Goal: Task Accomplishment & Management: Manage account settings

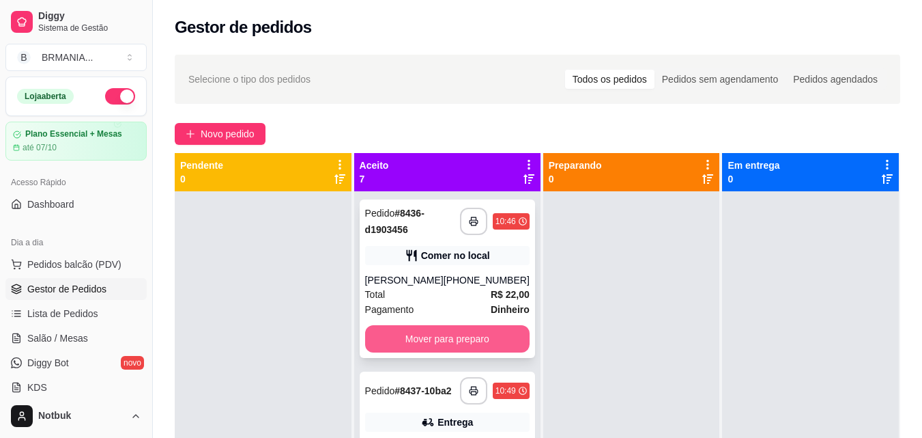
click at [420, 348] on button "Mover para preparo" at bounding box center [447, 338] width 164 height 27
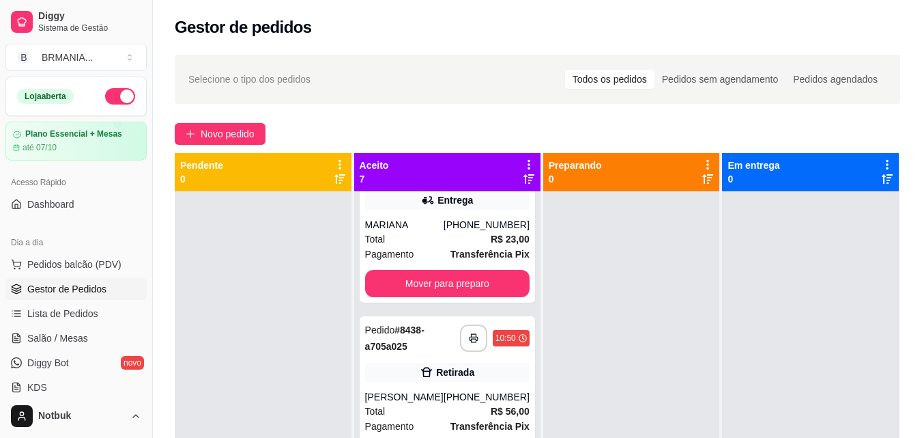
scroll to position [248, 0]
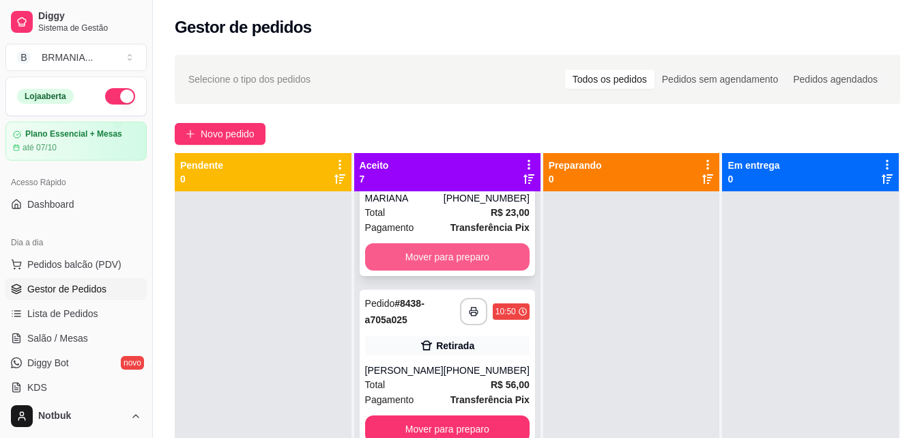
click at [473, 266] on button "Mover para preparo" at bounding box center [447, 256] width 164 height 27
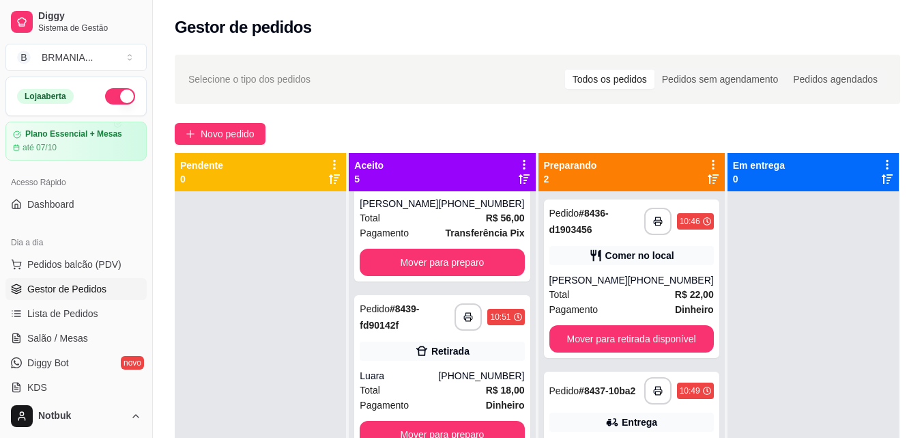
scroll to position [0, 0]
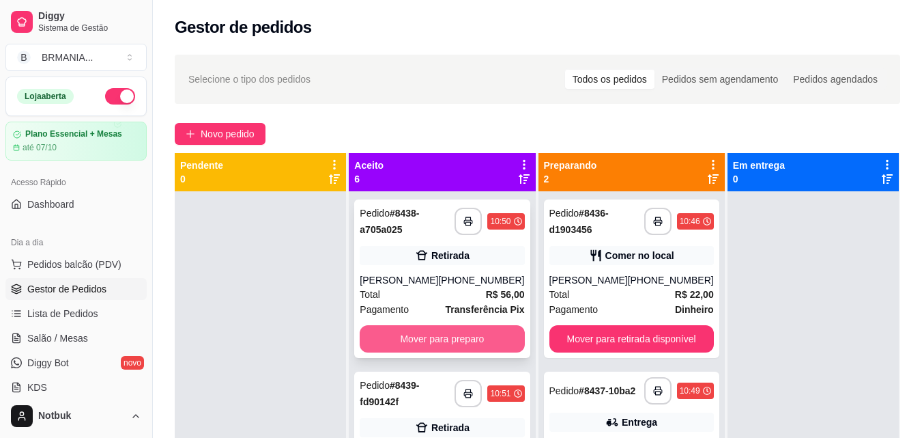
click at [450, 340] on button "Mover para preparo" at bounding box center [442, 338] width 164 height 27
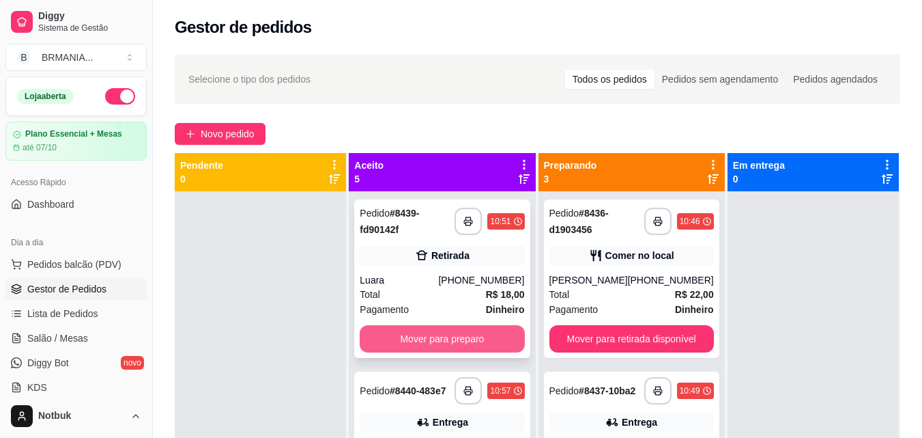
click at [462, 332] on button "Mover para preparo" at bounding box center [442, 338] width 164 height 27
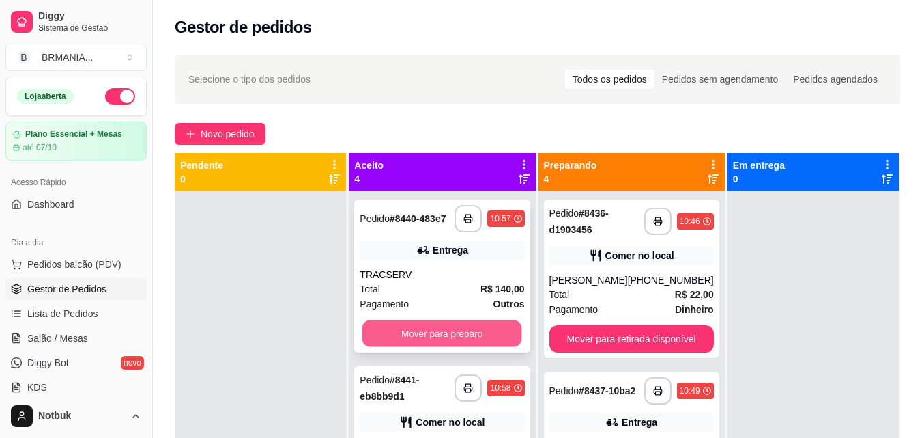
click at [462, 332] on button "Mover para preparo" at bounding box center [442, 333] width 160 height 27
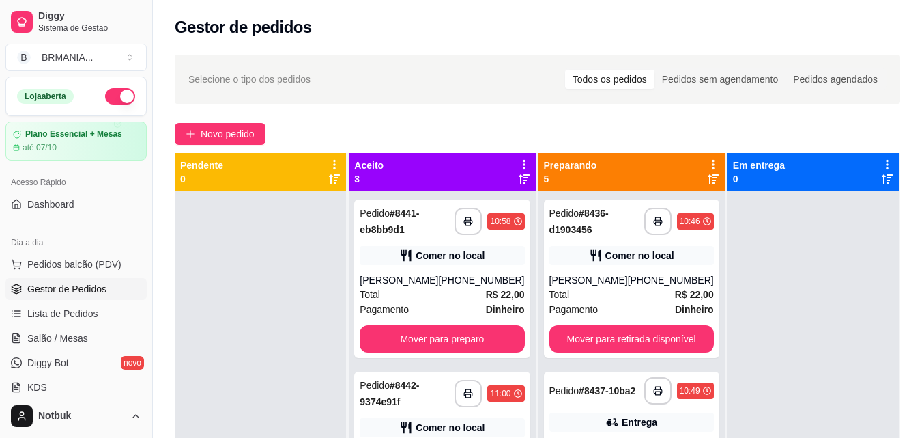
click at [462, 332] on div "**********" at bounding box center [441, 278] width 175 height 158
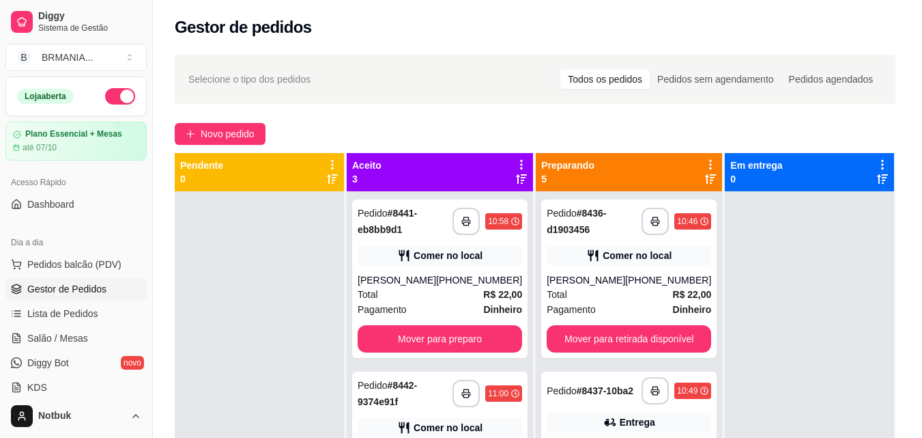
click at [463, 341] on div "Dinheiro R$ 22,00" at bounding box center [461, 341] width 362 height 15
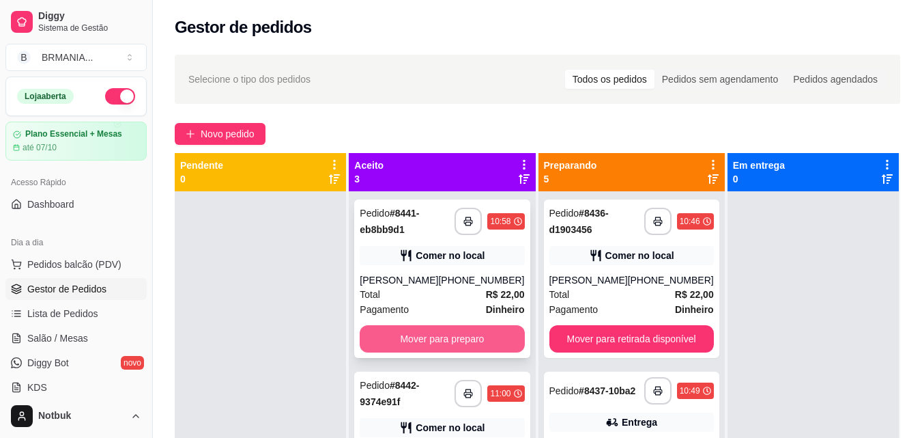
click at [481, 349] on button "Mover para preparo" at bounding box center [442, 338] width 164 height 27
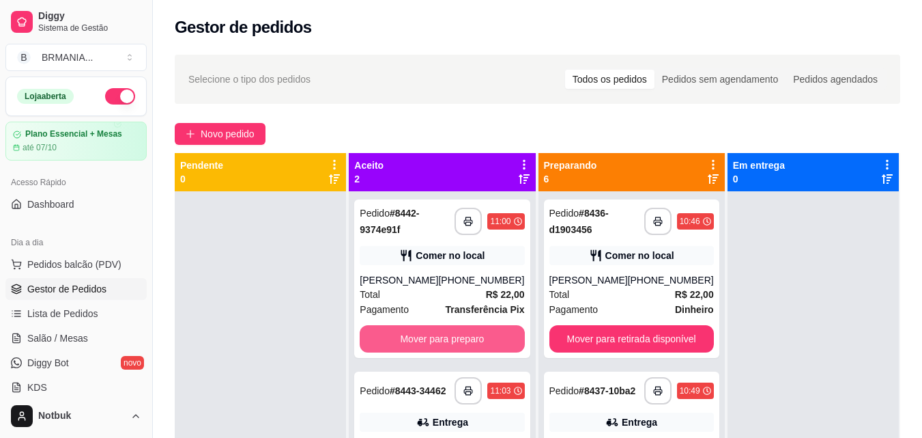
click at [478, 347] on button "Mover para preparo" at bounding box center [442, 338] width 164 height 27
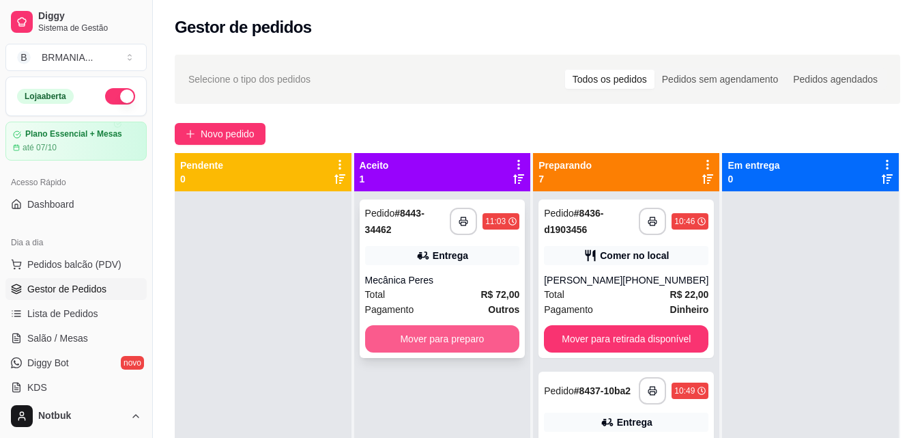
click at [475, 340] on button "Mover para preparo" at bounding box center [442, 338] width 155 height 27
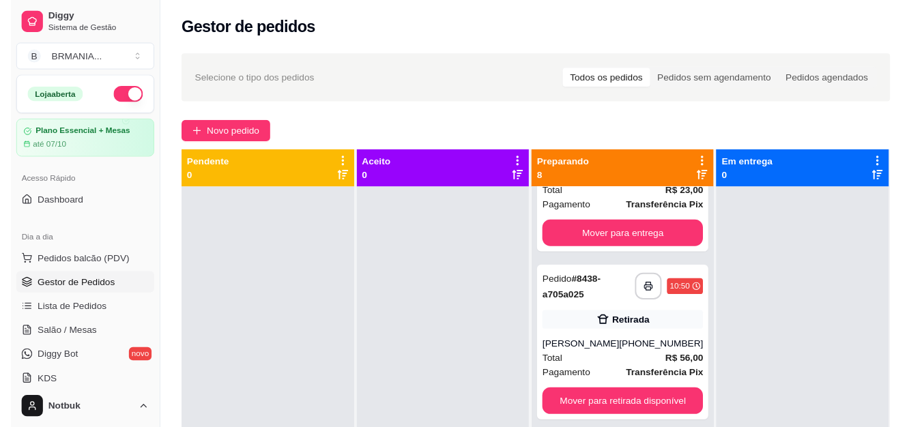
scroll to position [281, 0]
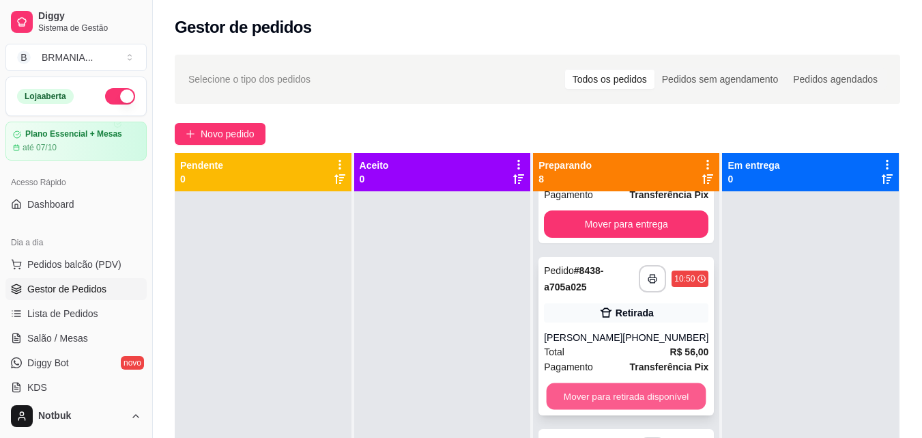
click at [645, 397] on button "Mover para retirada disponível" at bounding box center [627, 396] width 160 height 27
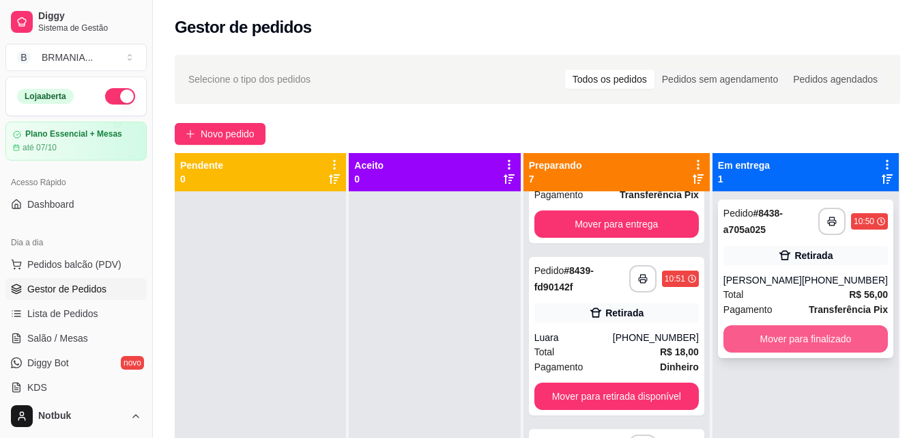
click at [765, 340] on button "Mover para finalizado" at bounding box center [805, 338] width 164 height 27
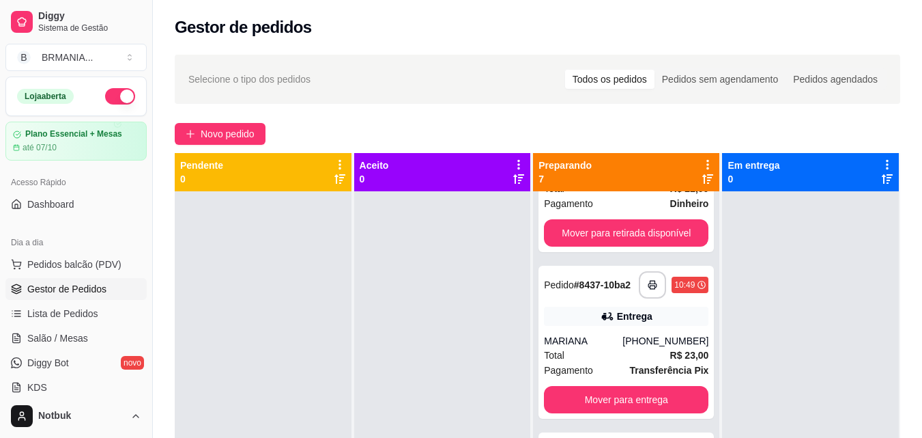
scroll to position [0, 0]
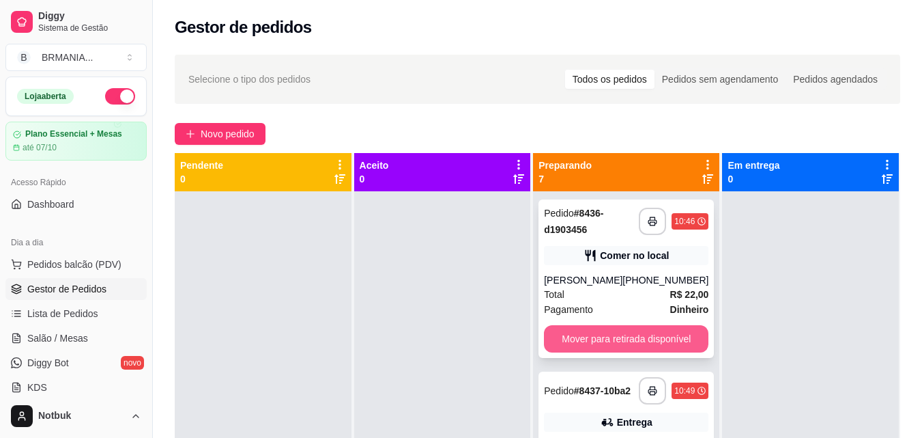
click at [633, 335] on button "Mover para retirada disponível" at bounding box center [626, 338] width 164 height 27
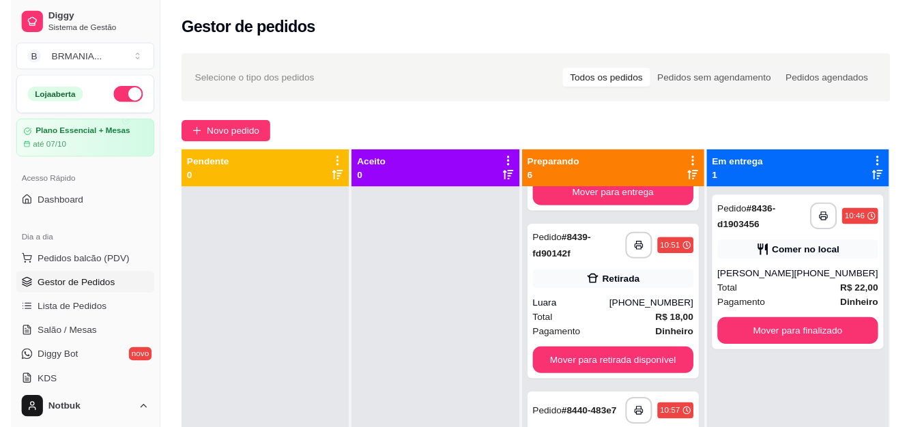
scroll to position [164, 0]
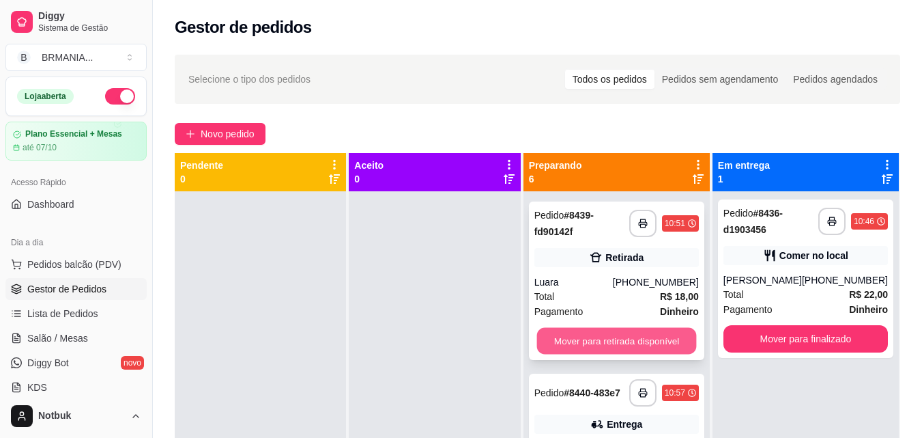
click at [659, 345] on button "Mover para retirada disponível" at bounding box center [616, 341] width 160 height 27
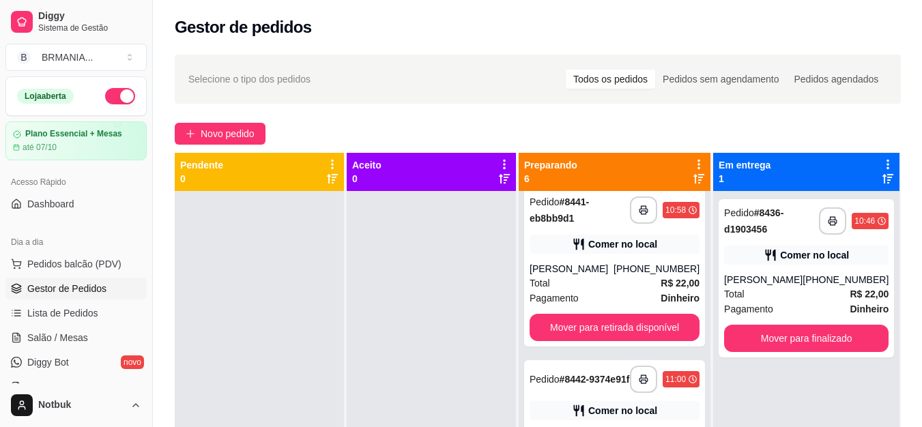
scroll to position [519, 0]
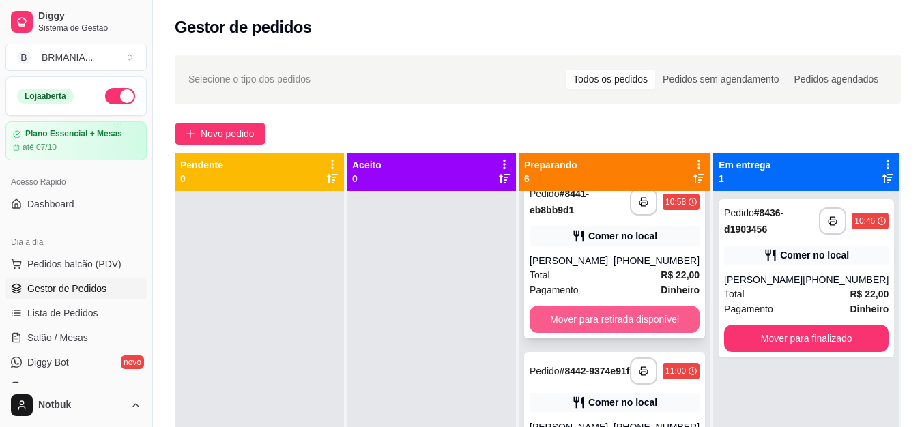
click at [671, 317] on button "Mover para retirada disponível" at bounding box center [615, 319] width 170 height 27
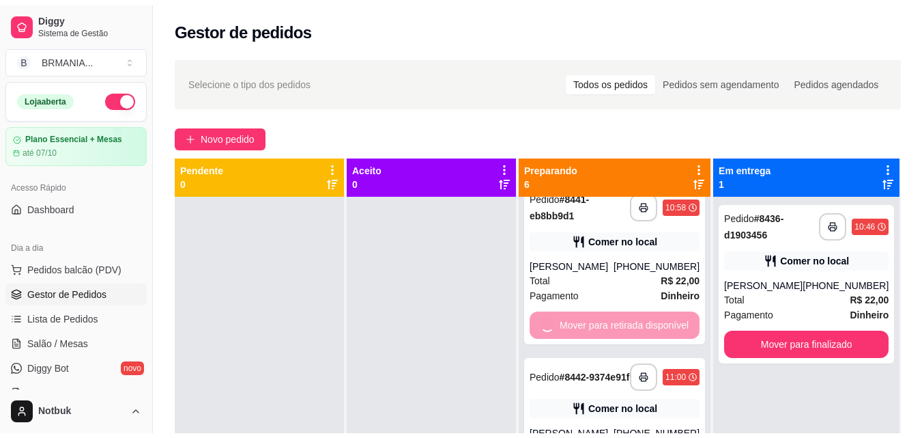
scroll to position [137, 0]
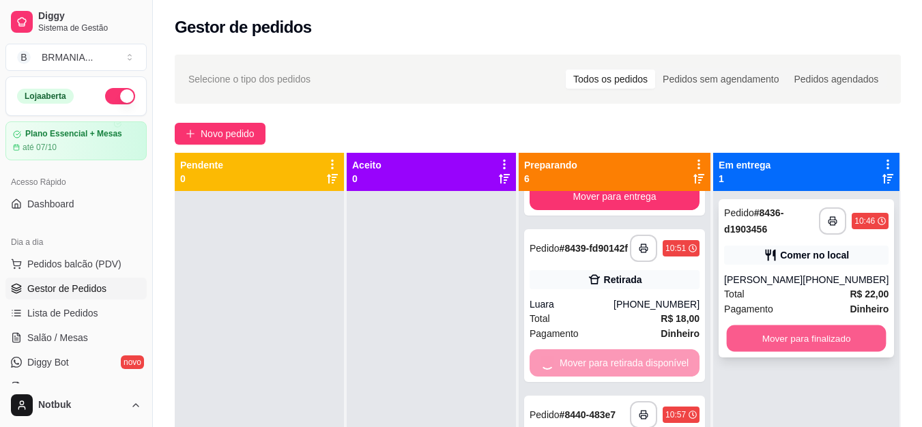
click at [789, 338] on button "Mover para finalizado" at bounding box center [807, 339] width 160 height 27
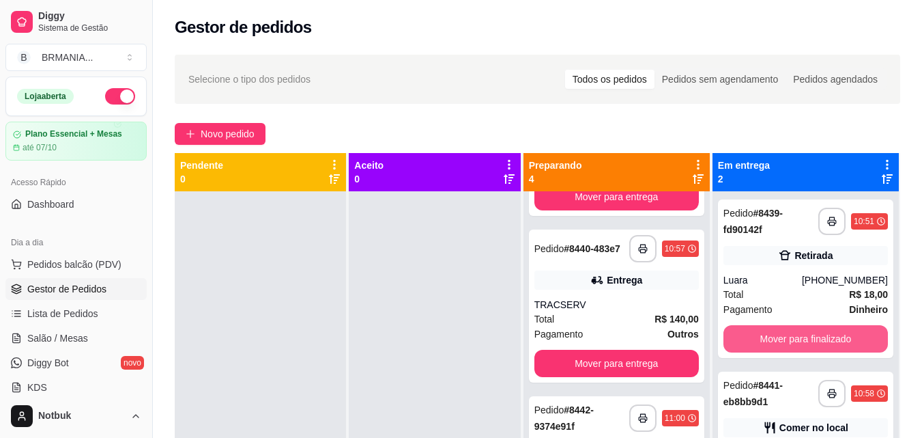
scroll to position [142, 0]
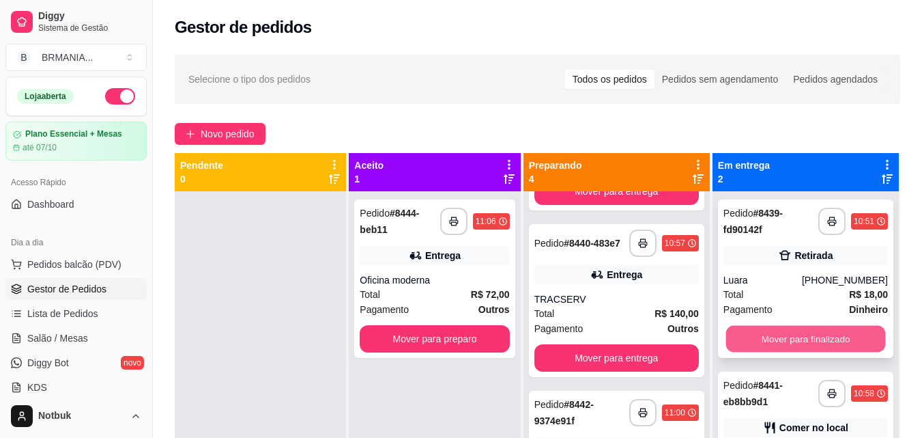
click at [818, 341] on button "Mover para finalizado" at bounding box center [806, 339] width 160 height 27
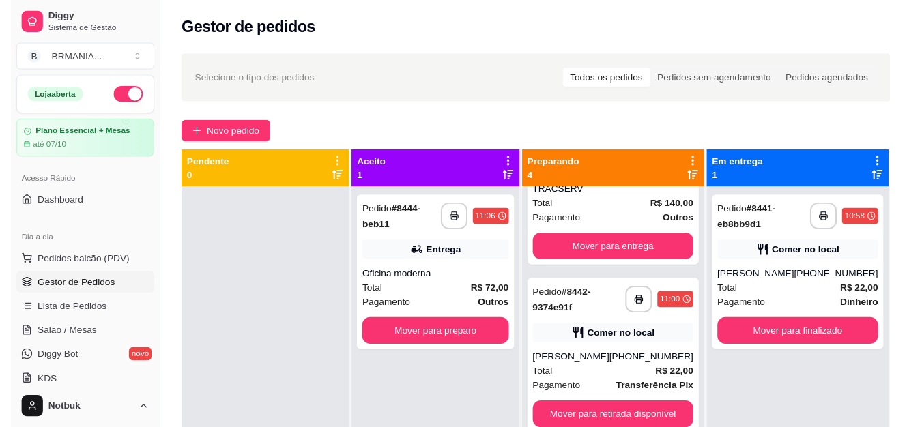
scroll to position [264, 0]
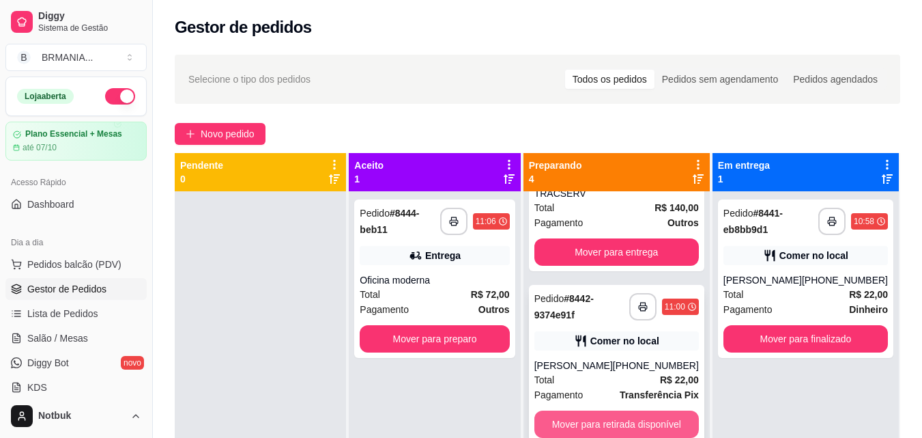
click at [678, 416] on button "Mover para retirada disponível" at bounding box center [616, 423] width 164 height 27
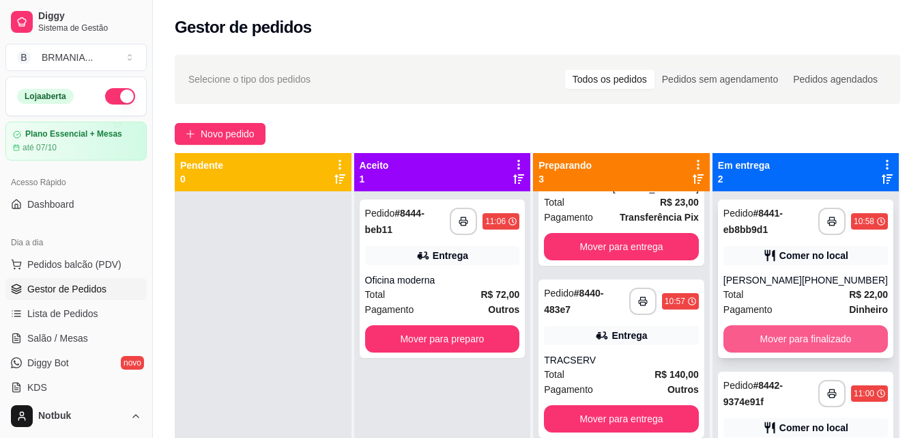
scroll to position [92, 0]
click at [775, 352] on button "Mover para finalizado" at bounding box center [805, 338] width 164 height 27
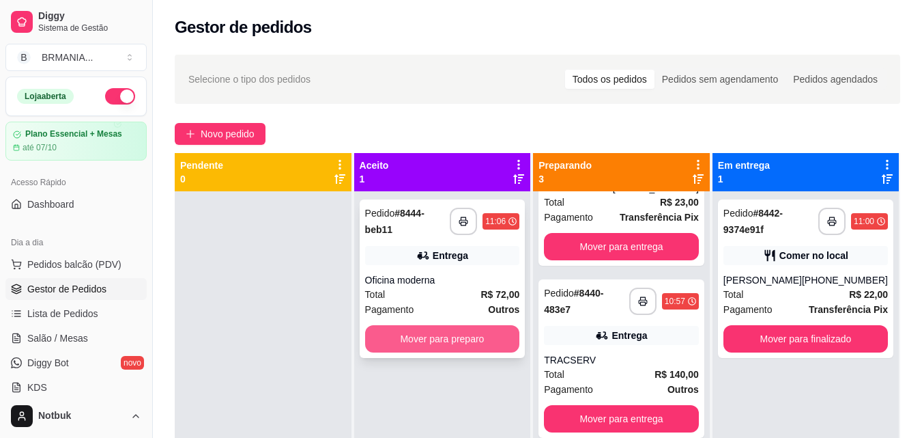
click at [472, 334] on button "Mover para preparo" at bounding box center [442, 338] width 155 height 27
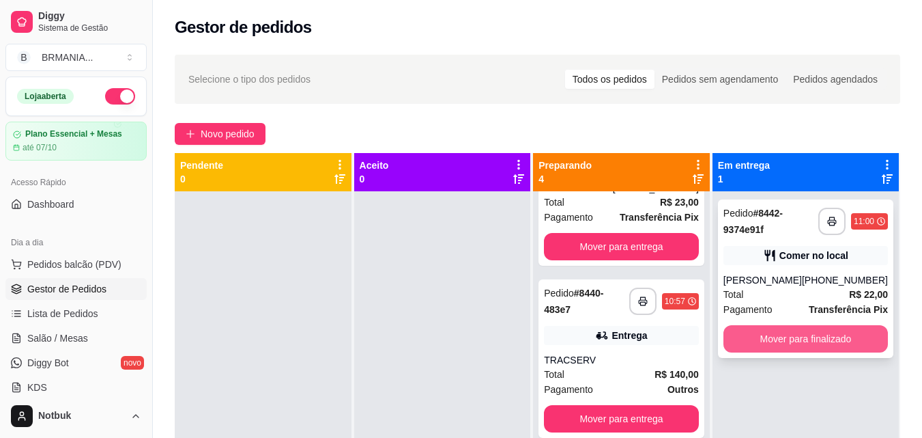
scroll to position [264, 0]
click at [775, 348] on button "Mover para finalizado" at bounding box center [805, 338] width 164 height 27
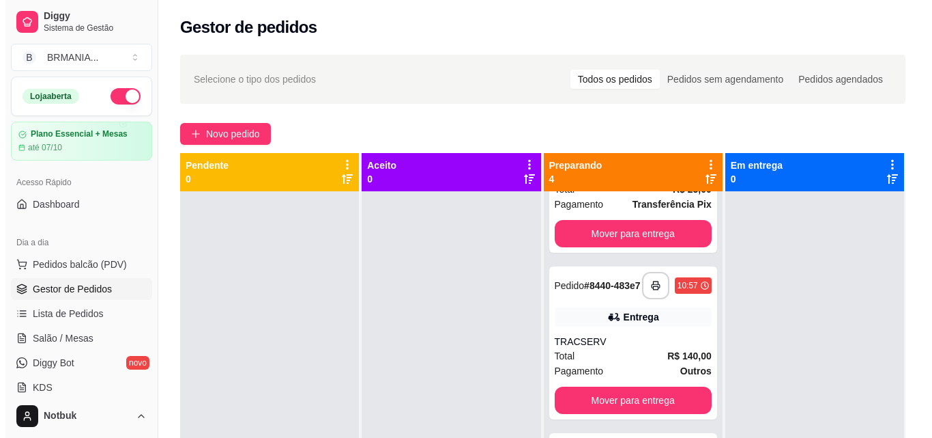
scroll to position [0, 0]
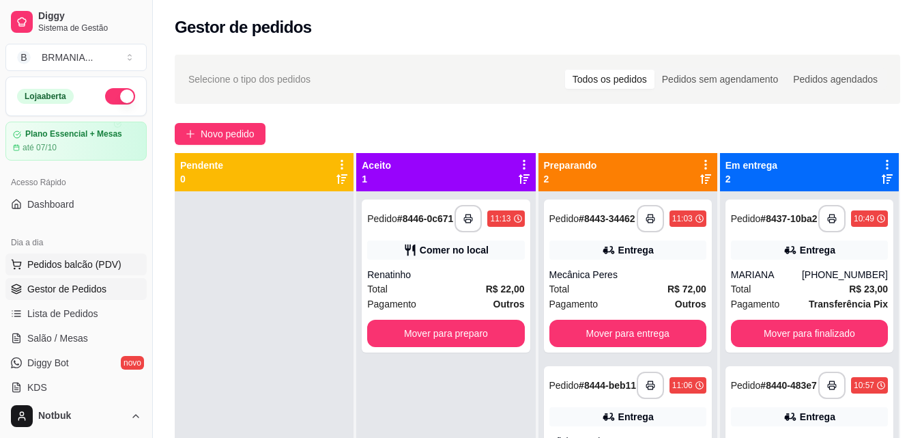
click at [125, 259] on button "Pedidos balcão (PDV)" at bounding box center [75, 264] width 141 height 22
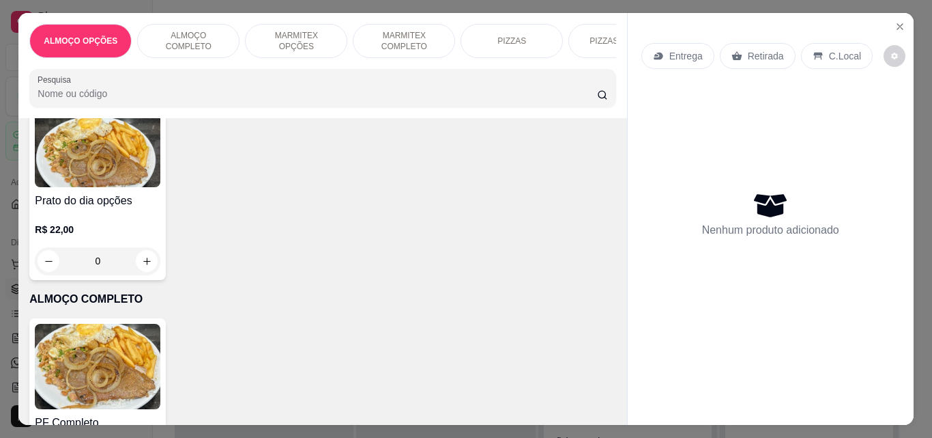
scroll to position [55, 0]
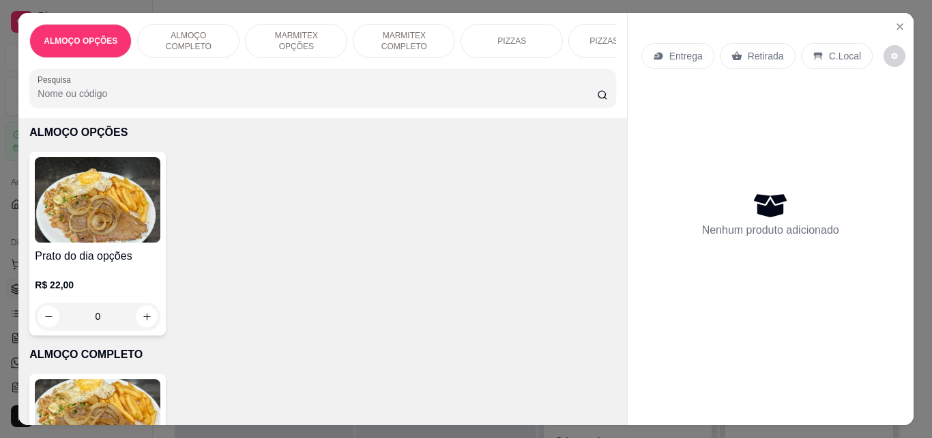
click at [111, 392] on img at bounding box center [98, 421] width 126 height 85
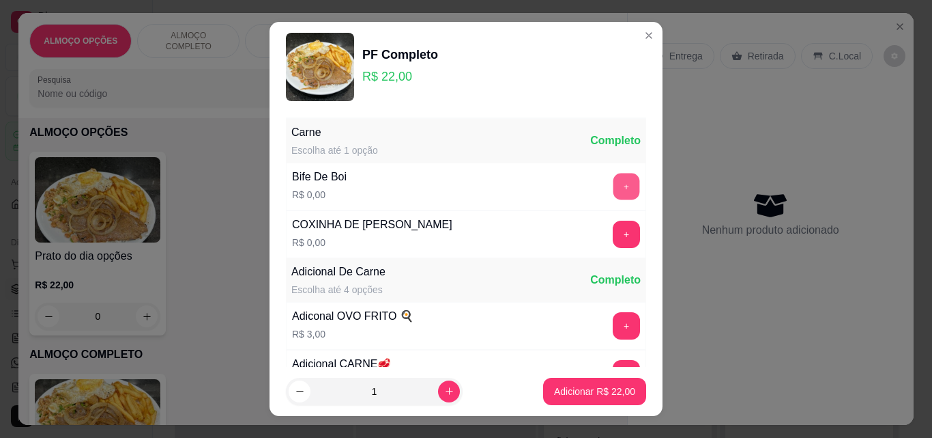
click at [614, 192] on button "+" at bounding box center [627, 186] width 27 height 27
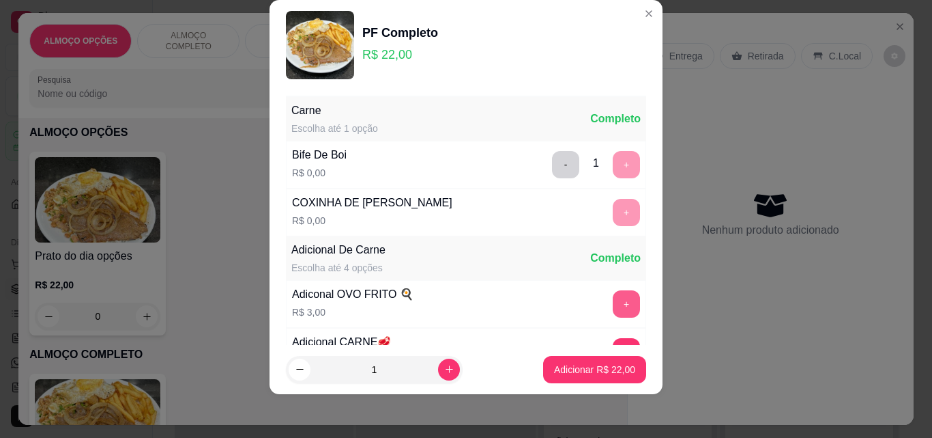
scroll to position [133, 0]
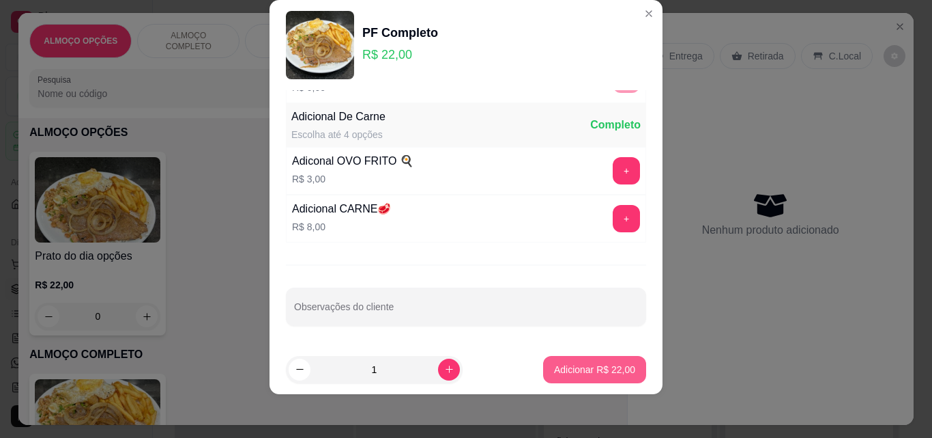
click at [588, 369] on p "Adicionar R$ 22,00" at bounding box center [594, 369] width 81 height 14
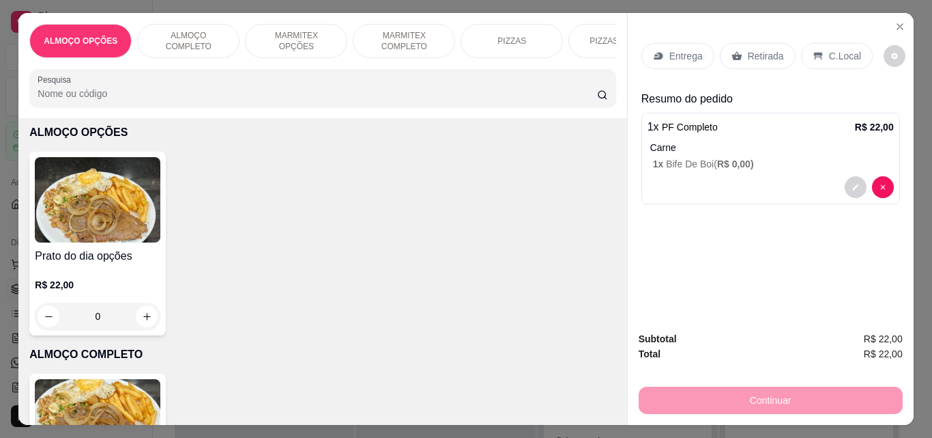
click at [813, 56] on icon at bounding box center [818, 56] width 11 height 11
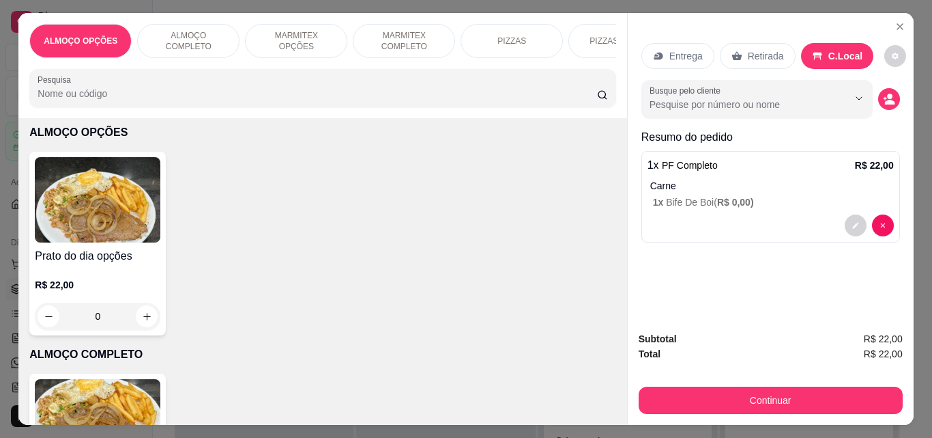
click at [816, 51] on div "C.Local" at bounding box center [837, 56] width 73 height 26
click at [883, 97] on icon "decrease-product-quantity" at bounding box center [889, 99] width 12 height 12
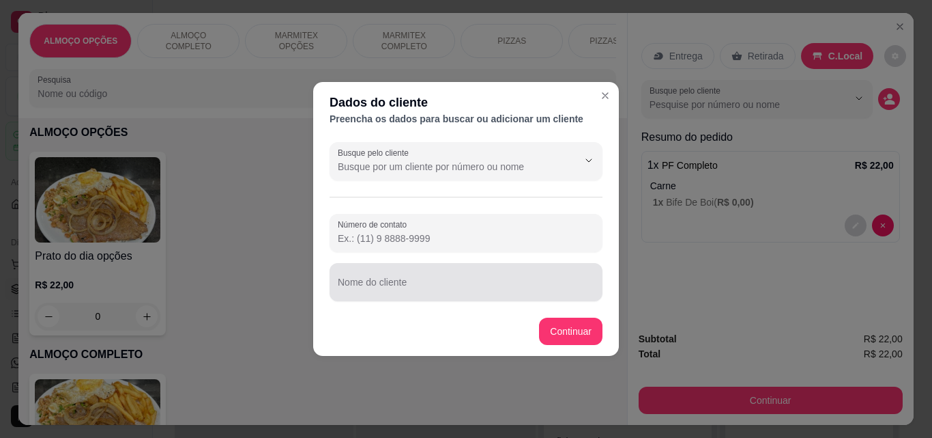
click at [439, 278] on div at bounding box center [466, 281] width 257 height 27
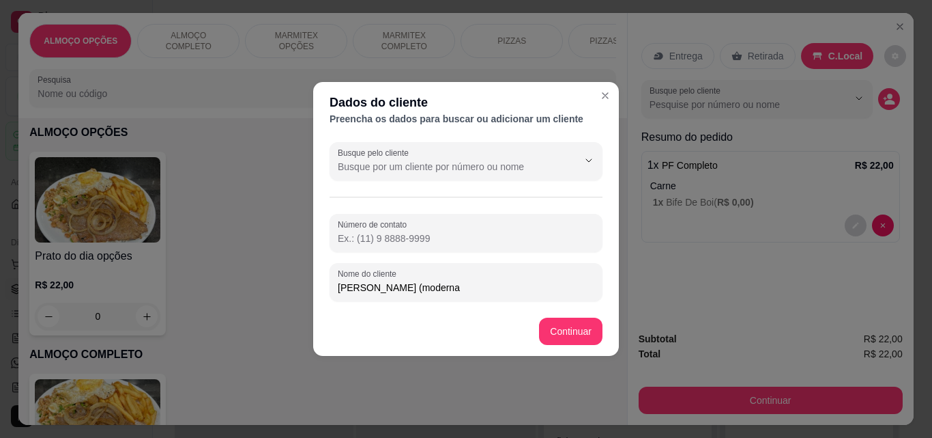
type input "[PERSON_NAME] (moderna)"
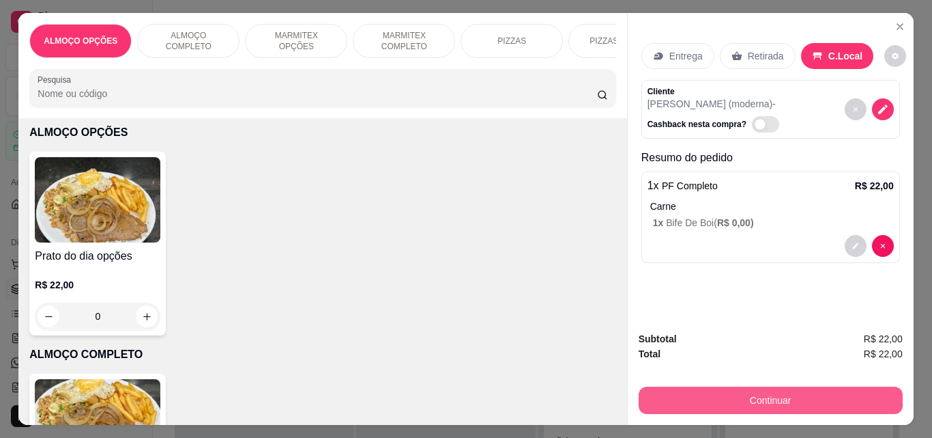
click at [699, 397] on button "Continuar" at bounding box center [771, 399] width 264 height 27
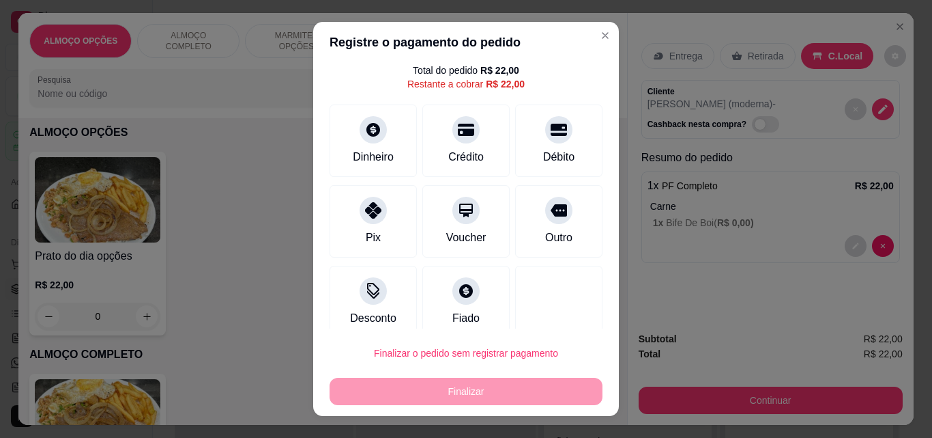
scroll to position [55, 0]
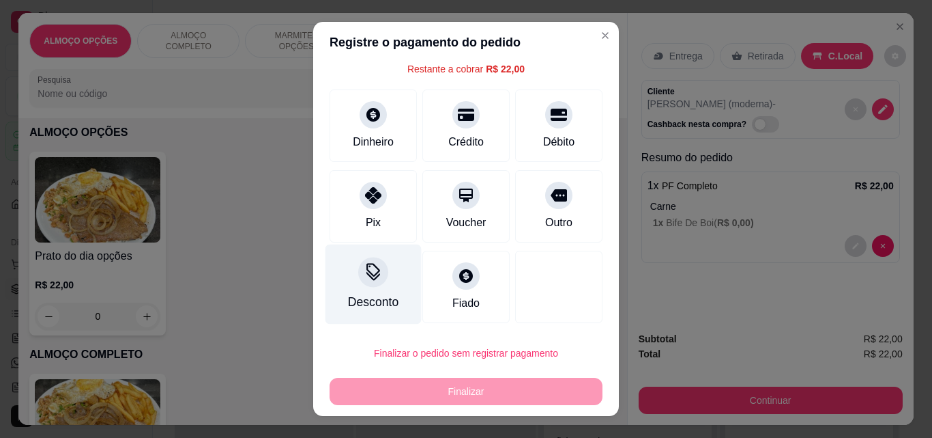
click at [351, 296] on div "Desconto" at bounding box center [373, 302] width 51 height 18
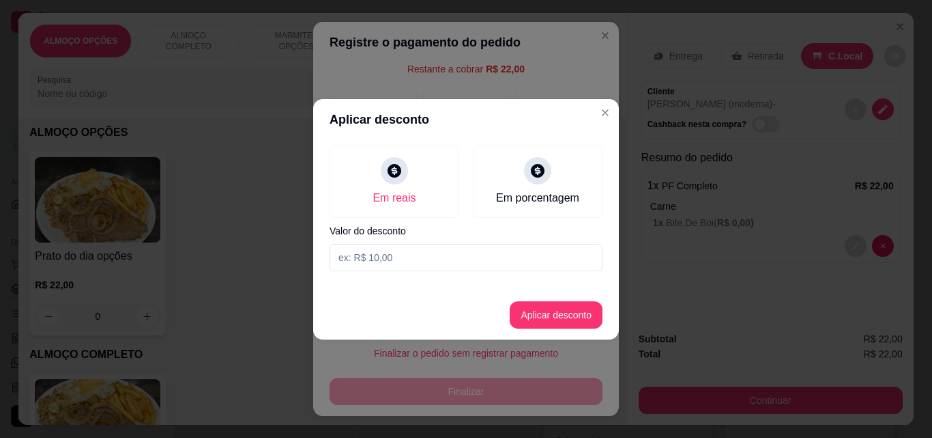
click at [416, 257] on input at bounding box center [466, 257] width 273 height 27
type input "2,00"
click at [538, 317] on button "Aplicar desconto" at bounding box center [556, 314] width 93 height 27
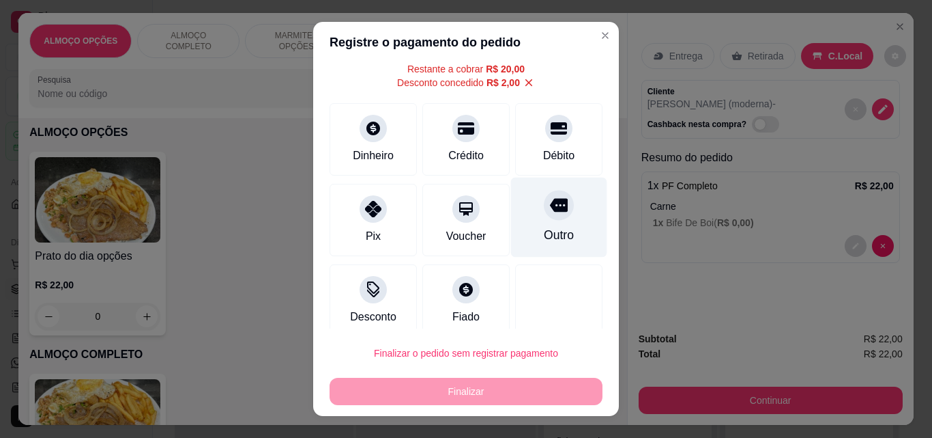
click at [556, 235] on div "Outro" at bounding box center [559, 217] width 96 height 80
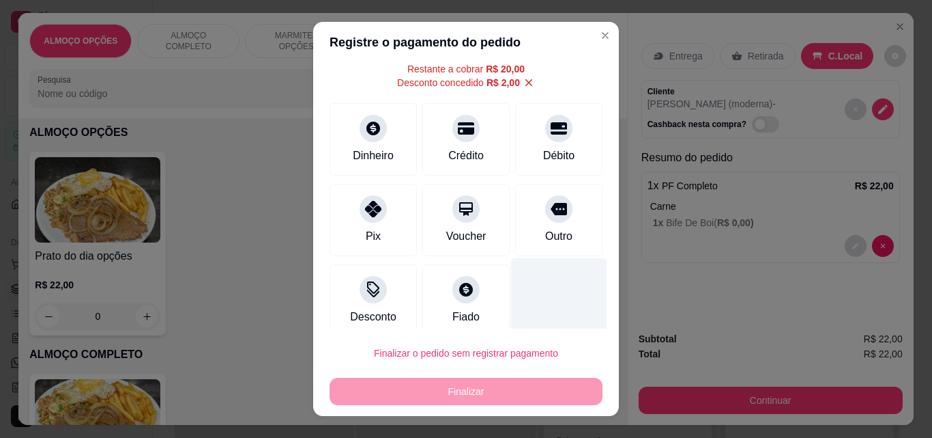
type input "R$ 0,00"
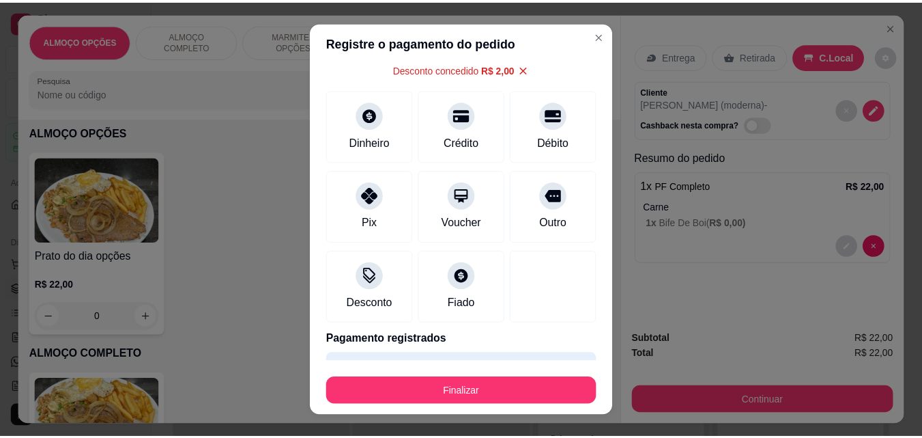
scroll to position [42, 0]
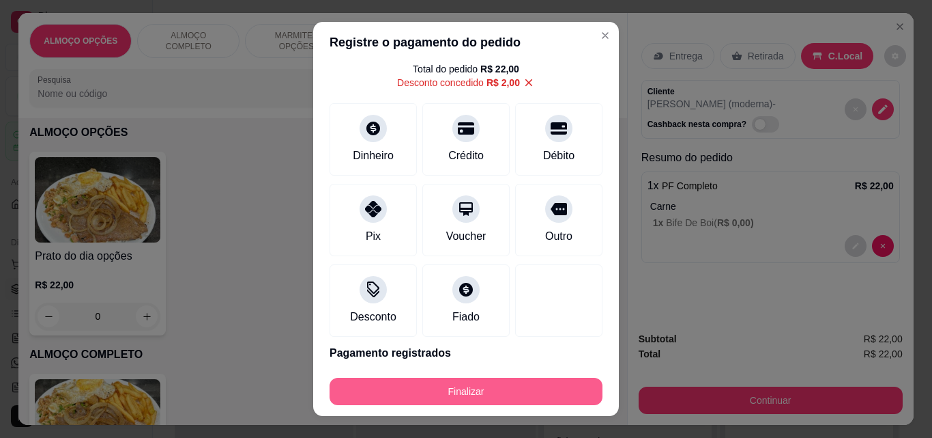
click at [456, 388] on button "Finalizar" at bounding box center [466, 390] width 273 height 27
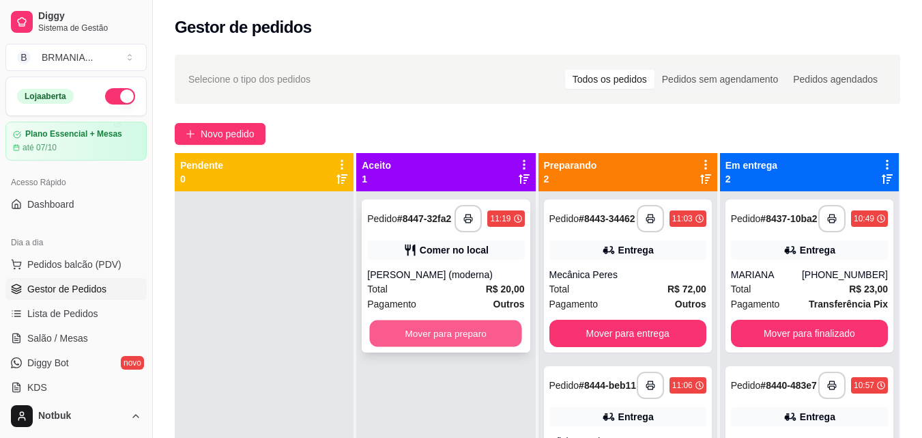
click at [498, 340] on button "Mover para preparo" at bounding box center [446, 333] width 152 height 27
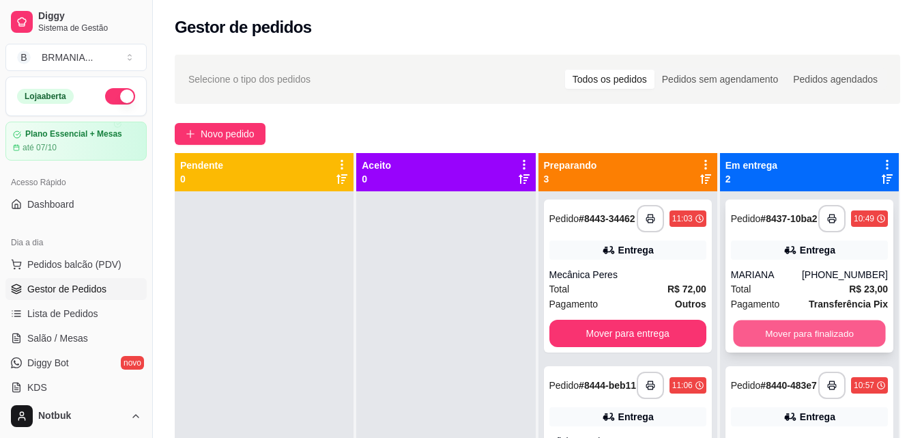
click at [768, 332] on button "Mover para finalizado" at bounding box center [809, 333] width 152 height 27
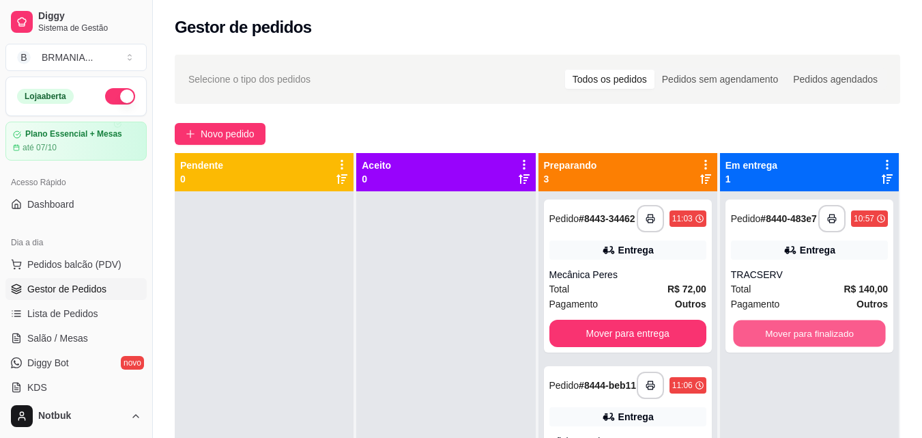
click at [764, 334] on button "Mover para finalizado" at bounding box center [809, 333] width 152 height 27
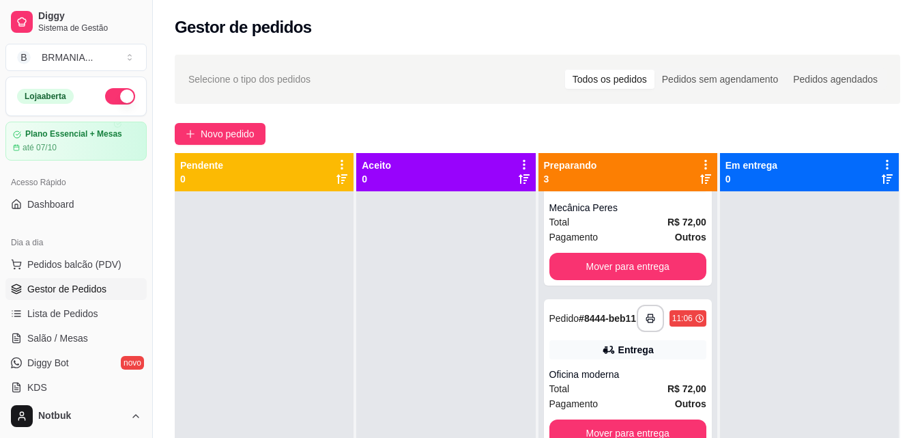
scroll to position [92, 0]
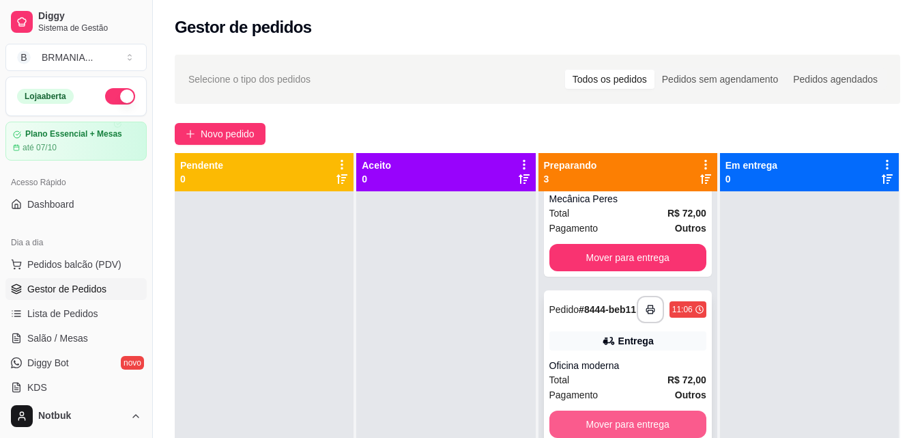
click at [637, 417] on button "Mover para entrega" at bounding box center [627, 423] width 157 height 27
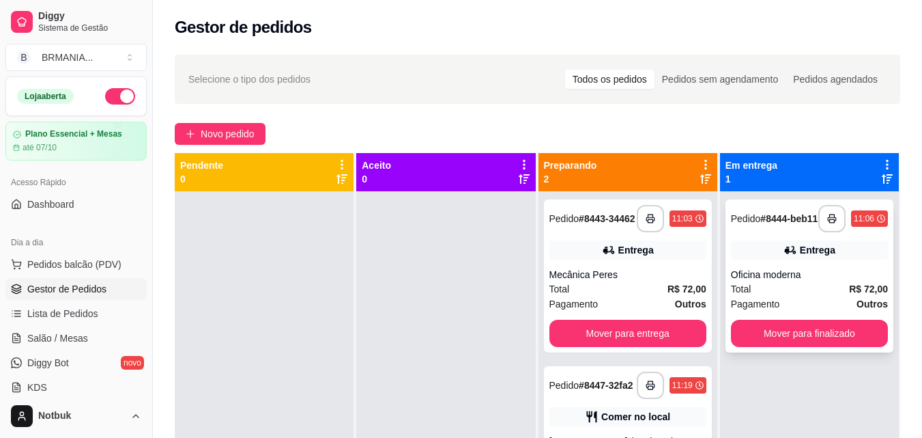
scroll to position [0, 0]
click at [774, 340] on button "Mover para finalizado" at bounding box center [809, 332] width 157 height 27
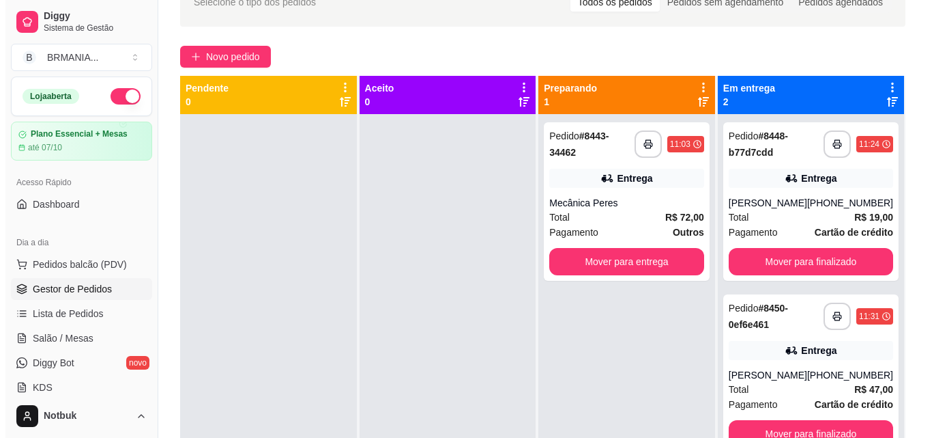
scroll to position [87, 0]
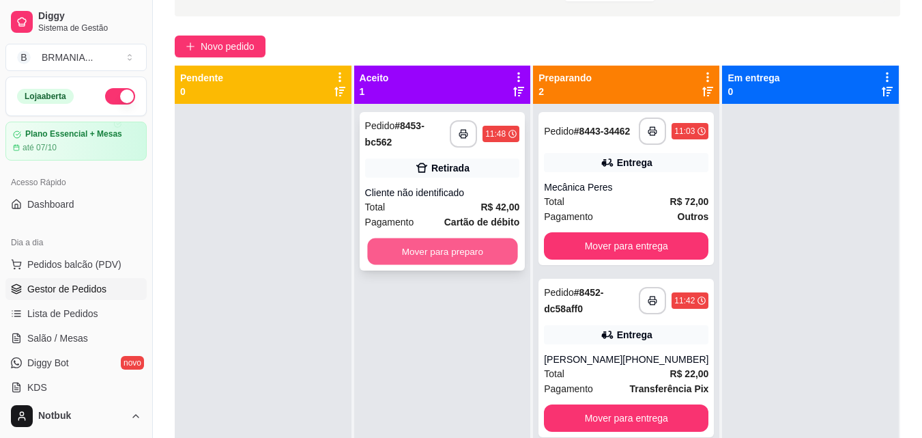
click at [470, 242] on button "Mover para preparo" at bounding box center [442, 251] width 150 height 27
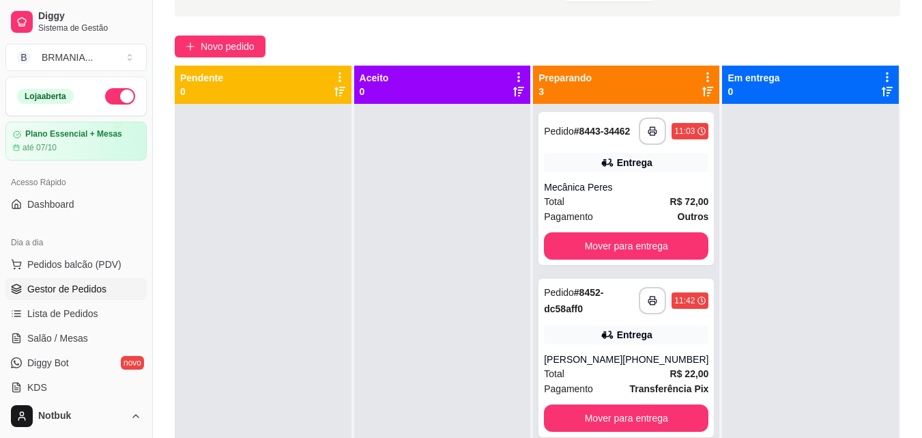
drag, startPoint x: 700, startPoint y: 261, endPoint x: 717, endPoint y: 252, distance: 19.2
click at [722, 252] on div at bounding box center [810, 323] width 177 height 438
drag, startPoint x: 706, startPoint y: 242, endPoint x: 762, endPoint y: 315, distance: 92.0
click at [762, 315] on div at bounding box center [810, 323] width 177 height 438
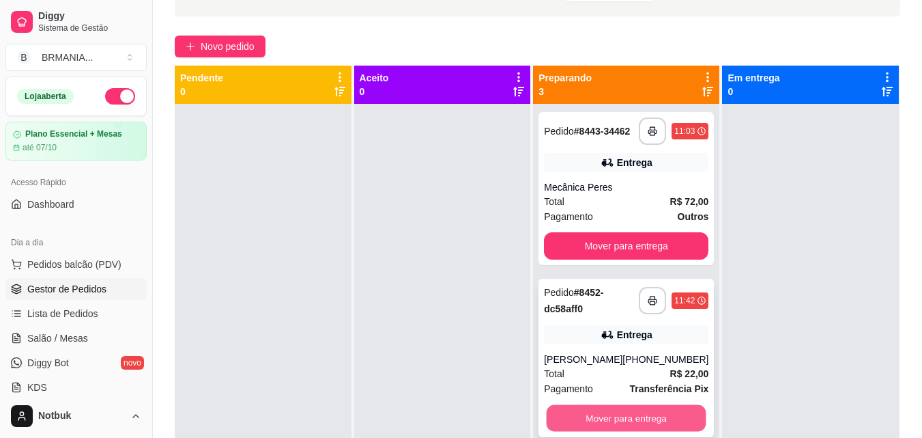
click at [640, 422] on button "Mover para entrega" at bounding box center [627, 418] width 160 height 27
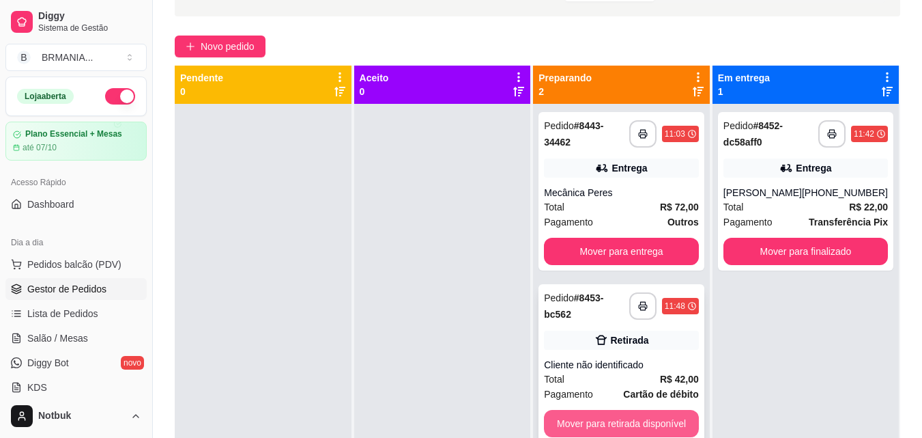
click at [646, 427] on button "Mover para retirada disponível" at bounding box center [621, 423] width 155 height 27
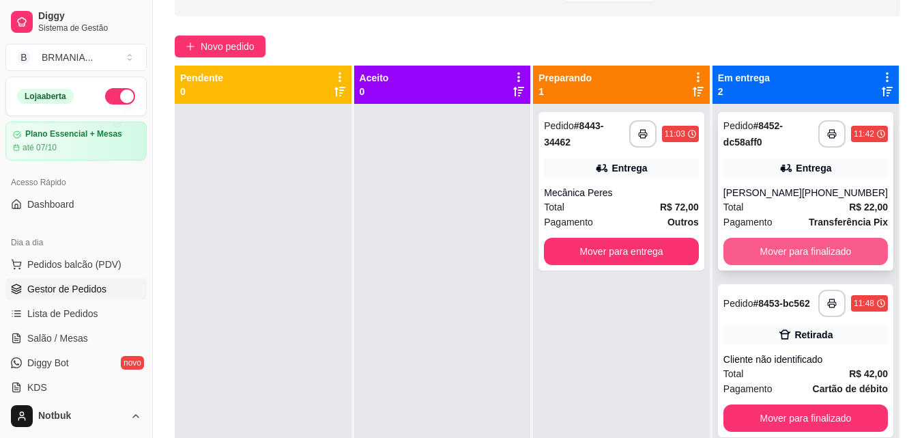
click at [809, 248] on button "Mover para finalizado" at bounding box center [805, 251] width 164 height 27
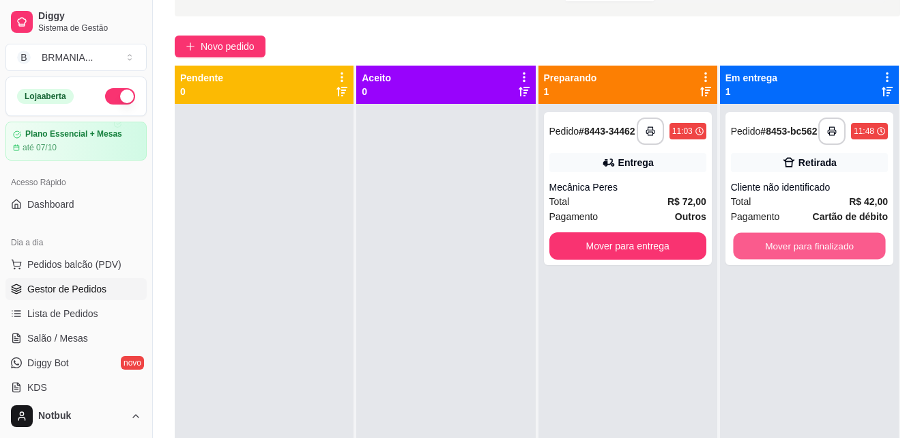
click at [809, 248] on button "Mover para finalizado" at bounding box center [809, 246] width 152 height 27
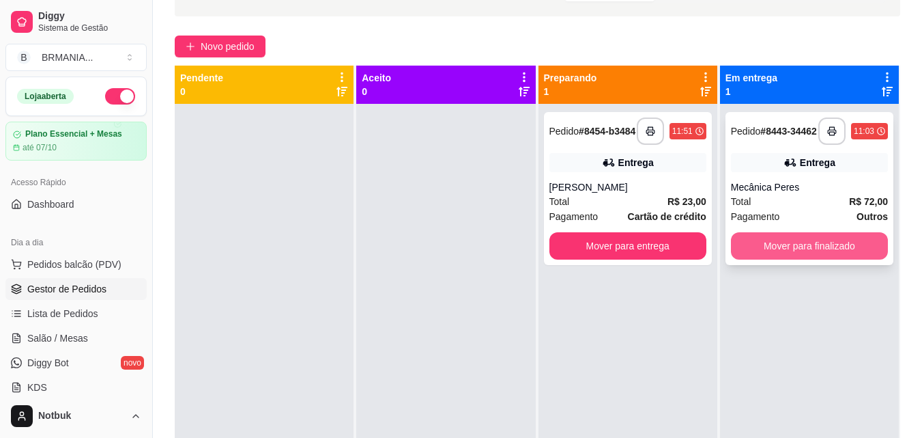
click at [815, 246] on button "Mover para finalizado" at bounding box center [809, 245] width 157 height 27
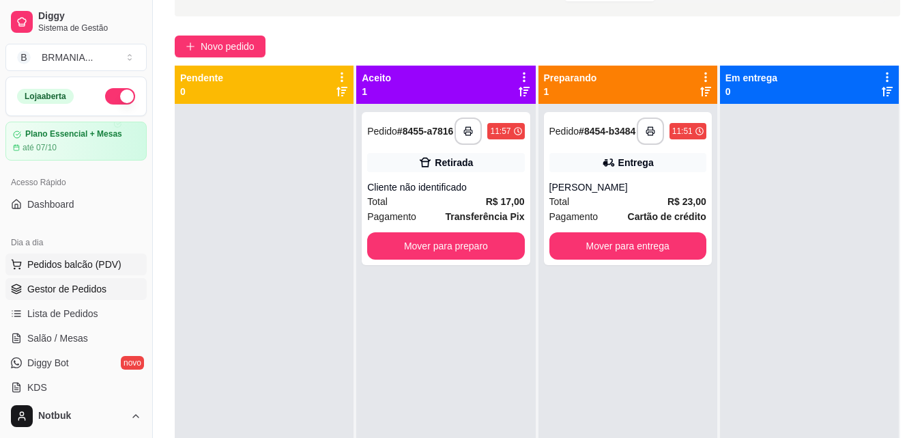
click at [126, 262] on button "Pedidos balcão (PDV)" at bounding box center [75, 264] width 141 height 22
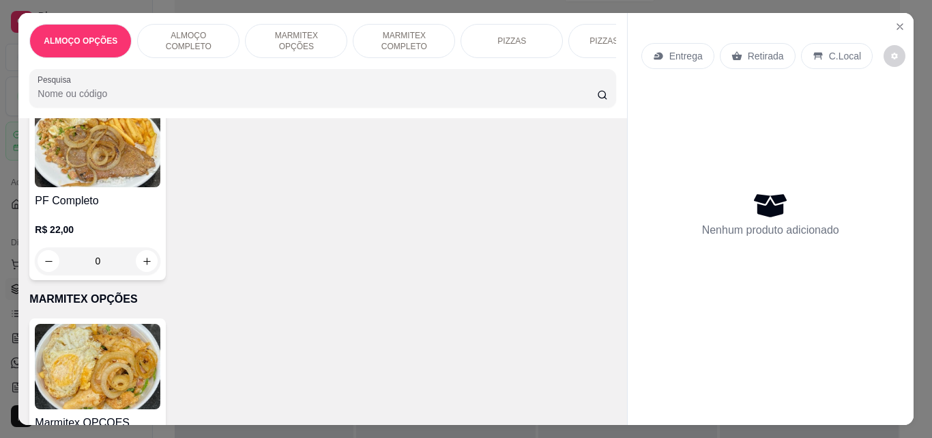
scroll to position [277, 0]
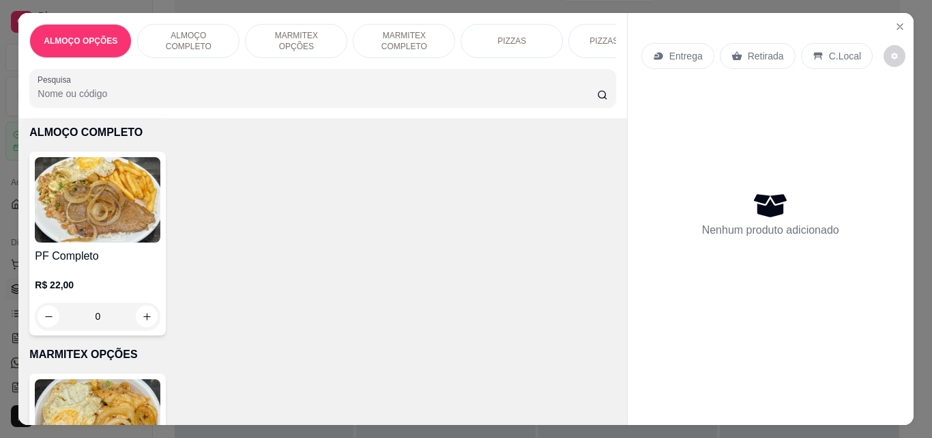
click at [74, 263] on h4 "PF Completo" at bounding box center [98, 256] width 126 height 16
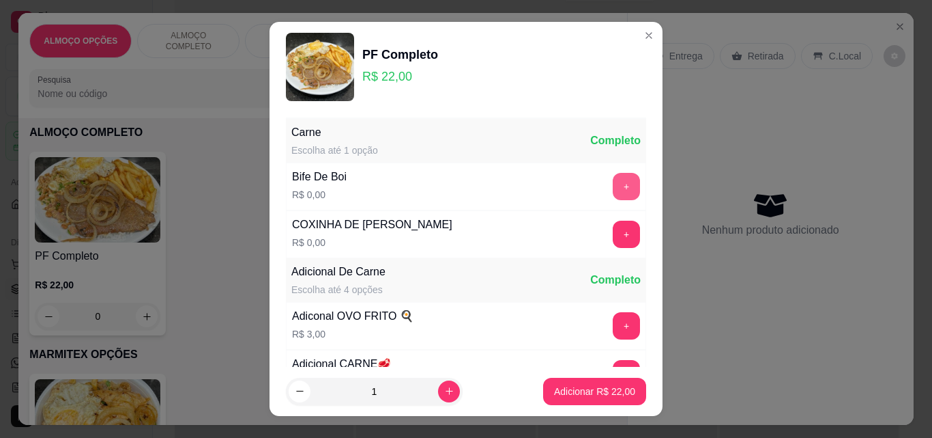
click at [613, 184] on button "+" at bounding box center [626, 186] width 27 height 27
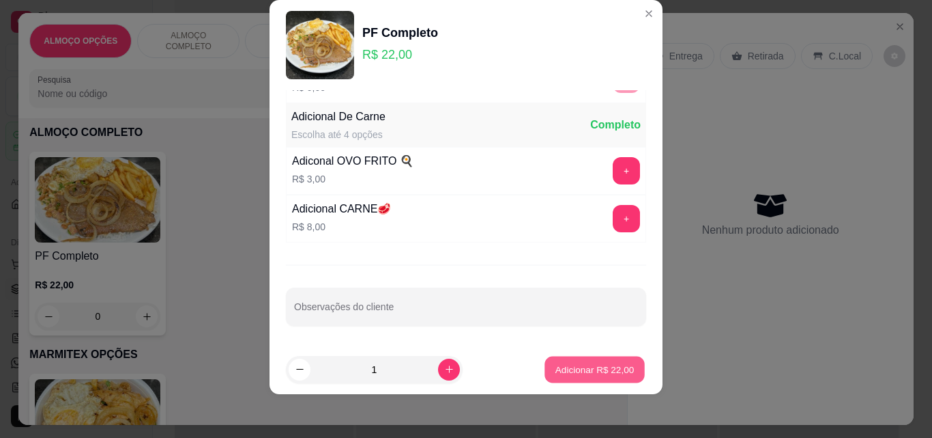
click at [578, 362] on p "Adicionar R$ 22,00" at bounding box center [595, 368] width 79 height 13
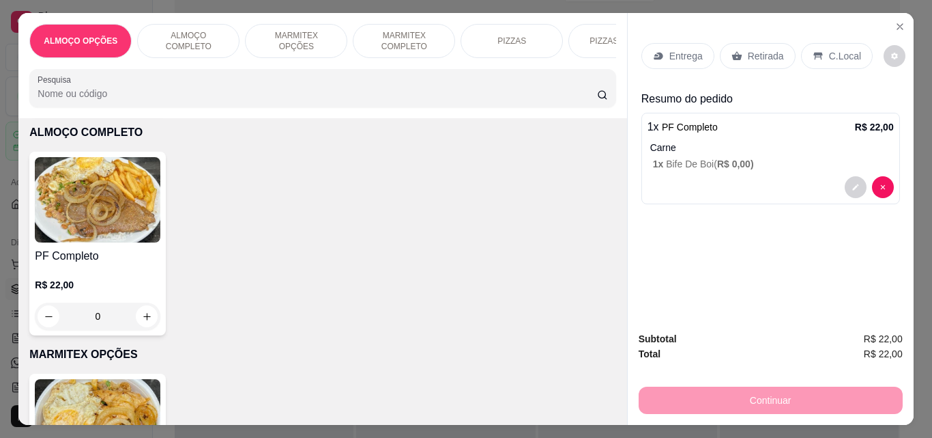
click at [844, 51] on p "C.Local" at bounding box center [845, 56] width 32 height 14
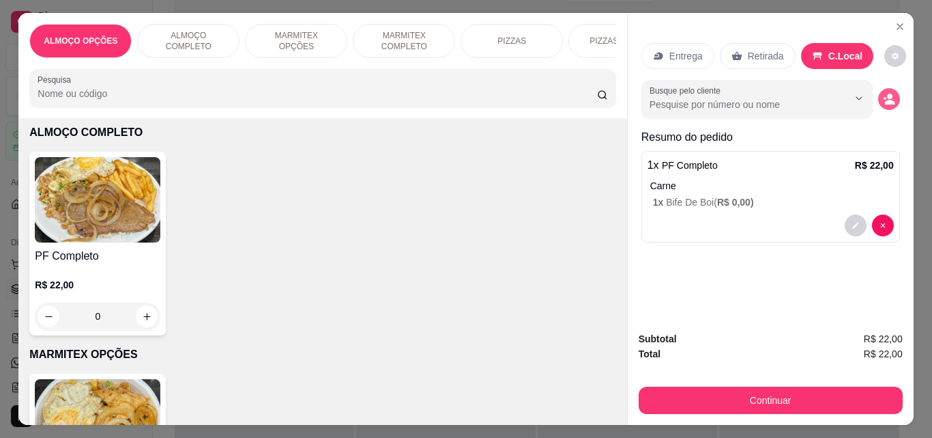
click at [893, 98] on button "decrease-product-quantity" at bounding box center [889, 99] width 22 height 22
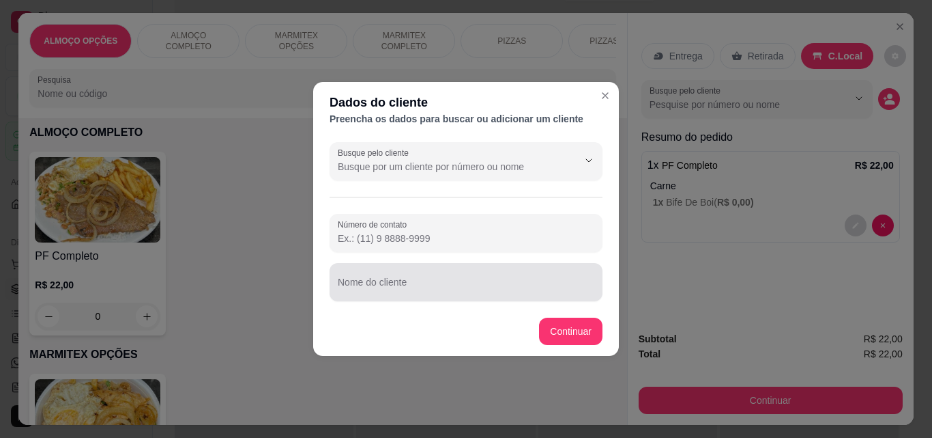
click at [348, 293] on input "Nome do cliente" at bounding box center [466, 288] width 257 height 14
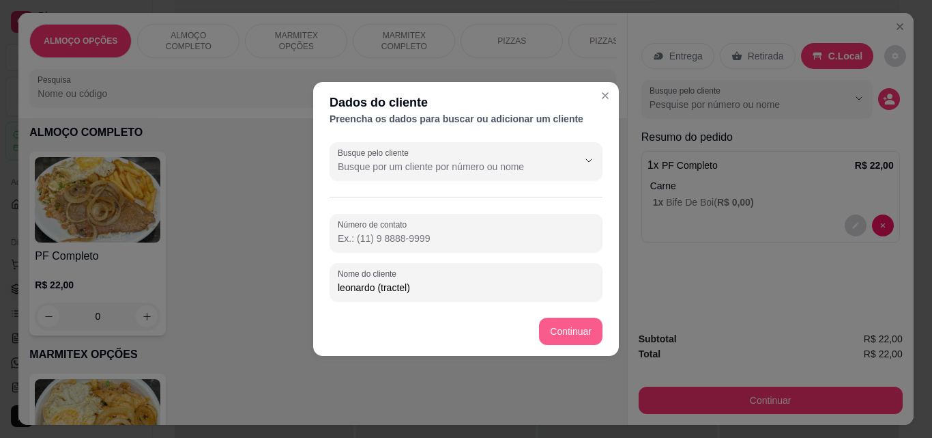
type input "leonardo (tractel)"
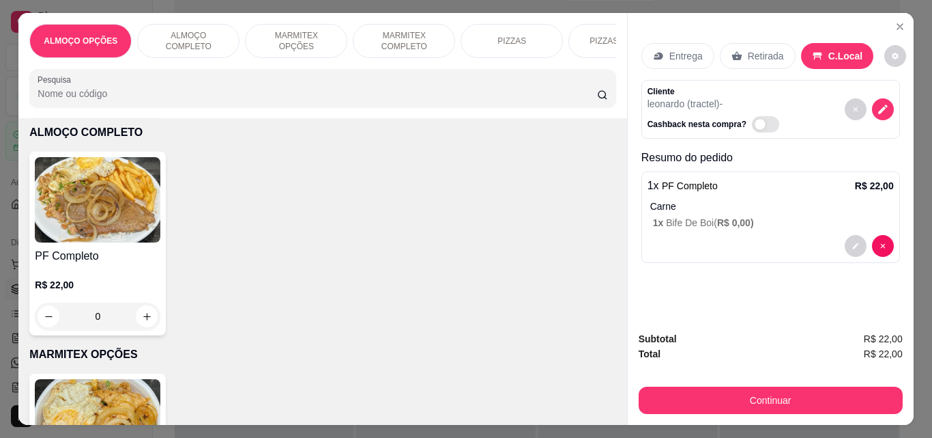
click at [579, 330] on div "PF Completo R$ 22,00 0" at bounding box center [322, 244] width 586 height 184
click at [728, 402] on button "Continuar" at bounding box center [771, 399] width 264 height 27
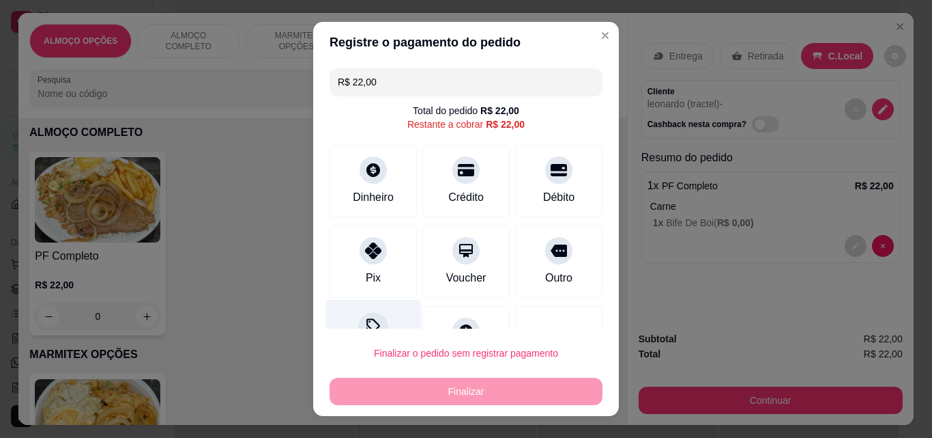
click at [364, 323] on icon at bounding box center [373, 327] width 18 height 18
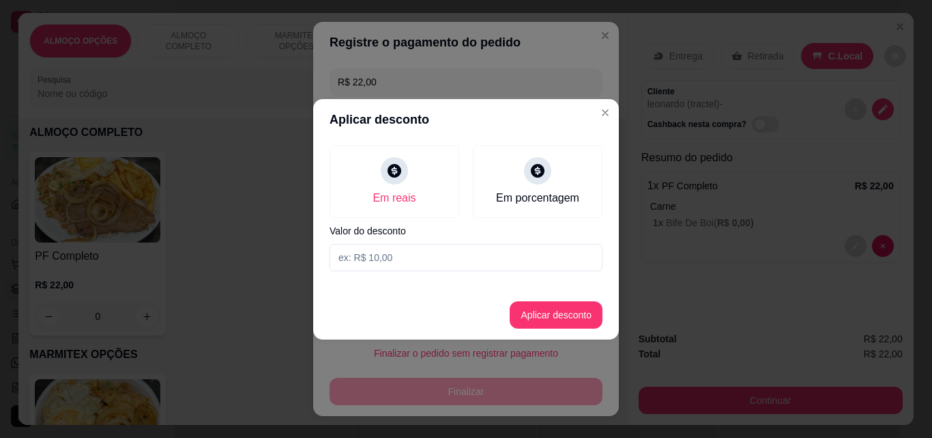
click at [441, 260] on input at bounding box center [466, 257] width 273 height 27
type input "2,00"
click at [579, 317] on button "Aplicar desconto" at bounding box center [556, 314] width 93 height 27
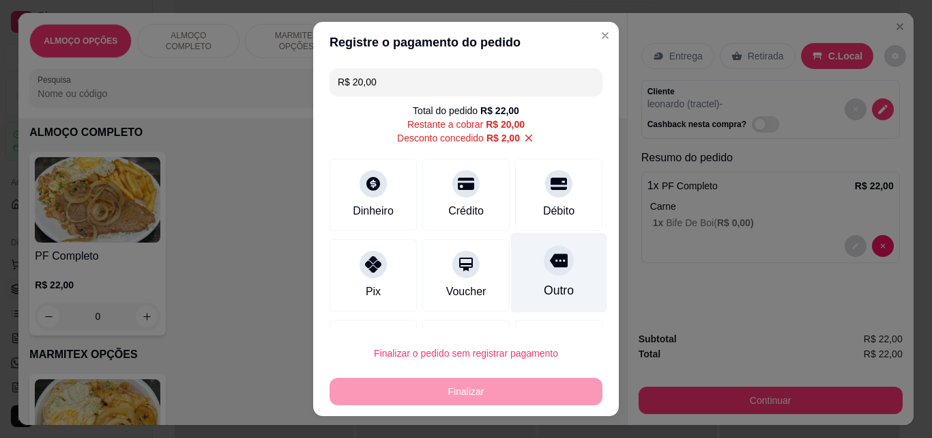
click at [555, 281] on div "Outro" at bounding box center [559, 273] width 96 height 80
type input "R$ 0,00"
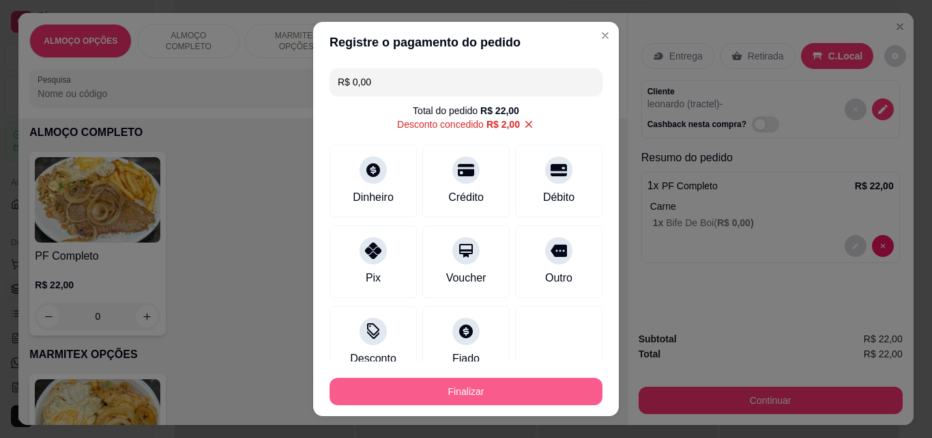
click at [516, 384] on button "Finalizar" at bounding box center [466, 390] width 273 height 27
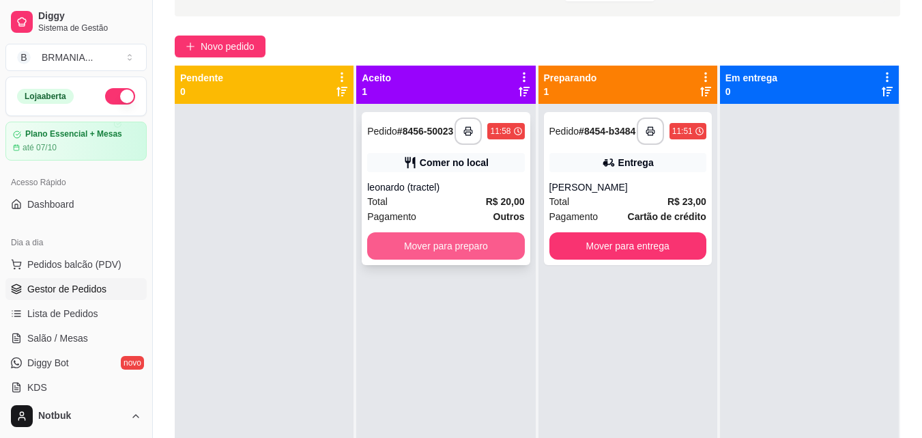
click at [474, 256] on button "Mover para preparo" at bounding box center [445, 245] width 157 height 27
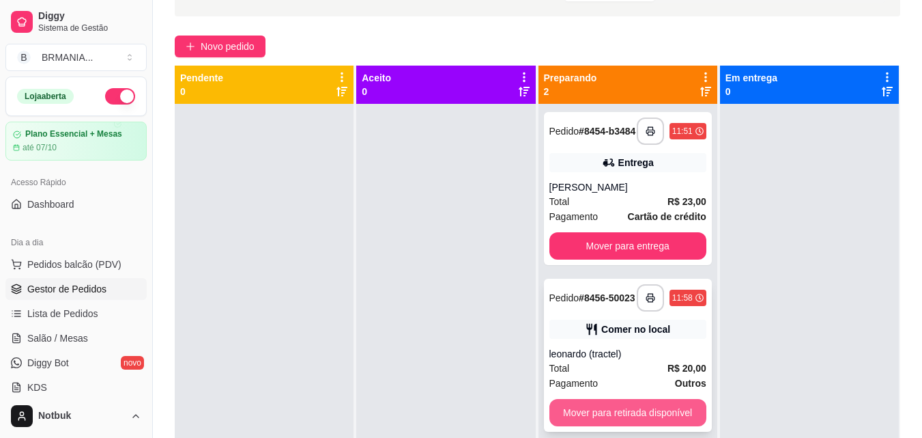
click at [615, 413] on button "Mover para retirada disponível" at bounding box center [627, 412] width 157 height 27
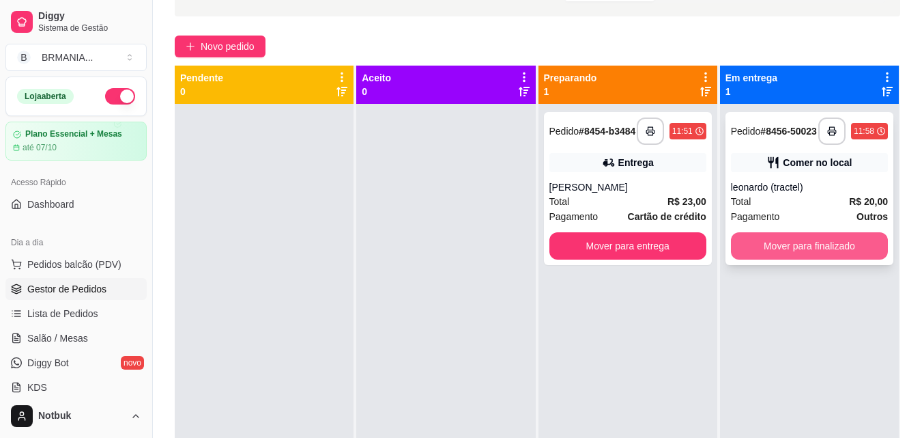
click at [790, 253] on button "Mover para finalizado" at bounding box center [809, 245] width 157 height 27
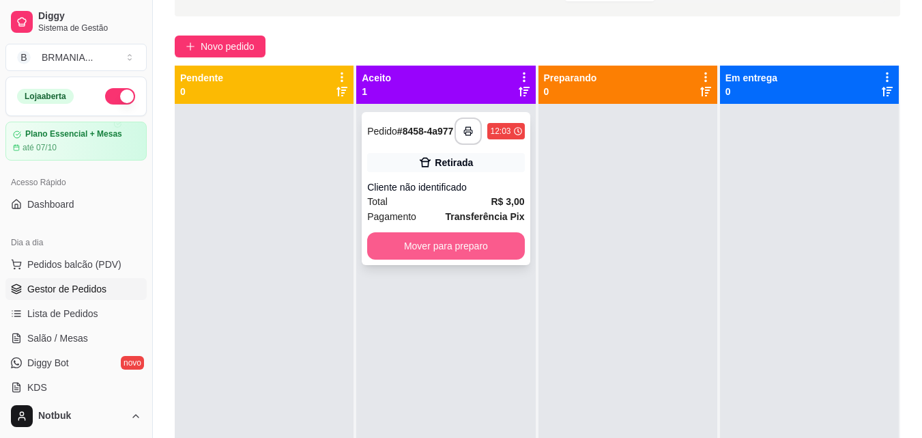
click at [510, 252] on button "Mover para preparo" at bounding box center [445, 245] width 157 height 27
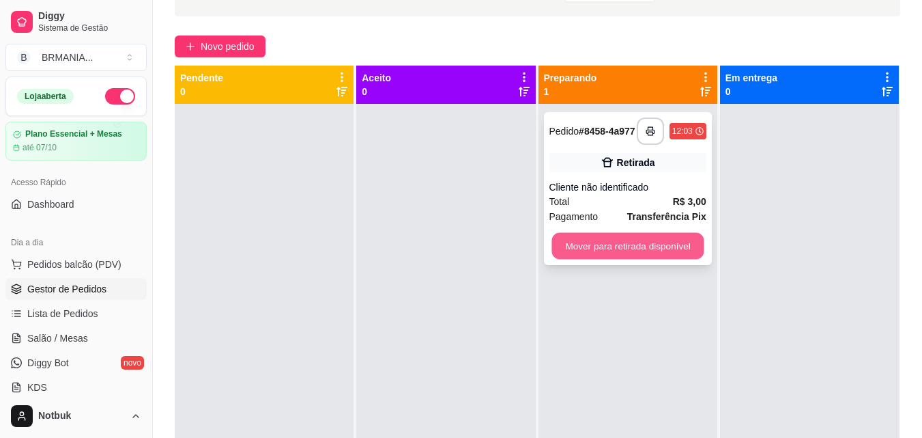
click at [616, 253] on button "Mover para retirada disponível" at bounding box center [627, 246] width 152 height 27
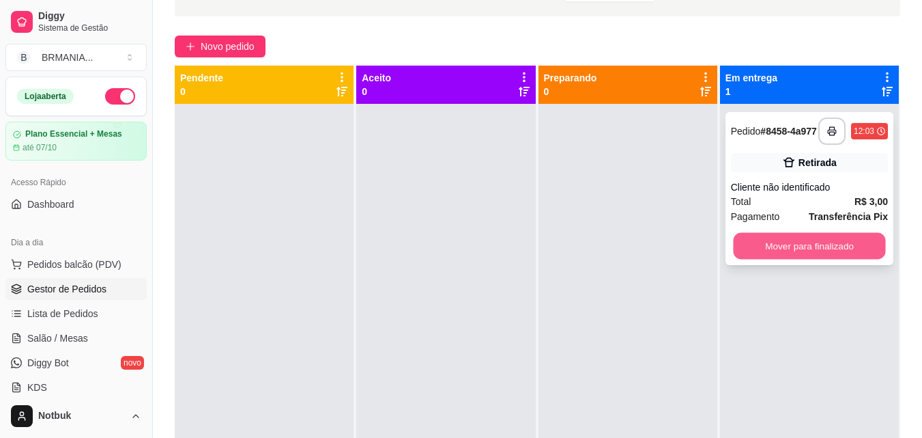
click at [818, 249] on button "Mover para finalizado" at bounding box center [809, 246] width 152 height 27
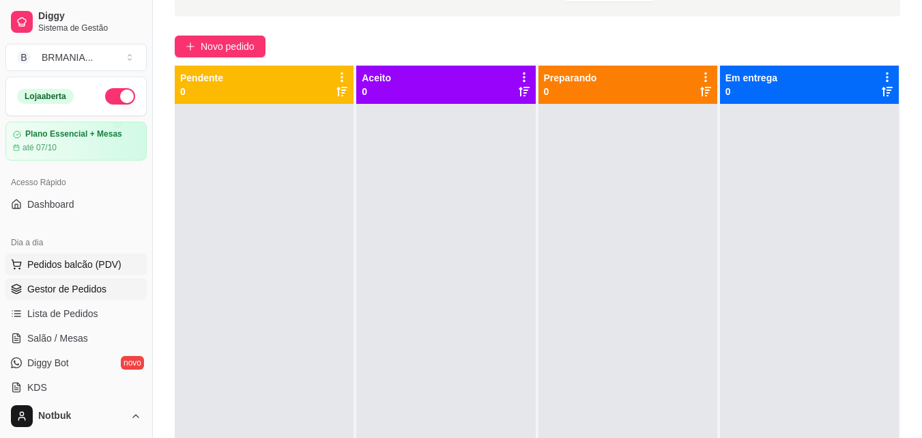
click at [118, 259] on button "Pedidos balcão (PDV)" at bounding box center [75, 264] width 141 height 22
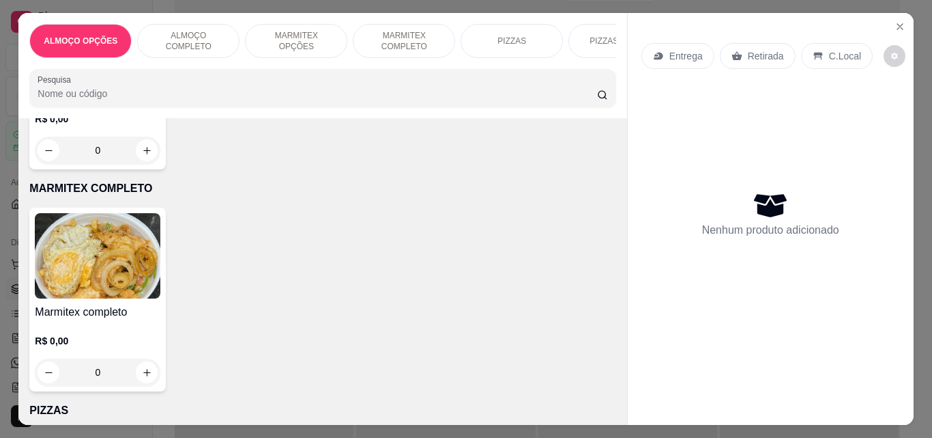
scroll to position [721, 0]
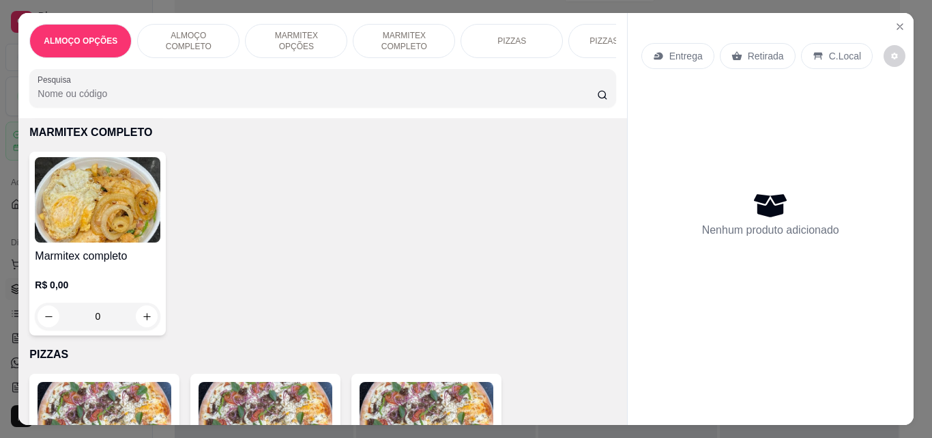
click at [104, 229] on img at bounding box center [98, 199] width 126 height 85
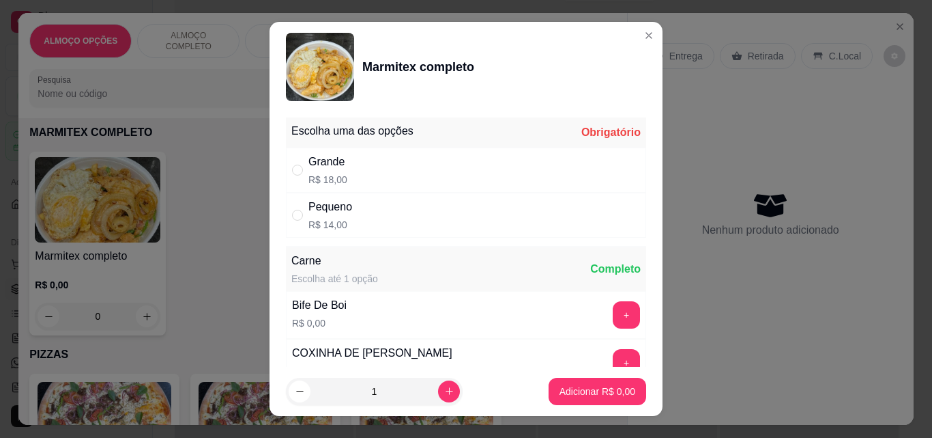
click at [480, 157] on div "Grande R$ 18,00" at bounding box center [466, 169] width 360 height 45
radio input "true"
click at [613, 357] on button "+" at bounding box center [626, 362] width 27 height 27
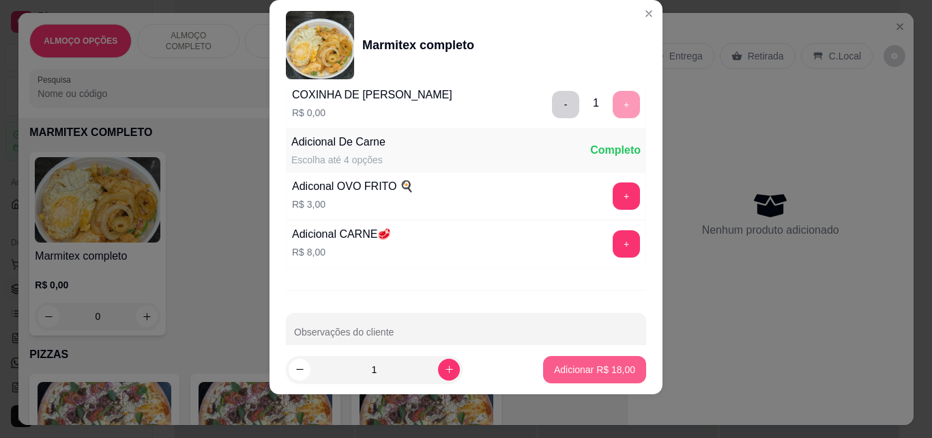
scroll to position [274, 0]
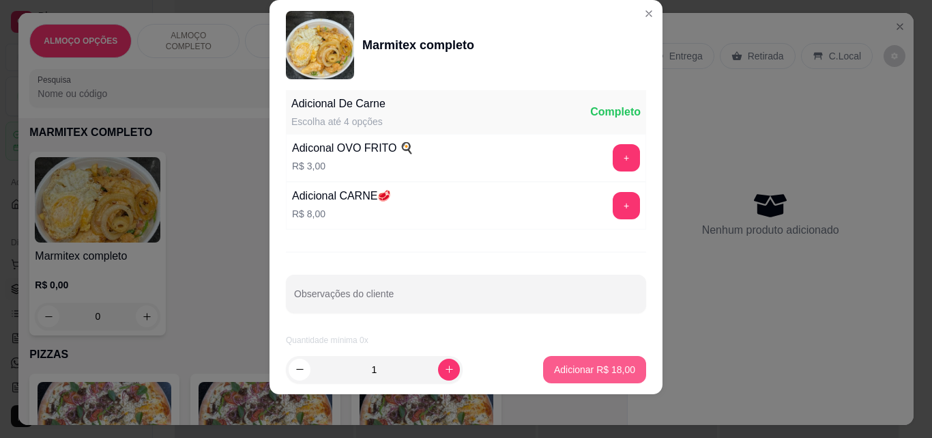
click at [594, 371] on p "Adicionar R$ 18,00" at bounding box center [594, 369] width 81 height 14
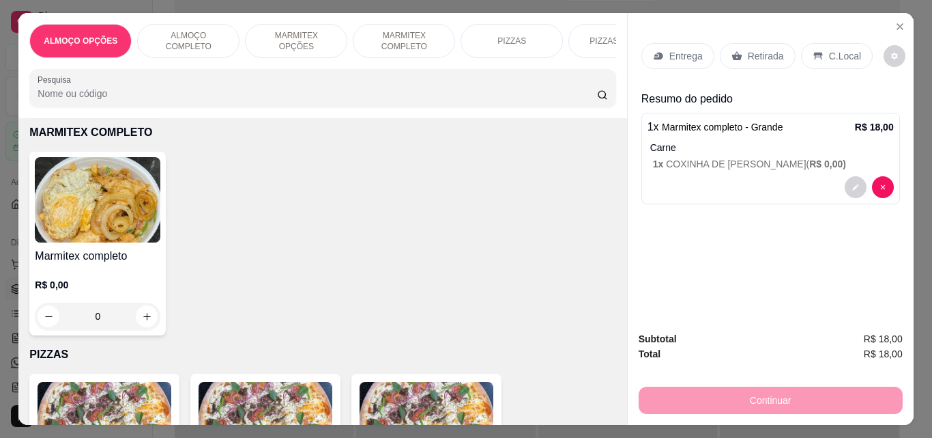
click at [829, 55] on p "C.Local" at bounding box center [845, 56] width 32 height 14
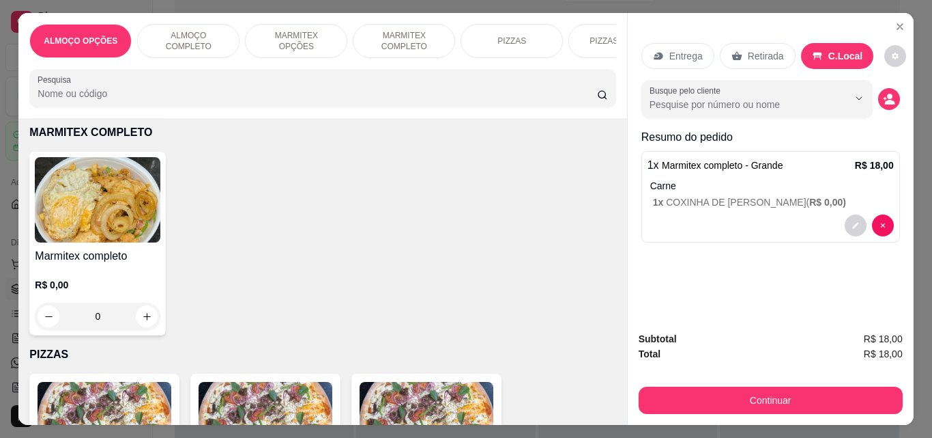
drag, startPoint x: 755, startPoint y: 48, endPoint x: 862, endPoint y: 77, distance: 111.1
click at [755, 49] on p "Retirada" at bounding box center [766, 56] width 36 height 14
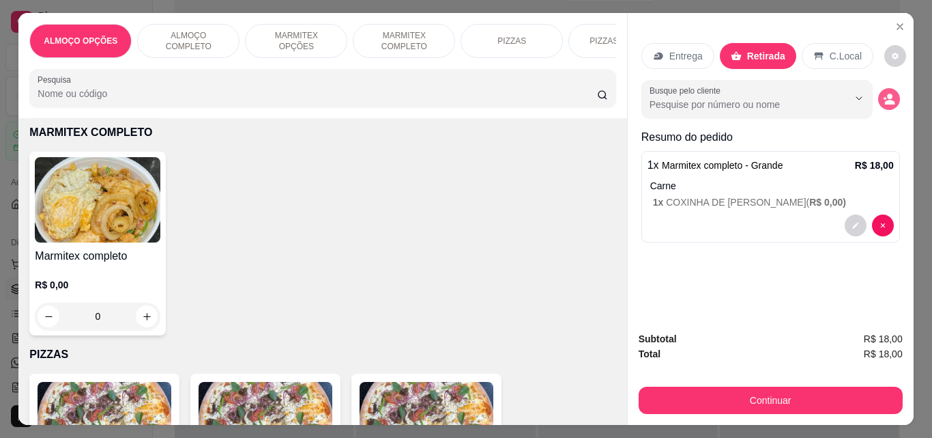
click at [885, 100] on icon "decrease-product-quantity" at bounding box center [890, 102] width 10 height 5
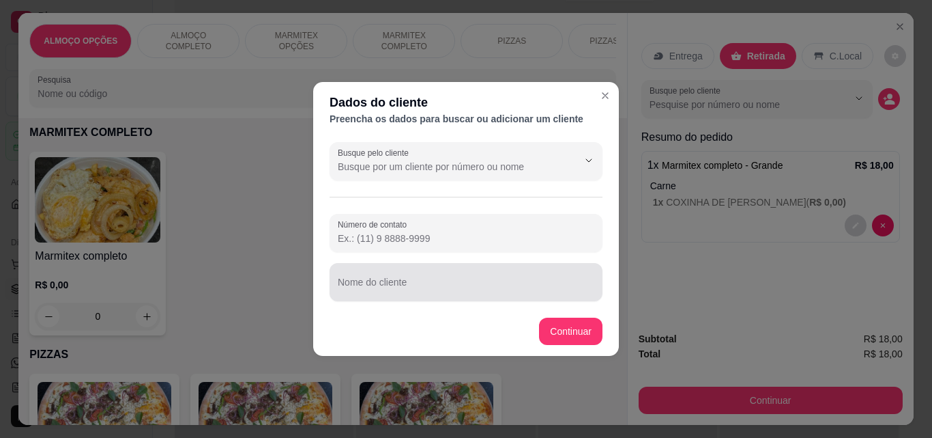
click at [480, 293] on input "Nome do cliente" at bounding box center [466, 288] width 257 height 14
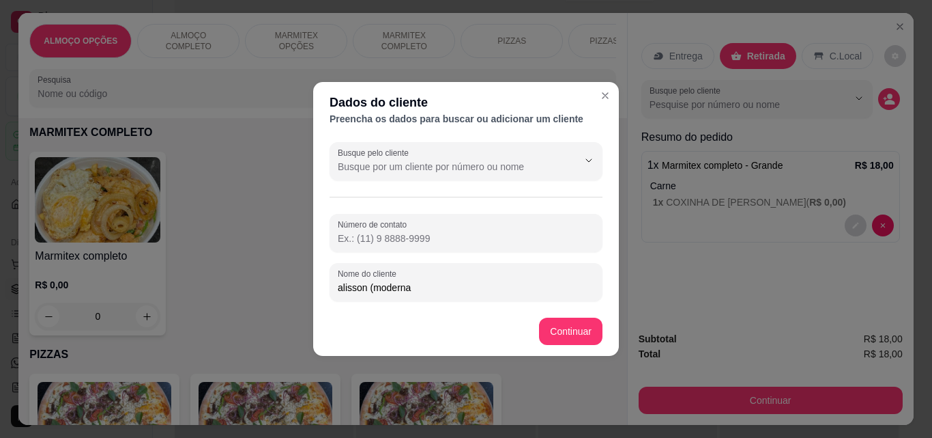
type input "alisson (moderna)"
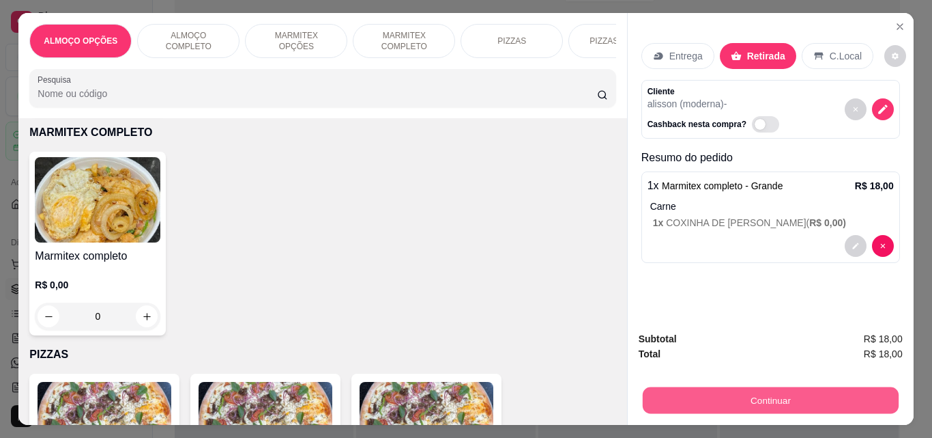
click at [698, 386] on button "Continuar" at bounding box center [770, 399] width 256 height 27
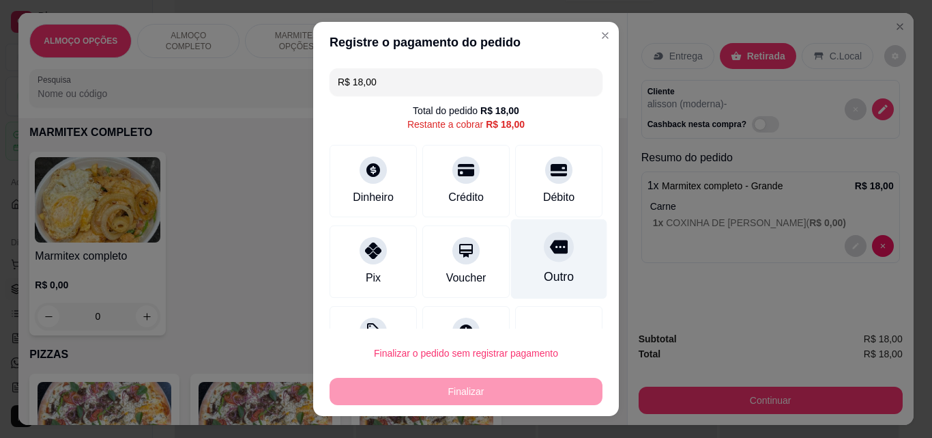
click at [545, 280] on div "Outro" at bounding box center [559, 277] width 30 height 18
type input "R$ 0,00"
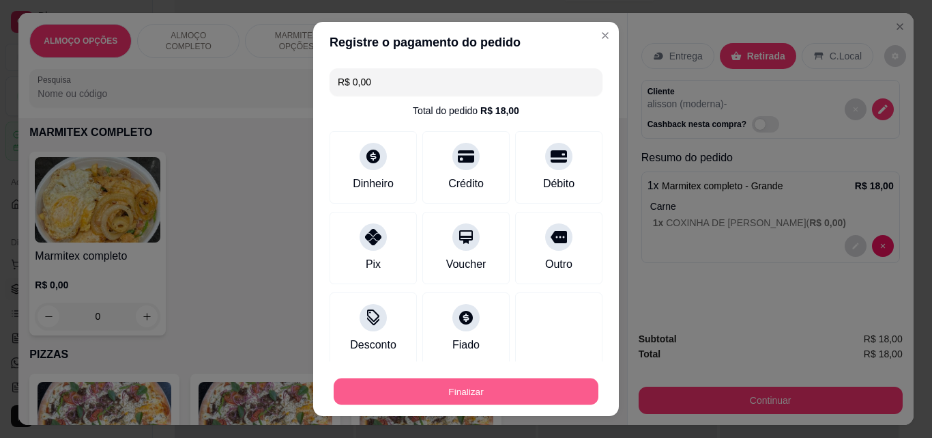
click at [524, 394] on button "Finalizar" at bounding box center [466, 391] width 265 height 27
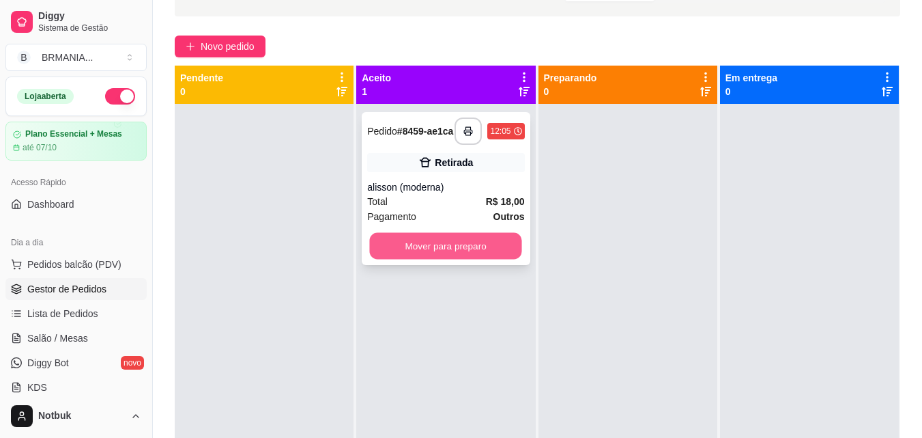
click at [442, 248] on button "Mover para preparo" at bounding box center [446, 246] width 152 height 27
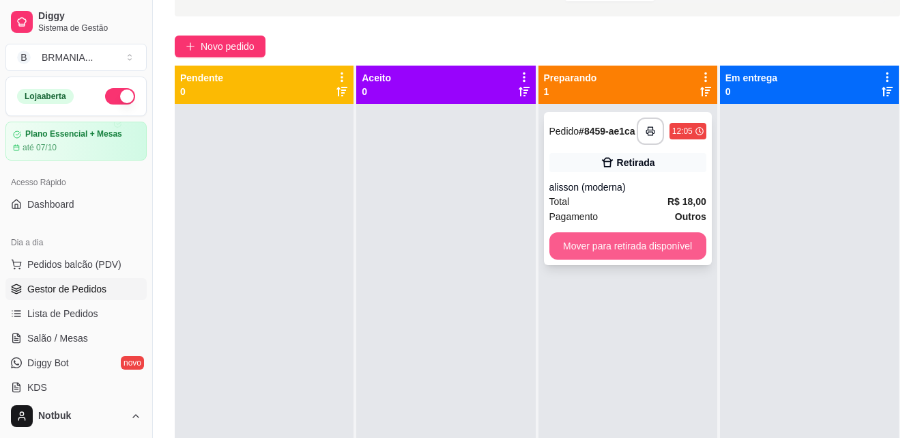
click at [607, 255] on button "Mover para retirada disponível" at bounding box center [627, 245] width 157 height 27
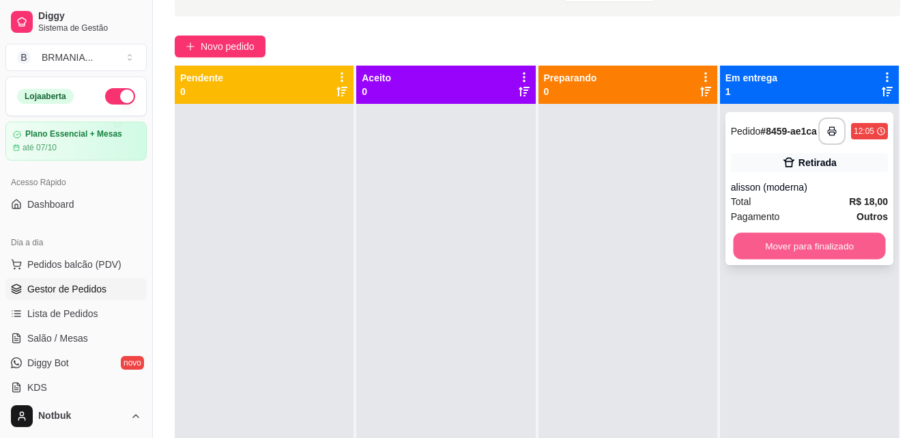
click at [771, 255] on button "Mover para finalizado" at bounding box center [809, 246] width 152 height 27
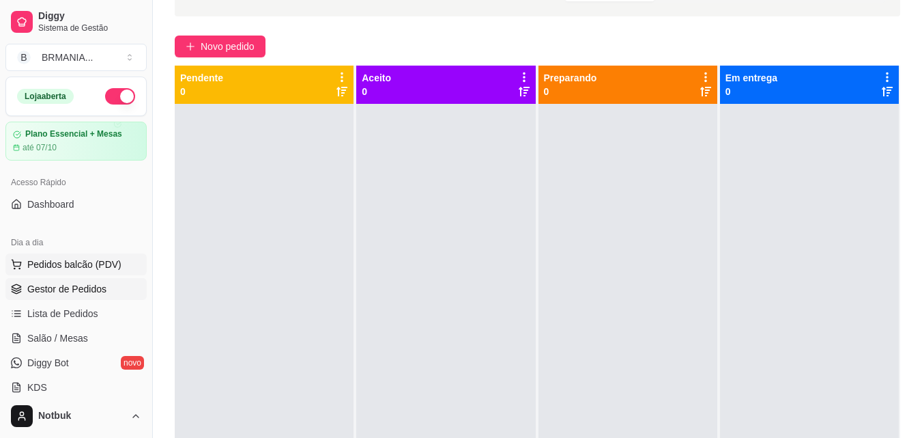
click at [44, 261] on span "Pedidos balcão (PDV)" at bounding box center [74, 264] width 94 height 14
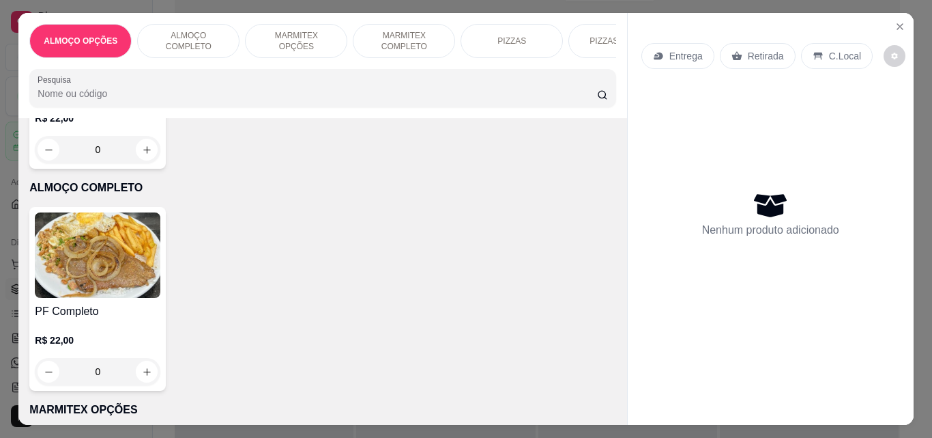
scroll to position [277, 0]
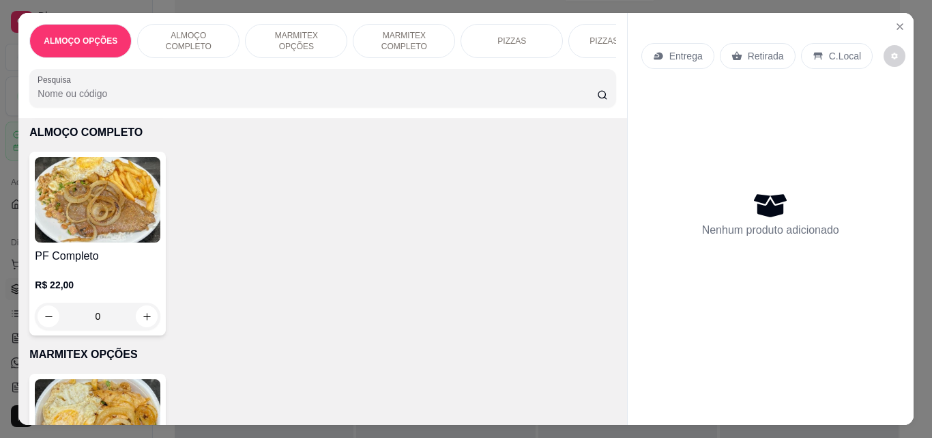
click at [89, 210] on img at bounding box center [98, 199] width 126 height 85
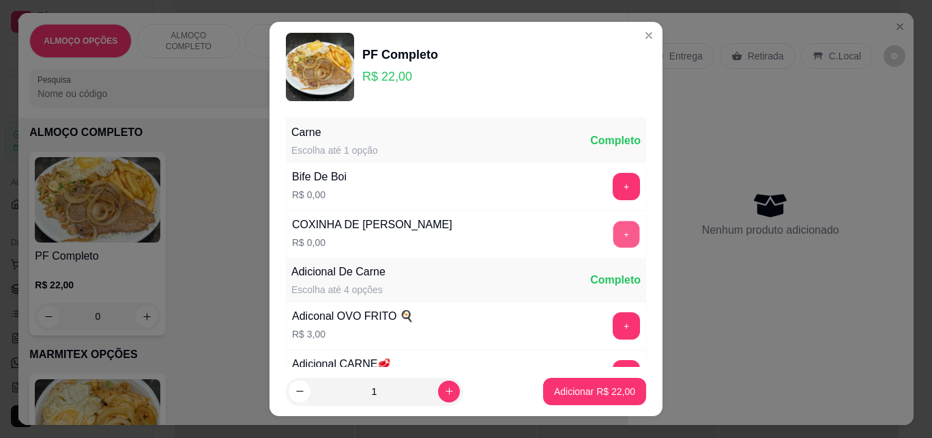
click at [614, 235] on button "+" at bounding box center [627, 234] width 27 height 27
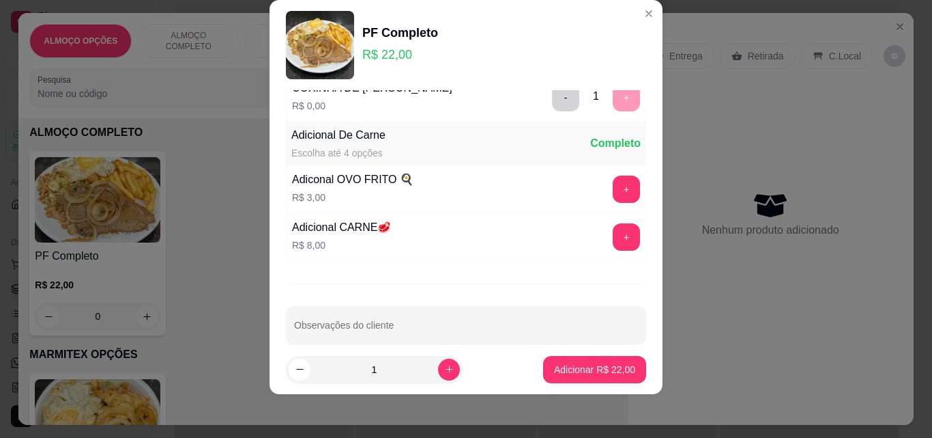
scroll to position [133, 0]
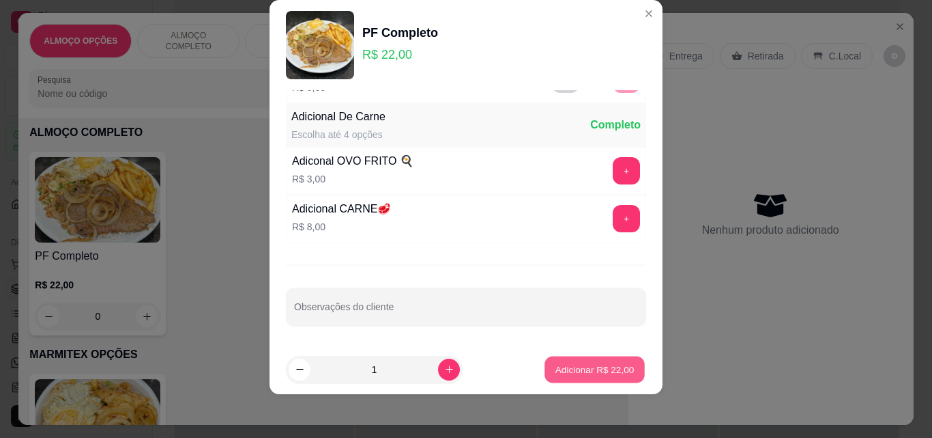
click at [603, 371] on p "Adicionar R$ 22,00" at bounding box center [595, 368] width 79 height 13
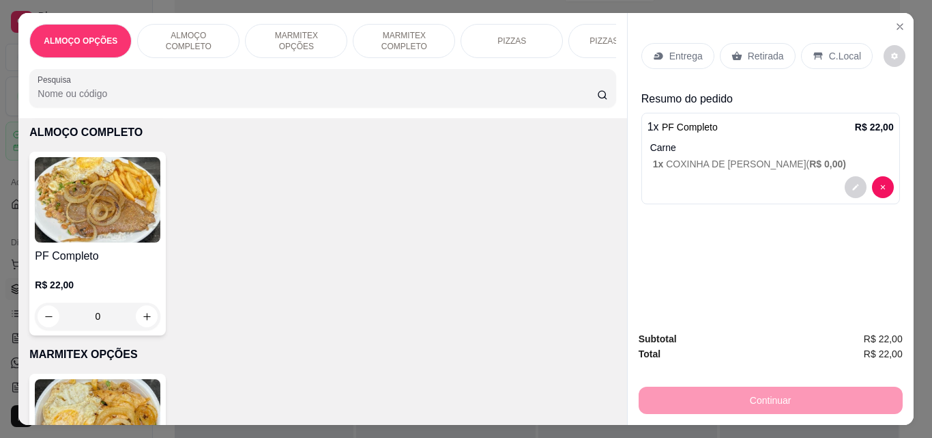
click at [842, 49] on p "C.Local" at bounding box center [845, 56] width 32 height 14
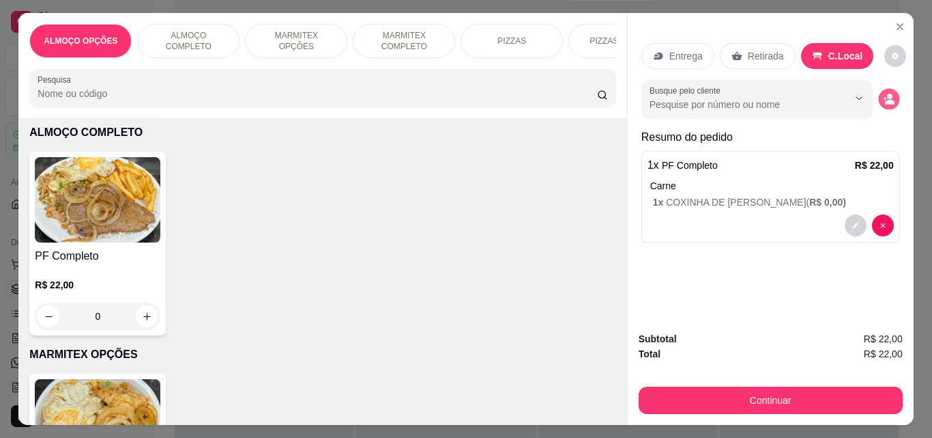
click at [887, 94] on circle "decrease-product-quantity" at bounding box center [889, 96] width 5 height 5
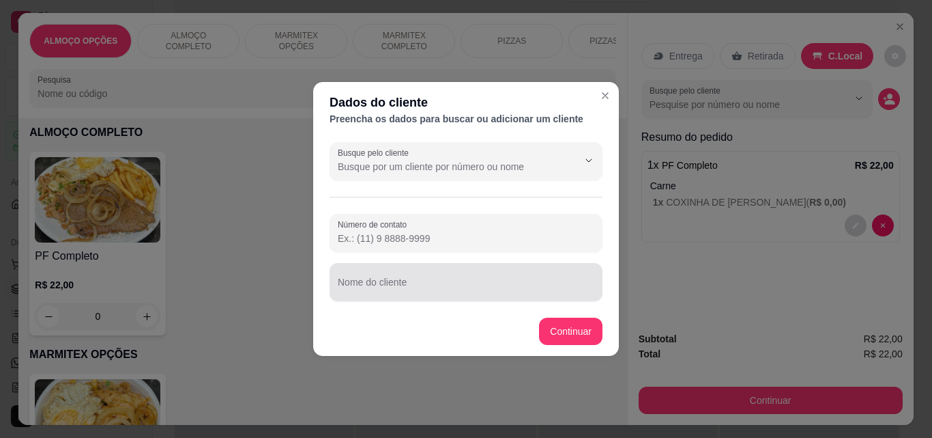
click at [476, 278] on div at bounding box center [466, 281] width 257 height 27
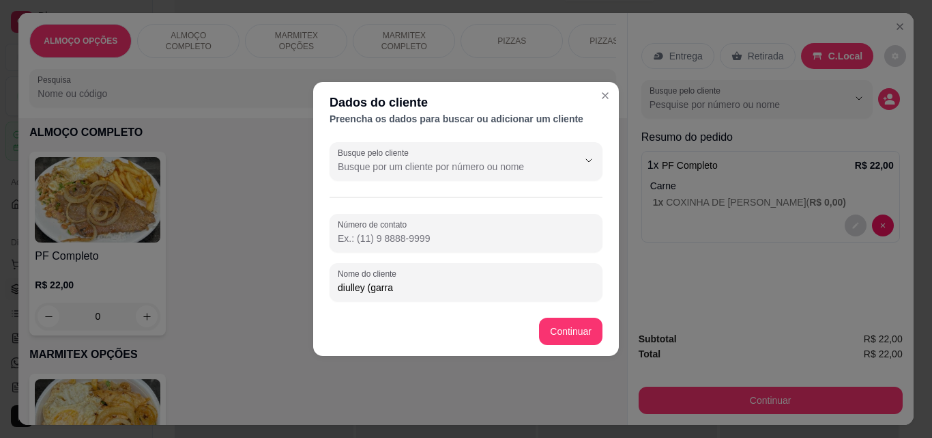
type input "diulley (garra)"
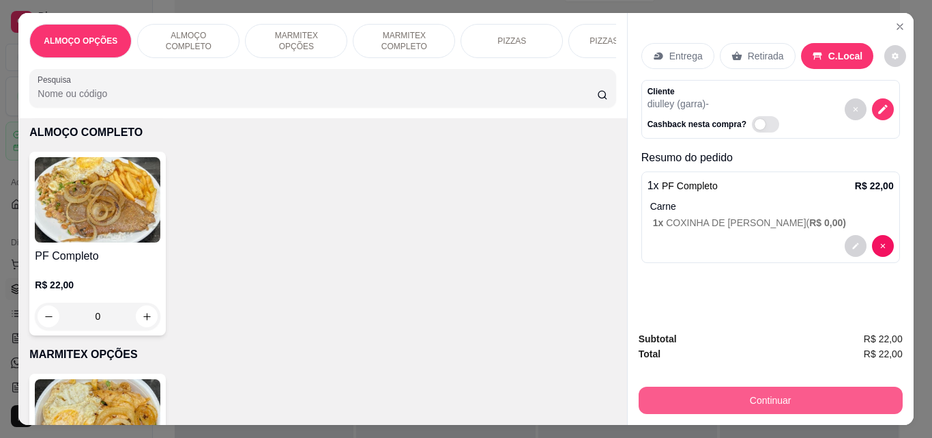
click at [705, 388] on button "Continuar" at bounding box center [771, 399] width 264 height 27
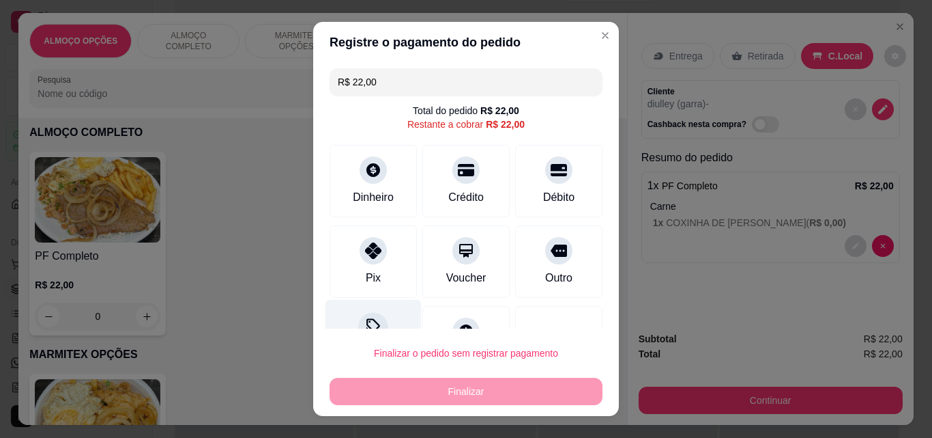
click at [351, 309] on div "Desconto" at bounding box center [374, 340] width 96 height 80
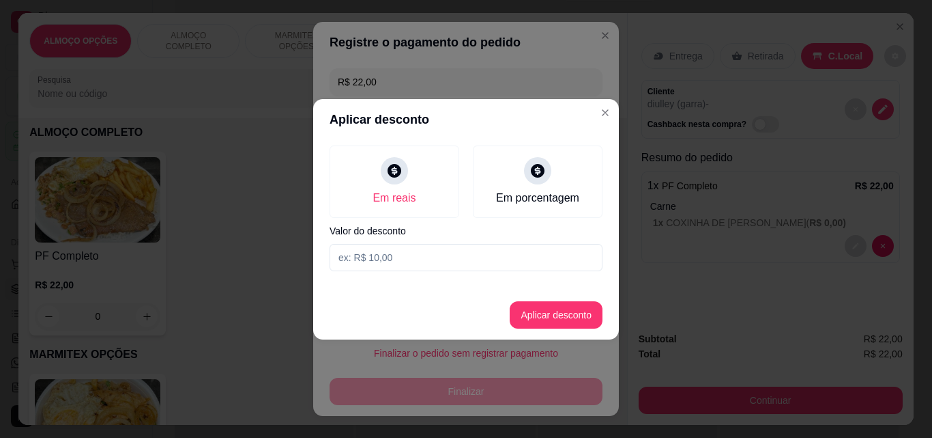
click at [401, 268] on input at bounding box center [466, 257] width 273 height 27
type input "2,00"
click at [563, 313] on button "Aplicar desconto" at bounding box center [556, 314] width 89 height 27
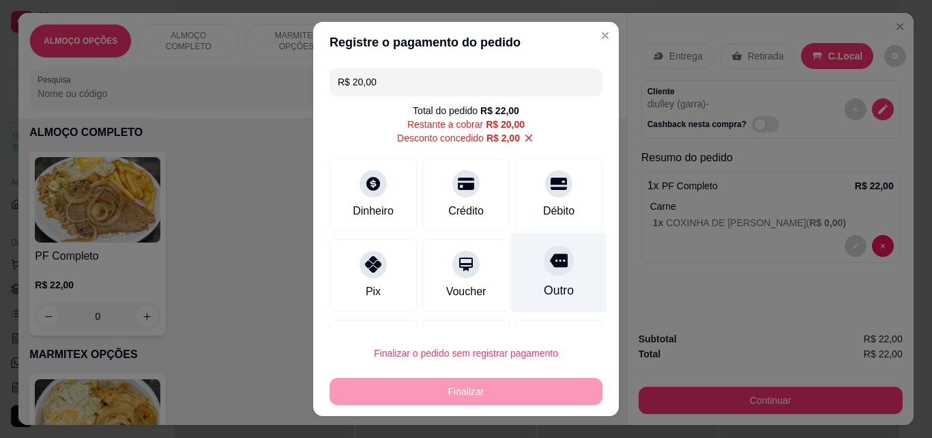
click at [526, 276] on div "Outro" at bounding box center [559, 273] width 96 height 80
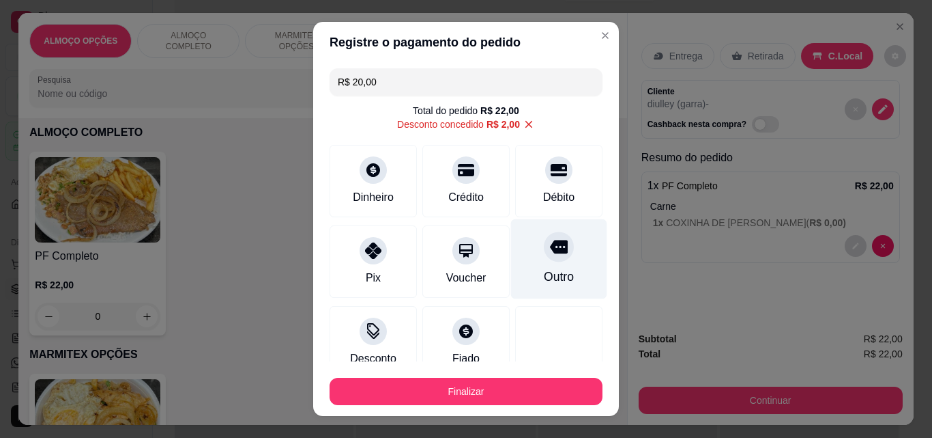
type input "R$ 0,00"
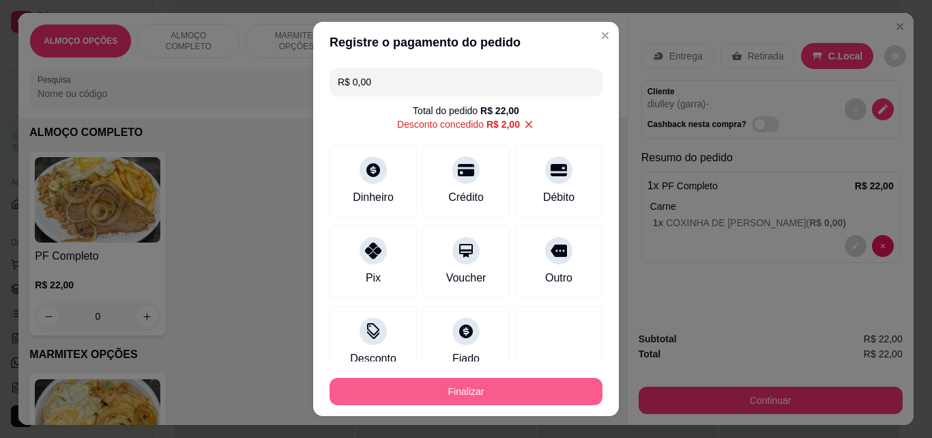
click at [508, 379] on button "Finalizar" at bounding box center [466, 390] width 273 height 27
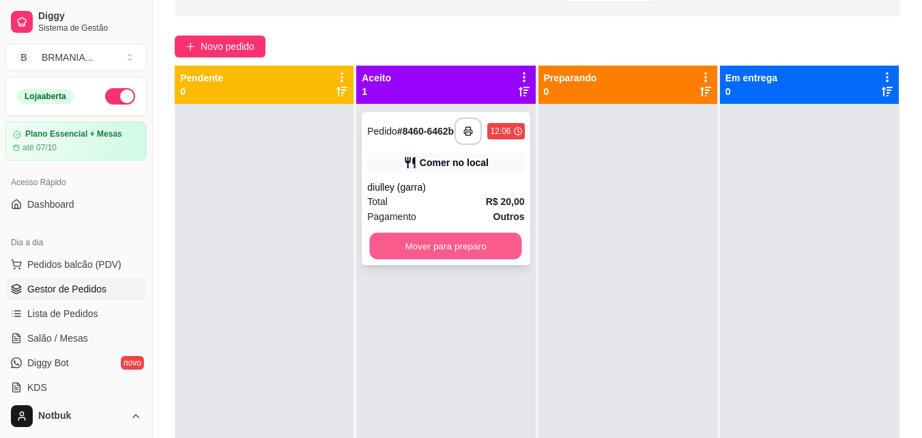
click at [485, 250] on button "Mover para preparo" at bounding box center [446, 246] width 152 height 27
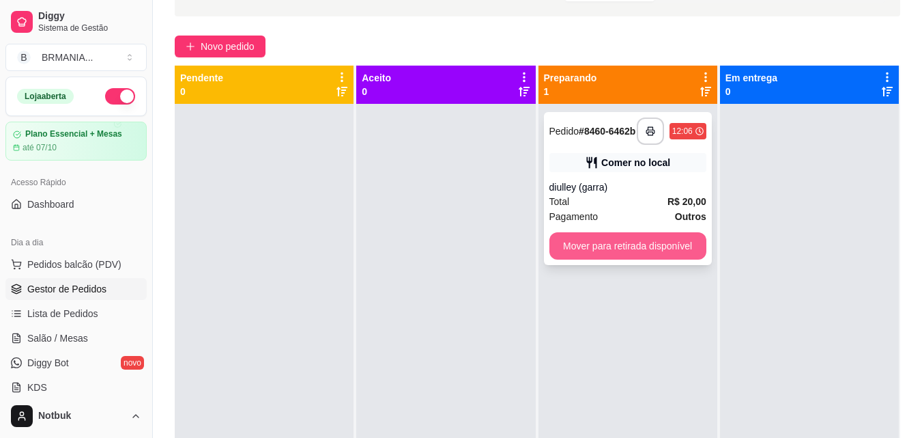
click at [644, 248] on button "Mover para retirada disponível" at bounding box center [627, 245] width 157 height 27
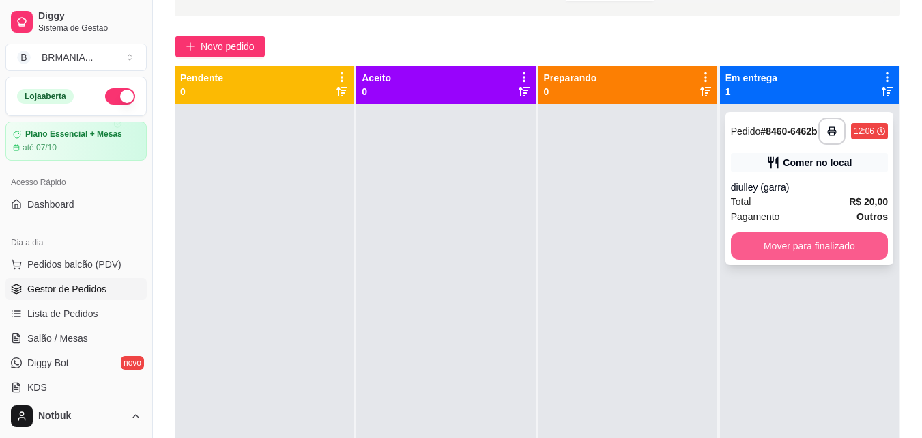
click at [834, 250] on button "Mover para finalizado" at bounding box center [809, 245] width 157 height 27
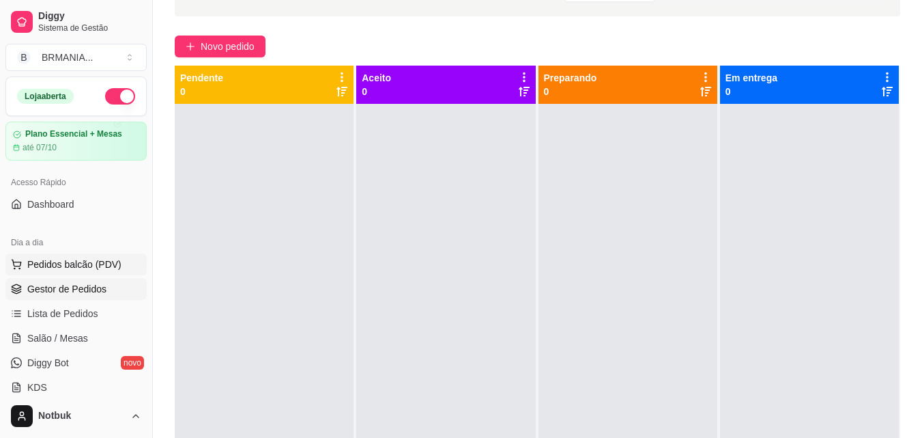
click at [93, 270] on span "Pedidos balcão (PDV)" at bounding box center [74, 264] width 94 height 14
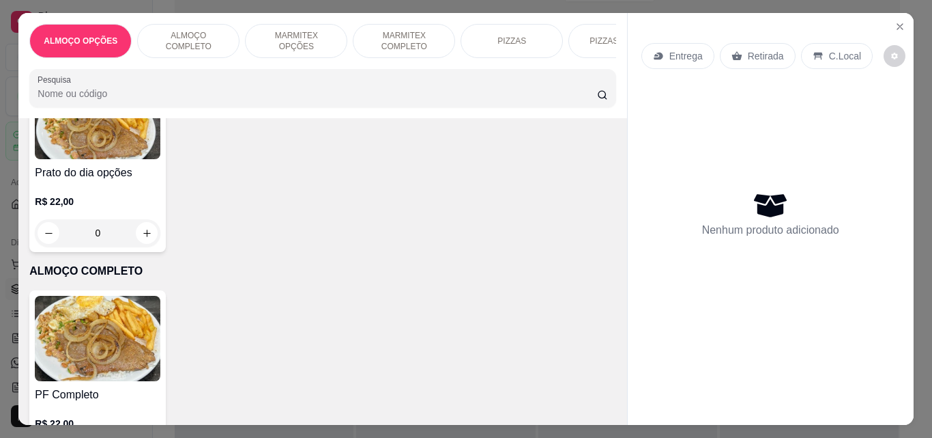
scroll to position [194, 0]
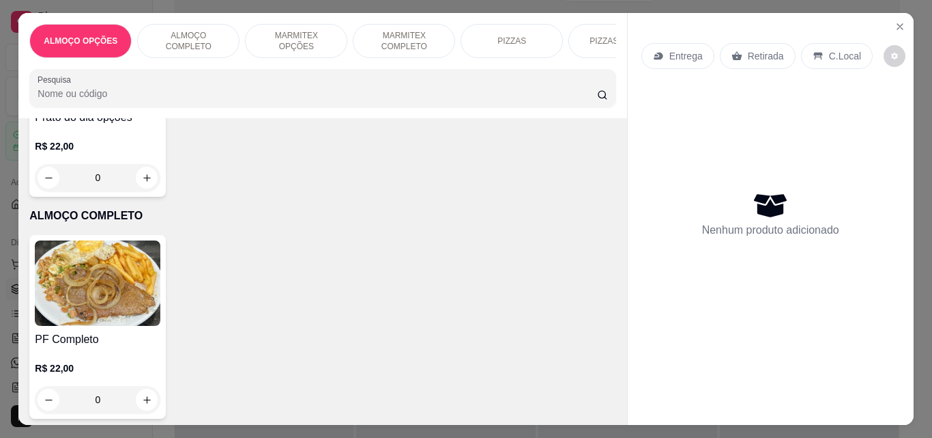
click at [47, 336] on h4 "PF Completo" at bounding box center [98, 339] width 126 height 16
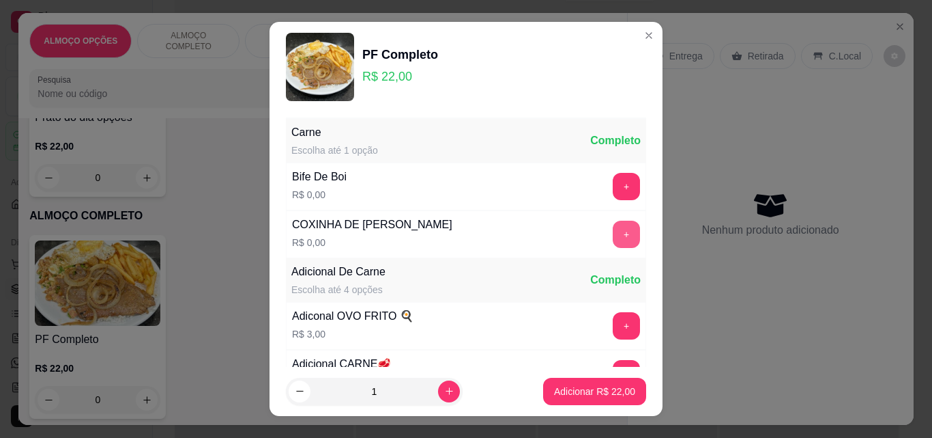
click at [613, 236] on button "+" at bounding box center [626, 233] width 27 height 27
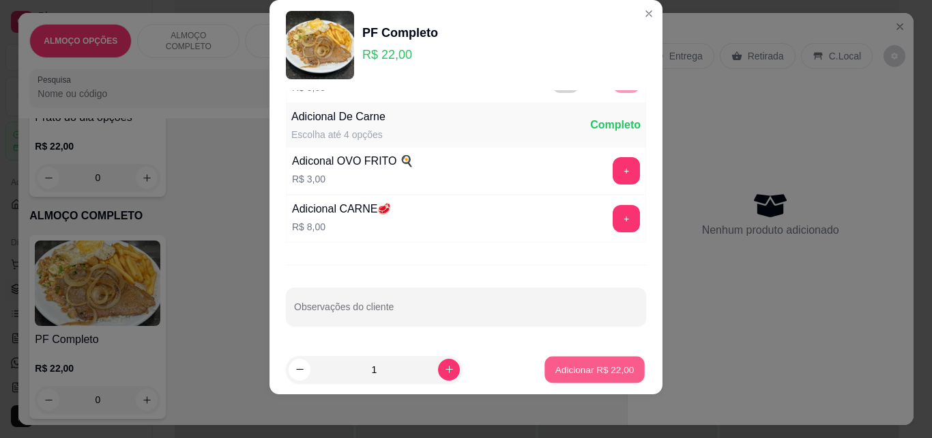
click at [617, 373] on p "Adicionar R$ 22,00" at bounding box center [595, 368] width 79 height 13
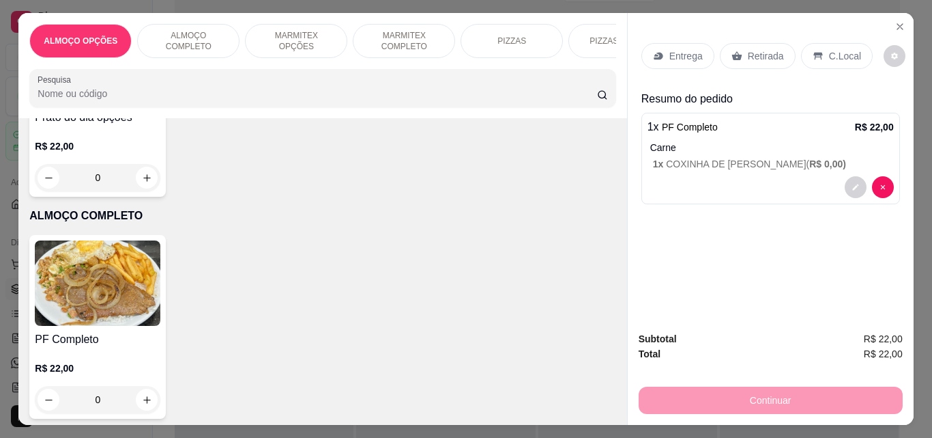
click at [835, 49] on p "C.Local" at bounding box center [845, 56] width 32 height 14
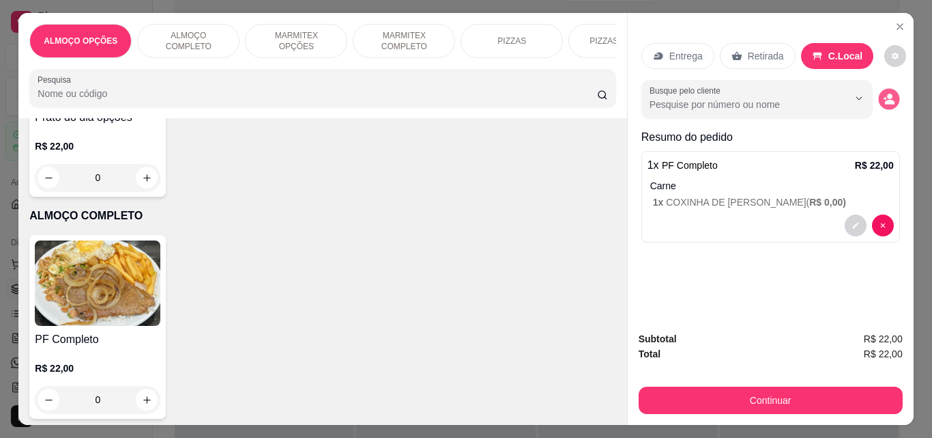
click at [878, 91] on button "decrease-product-quantity" at bounding box center [888, 99] width 21 height 21
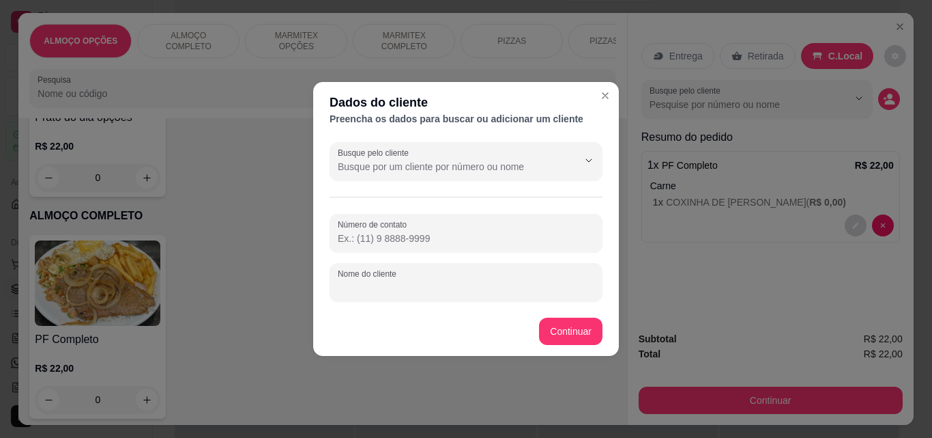
click at [507, 287] on input "Nome do cliente" at bounding box center [466, 288] width 257 height 14
type input "everton (moderna)"
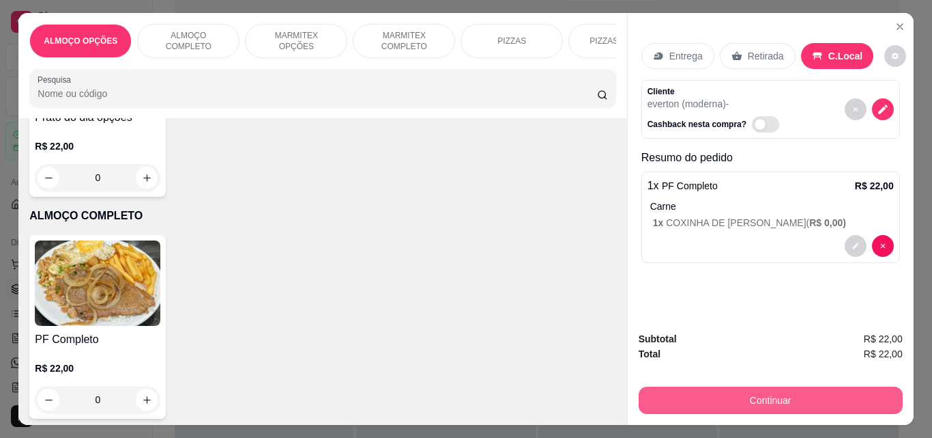
click at [676, 397] on button "Continuar" at bounding box center [771, 399] width 264 height 27
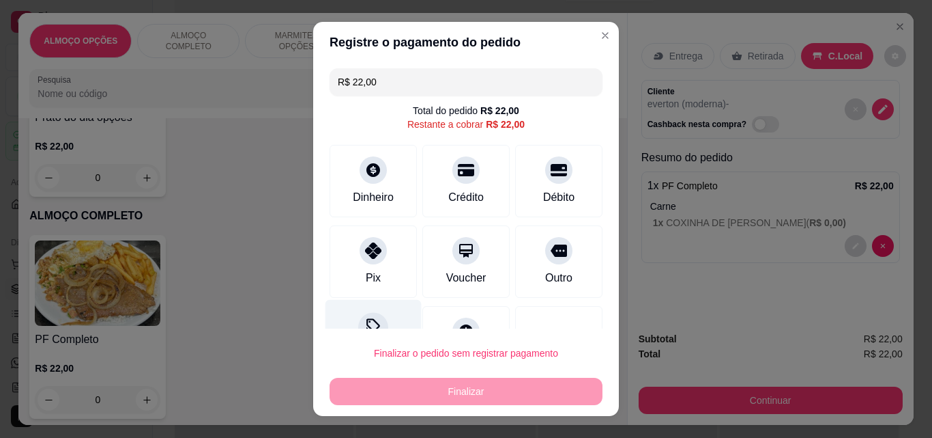
click at [367, 325] on icon at bounding box center [374, 325] width 14 height 14
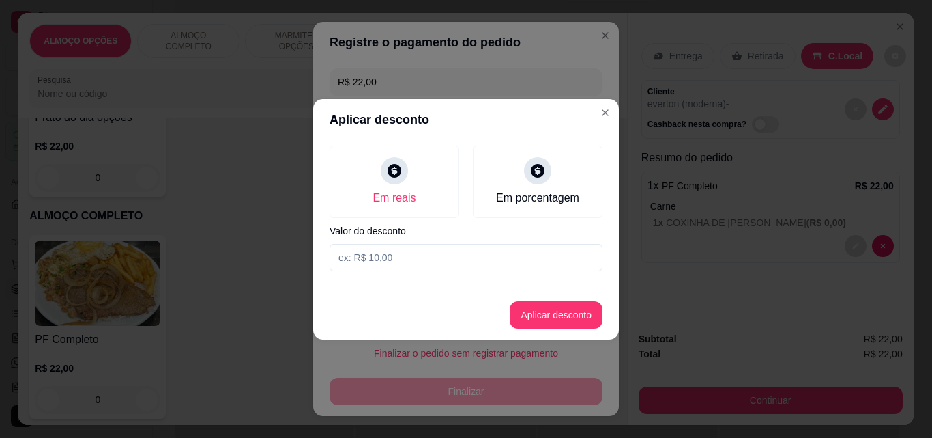
click at [388, 255] on input at bounding box center [466, 257] width 273 height 27
type input "2,00"
click at [539, 312] on button "Aplicar desconto" at bounding box center [556, 314] width 93 height 27
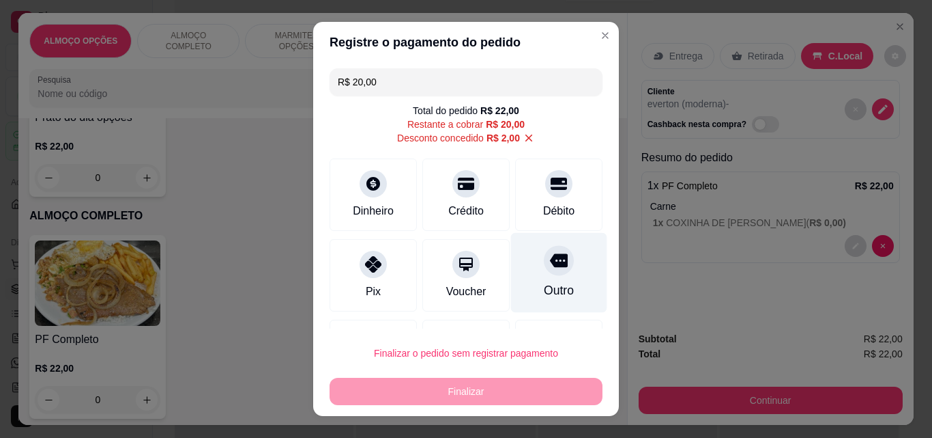
click at [537, 278] on div "Outro" at bounding box center [559, 273] width 96 height 80
type input "R$ 0,00"
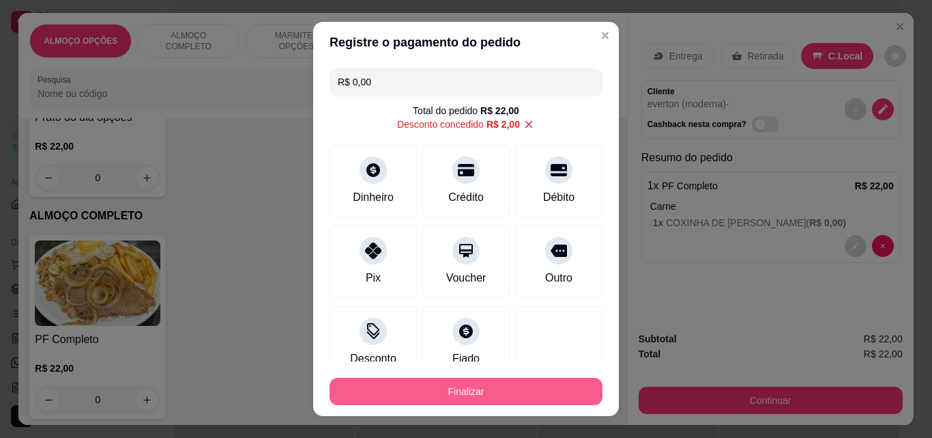
click at [523, 379] on button "Finalizar" at bounding box center [466, 390] width 273 height 27
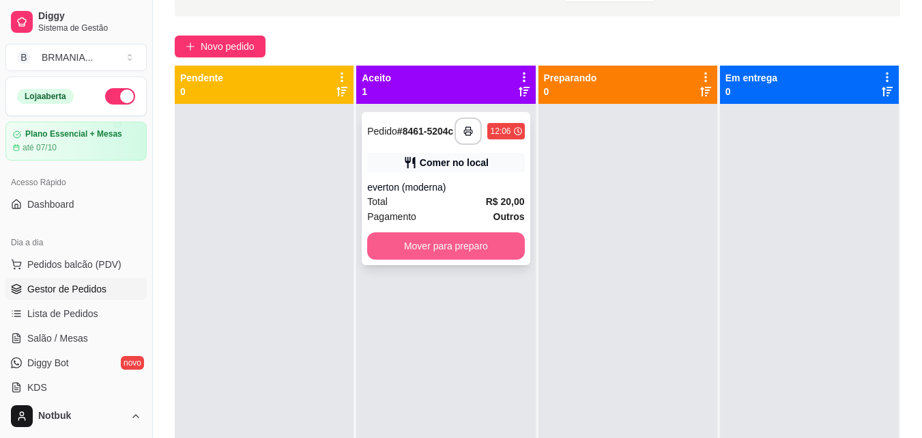
click at [487, 245] on button "Mover para preparo" at bounding box center [445, 245] width 157 height 27
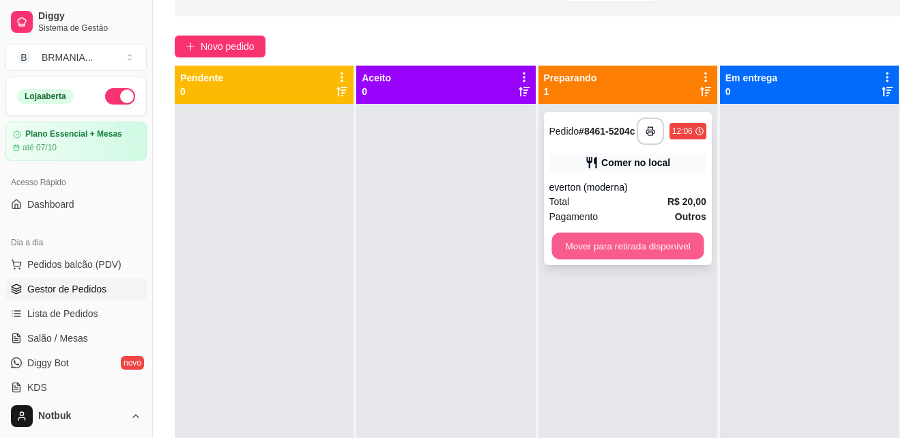
click at [642, 250] on button "Mover para retirada disponível" at bounding box center [627, 246] width 152 height 27
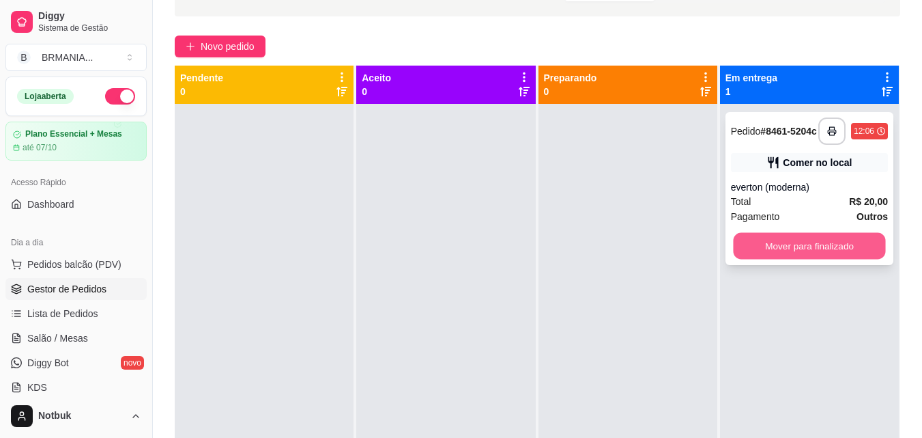
click at [762, 252] on button "Mover para finalizado" at bounding box center [809, 246] width 152 height 27
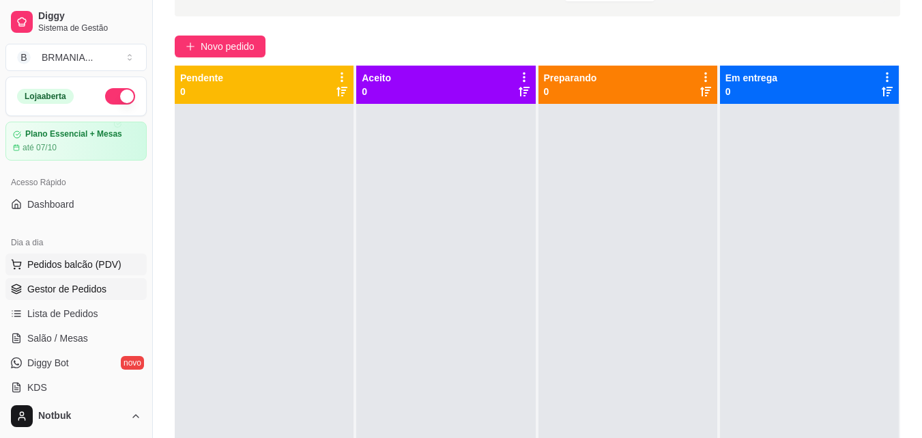
click at [69, 268] on span "Pedidos balcão (PDV)" at bounding box center [74, 264] width 94 height 14
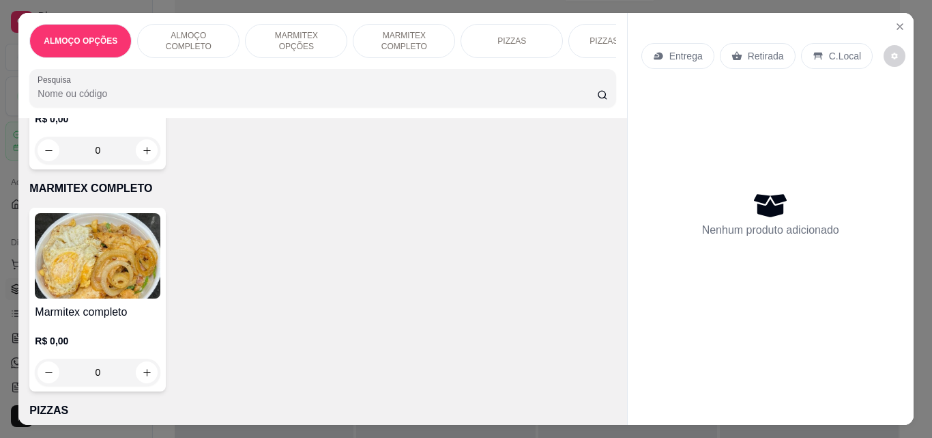
scroll to position [748, 0]
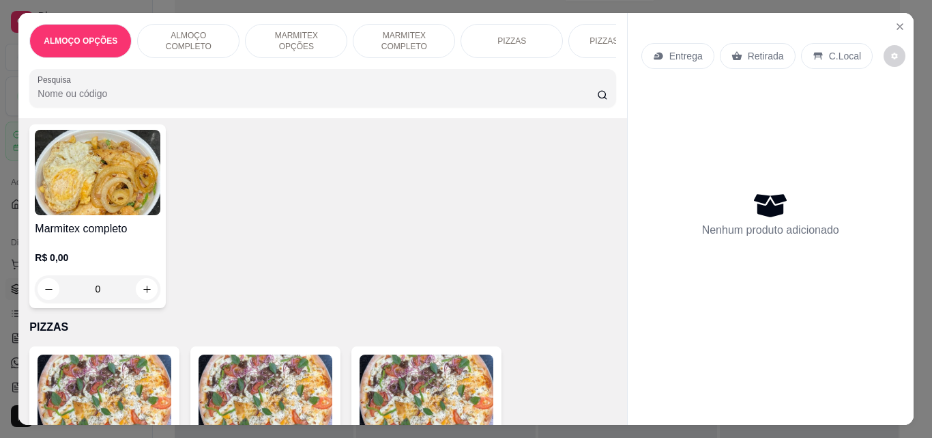
click at [93, 207] on img at bounding box center [98, 172] width 126 height 85
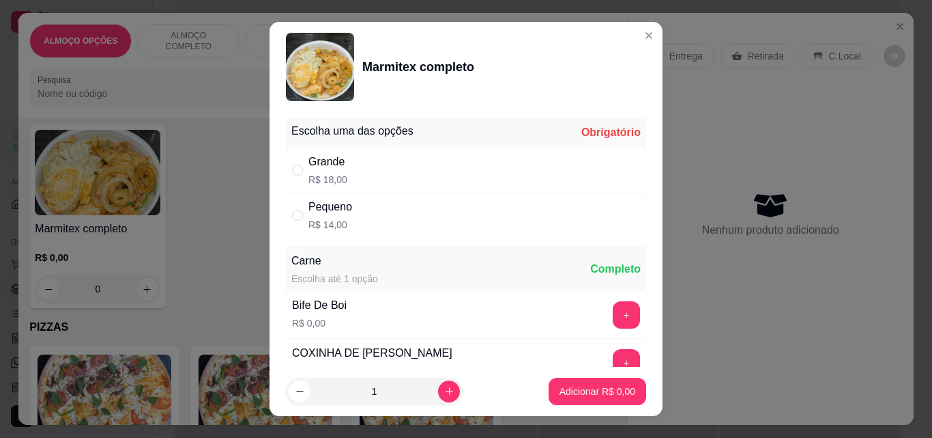
click at [342, 171] on div "Grande R$ 18,00" at bounding box center [466, 169] width 360 height 45
radio input "true"
click at [613, 306] on button "+" at bounding box center [626, 314] width 27 height 27
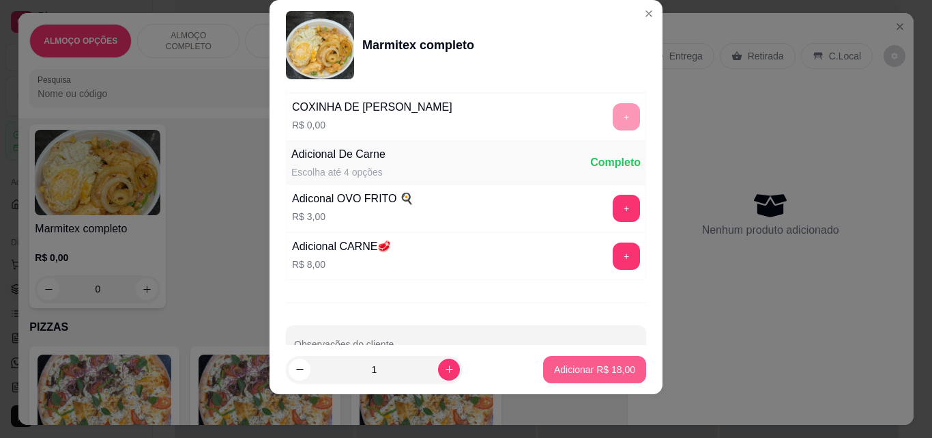
scroll to position [274, 0]
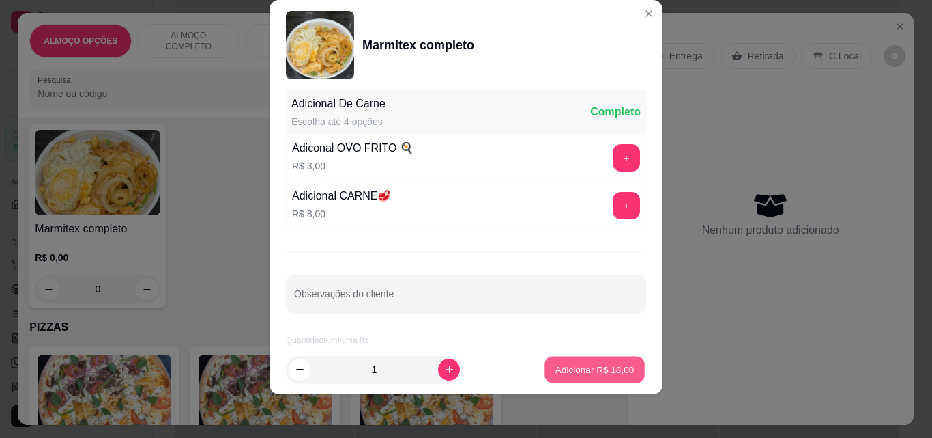
click at [582, 376] on button "Adicionar R$ 18,00" at bounding box center [595, 369] width 100 height 27
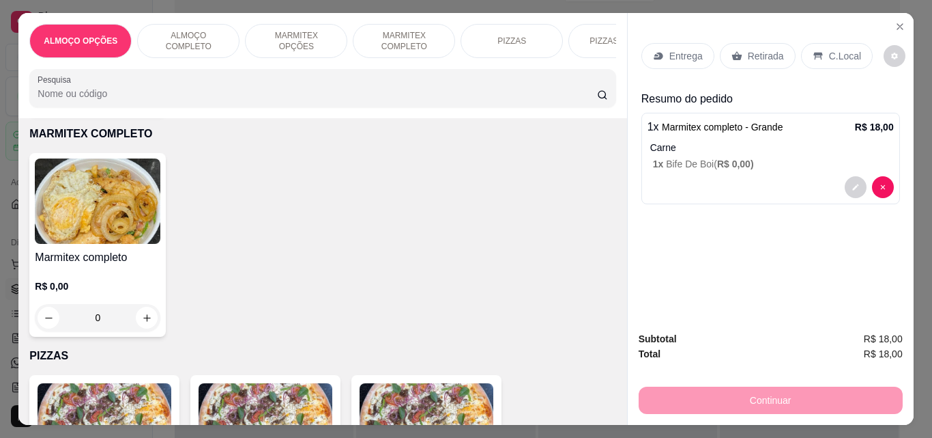
scroll to position [554, 0]
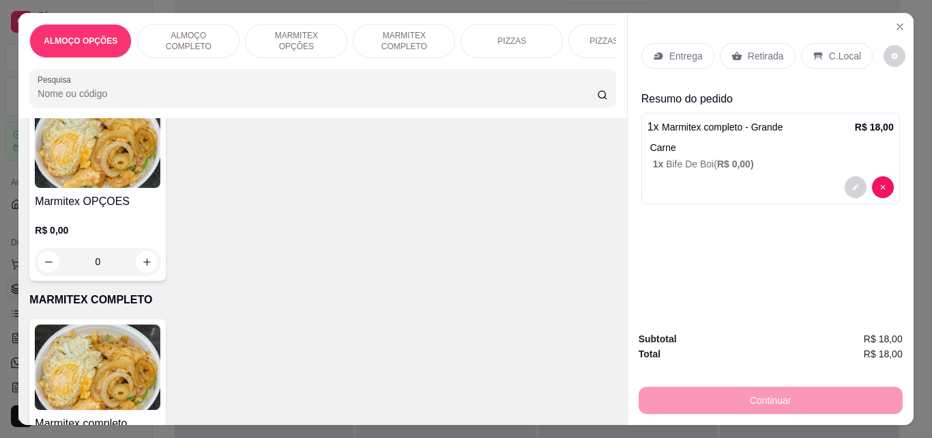
click at [70, 210] on h4 "Marmitex OPÇOES" at bounding box center [98, 201] width 126 height 16
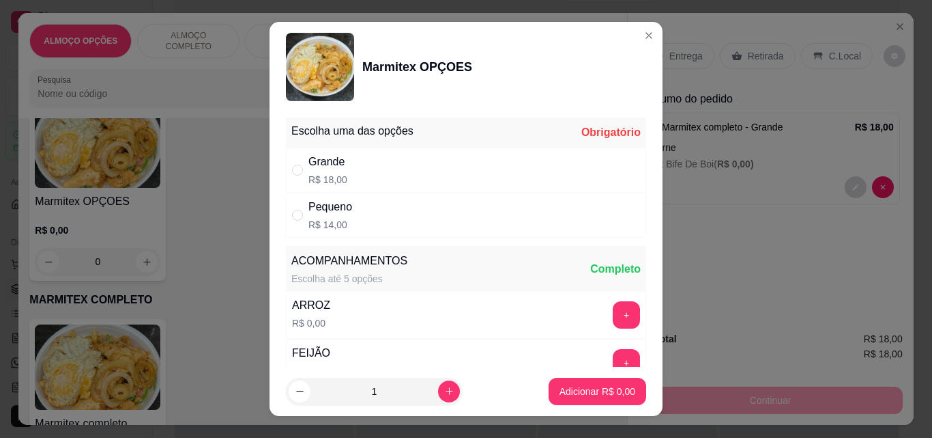
click at [358, 223] on div "Pequeno R$ 14,00" at bounding box center [466, 214] width 360 height 45
radio input "true"
click at [613, 314] on button "+" at bounding box center [626, 314] width 27 height 27
click at [613, 358] on button "+" at bounding box center [626, 362] width 27 height 27
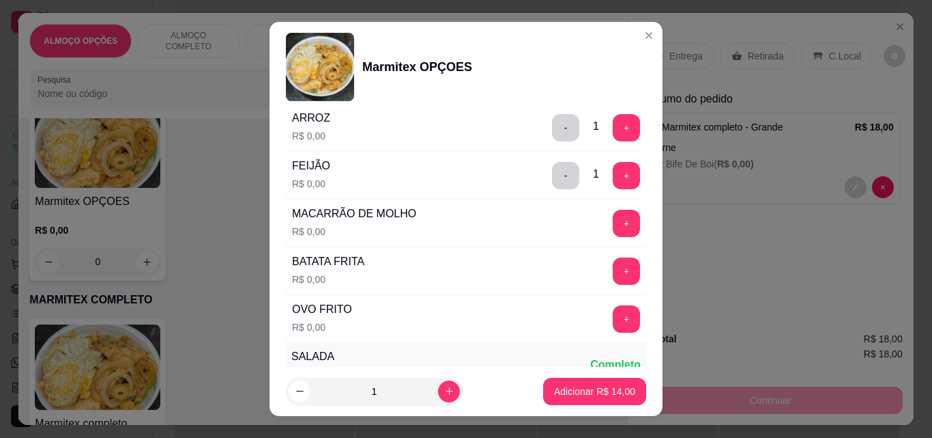
scroll to position [225, 0]
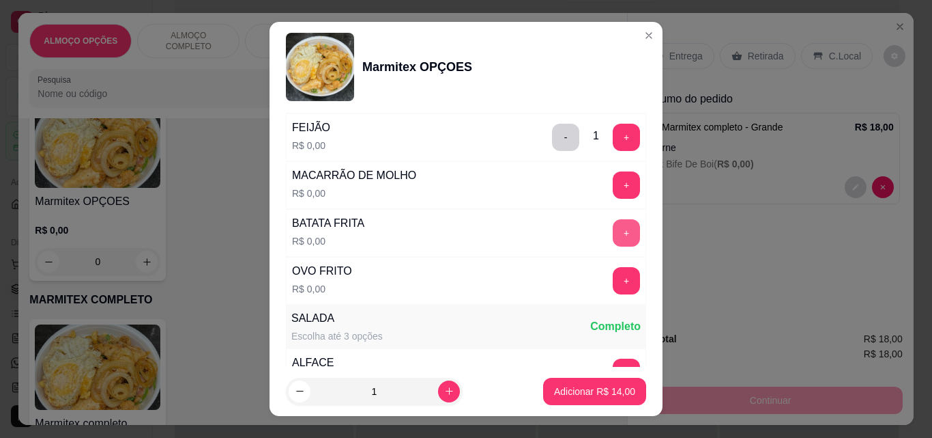
click at [613, 229] on button "+" at bounding box center [626, 232] width 27 height 27
click at [614, 277] on button "+" at bounding box center [627, 281] width 27 height 27
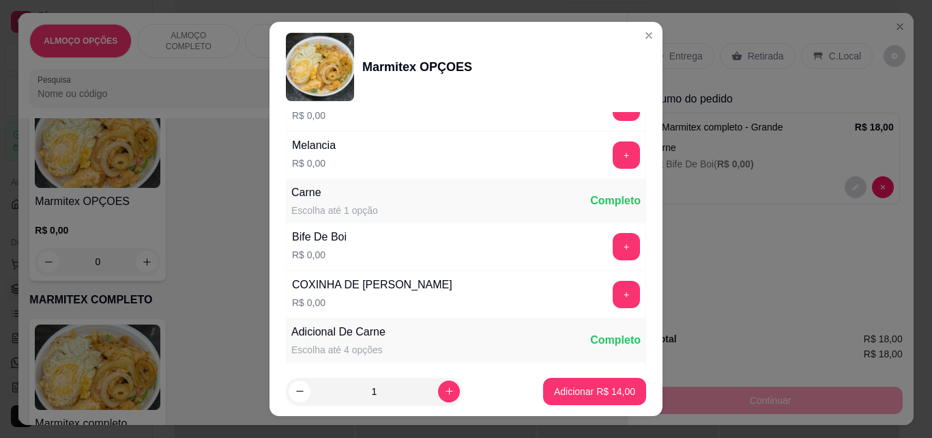
scroll to position [541, 0]
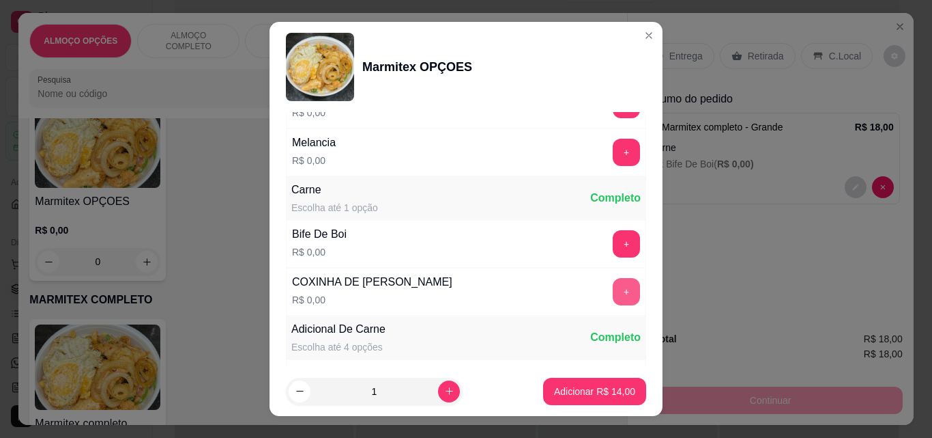
click at [613, 283] on button "+" at bounding box center [626, 291] width 27 height 27
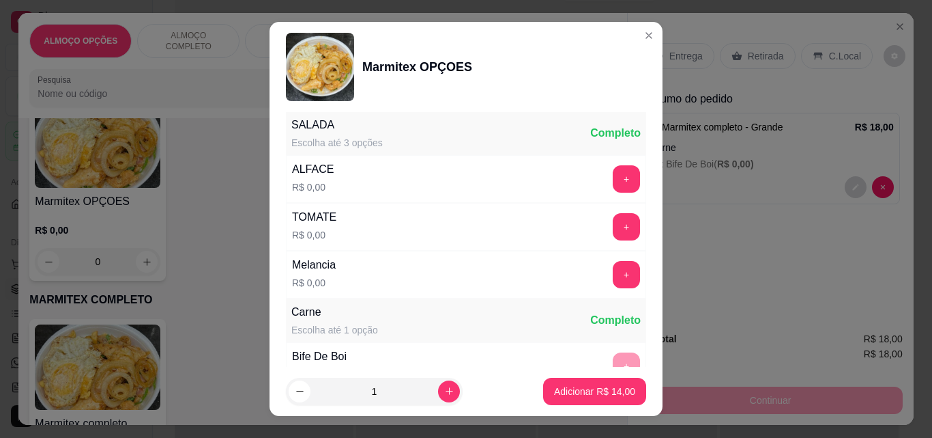
scroll to position [403, 0]
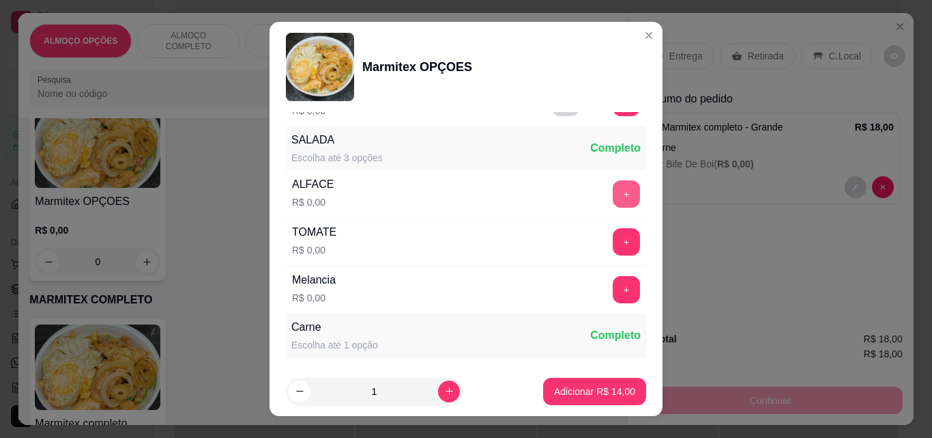
click at [613, 184] on button "+" at bounding box center [626, 193] width 27 height 27
click at [613, 233] on button "+" at bounding box center [626, 241] width 27 height 27
click at [613, 298] on button "+" at bounding box center [626, 289] width 27 height 27
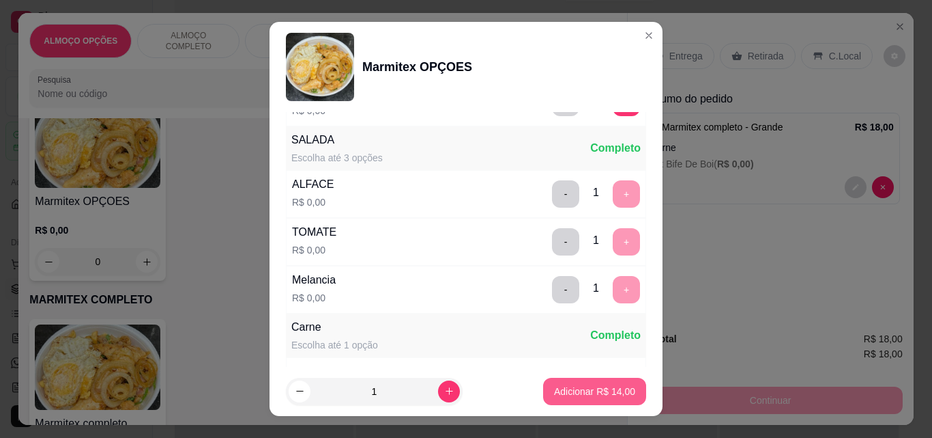
click at [620, 390] on button "Adicionar R$ 14,00" at bounding box center [594, 390] width 103 height 27
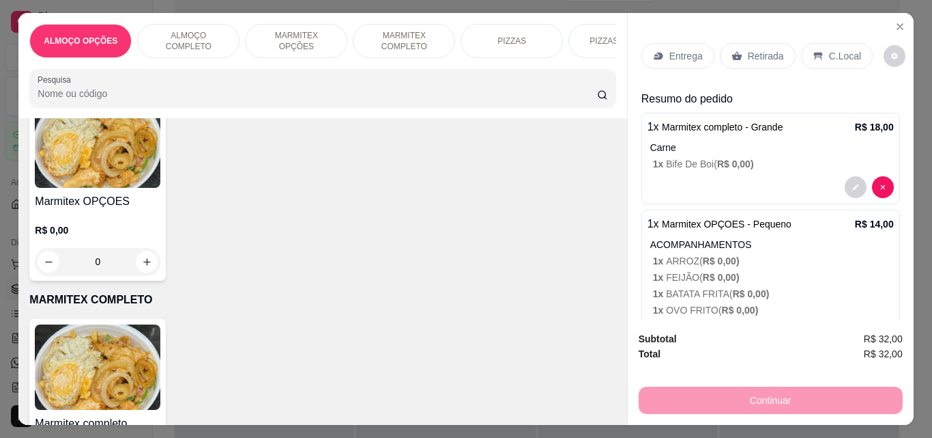
click at [689, 49] on p "Entrega" at bounding box center [686, 56] width 33 height 14
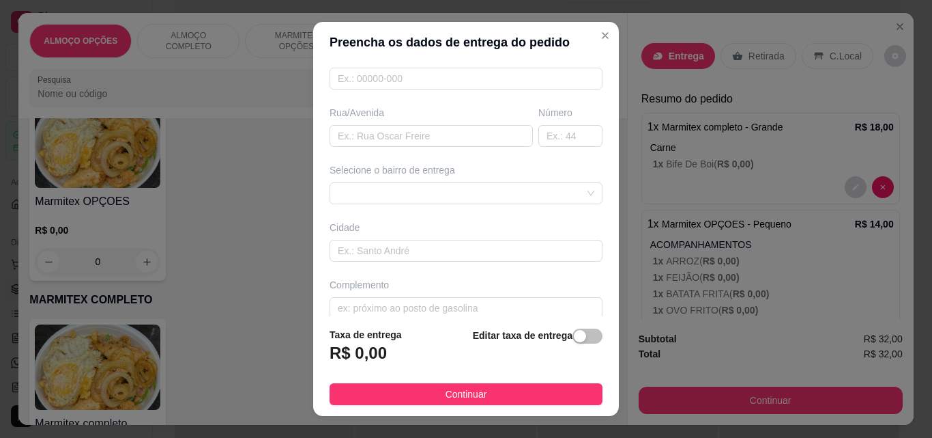
scroll to position [207, 0]
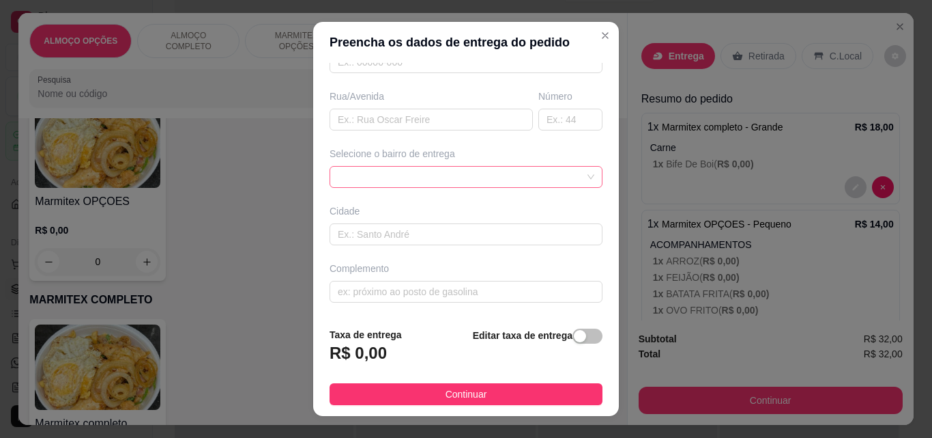
click at [547, 175] on div at bounding box center [466, 177] width 273 height 22
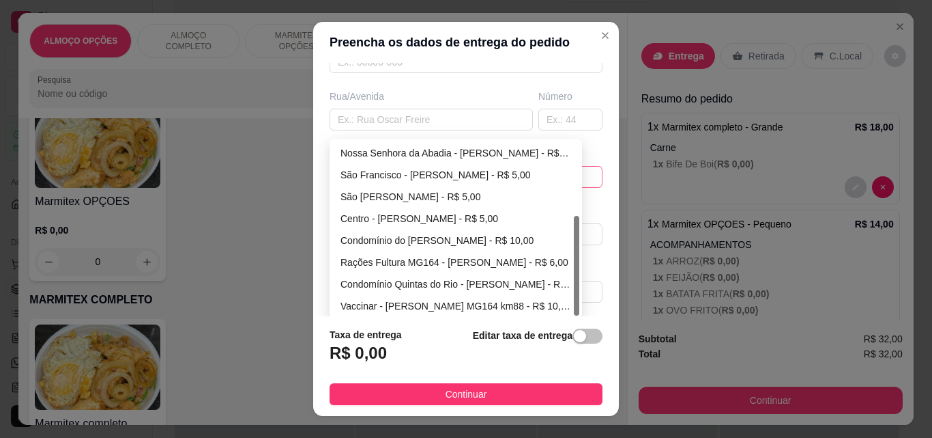
scroll to position [131, 0]
drag, startPoint x: 572, startPoint y: 196, endPoint x: 569, endPoint y: 300, distance: 104.5
click at [574, 300] on div at bounding box center [576, 266] width 5 height 100
click at [446, 119] on input "text" at bounding box center [431, 120] width 203 height 22
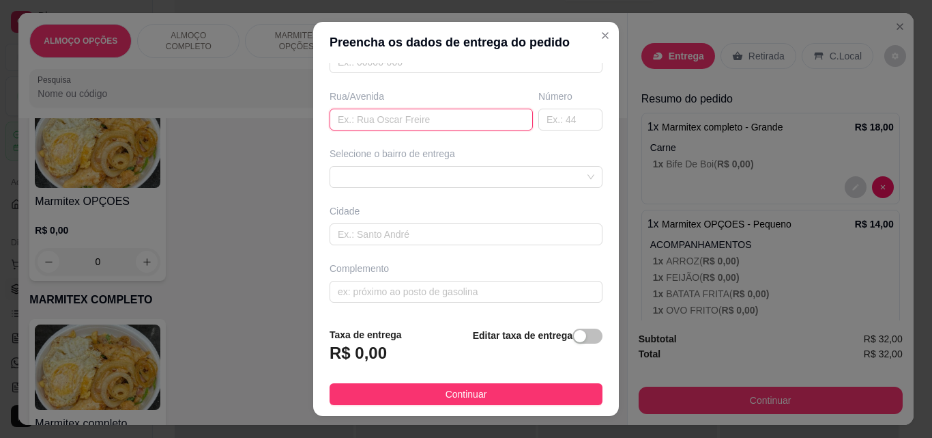
type input "c"
click at [496, 180] on div "688d6d9f7da91a043bd5cd4e 688d6de17da91a043bd5cd51 688d6e0c7da91a043bd5cd54 [GEO…" at bounding box center [466, 177] width 273 height 22
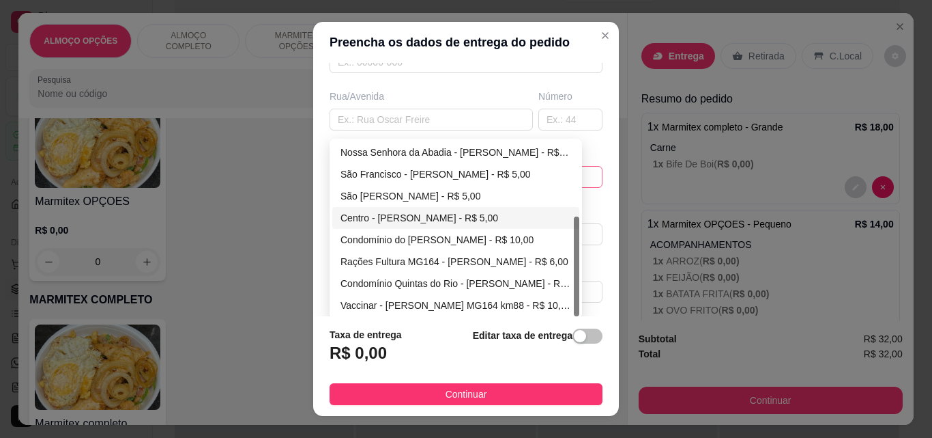
click at [431, 216] on div "Centro - [PERSON_NAME] - R$ 5,00" at bounding box center [456, 217] width 231 height 15
type input "[PERSON_NAME]"
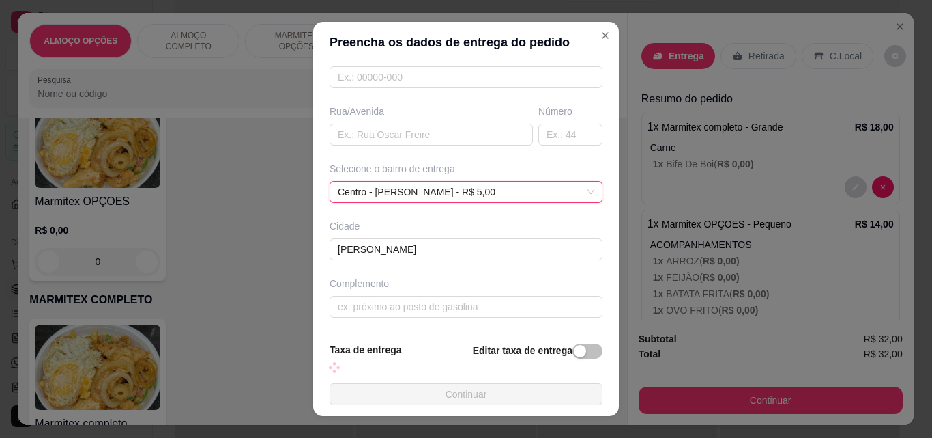
scroll to position [207, 0]
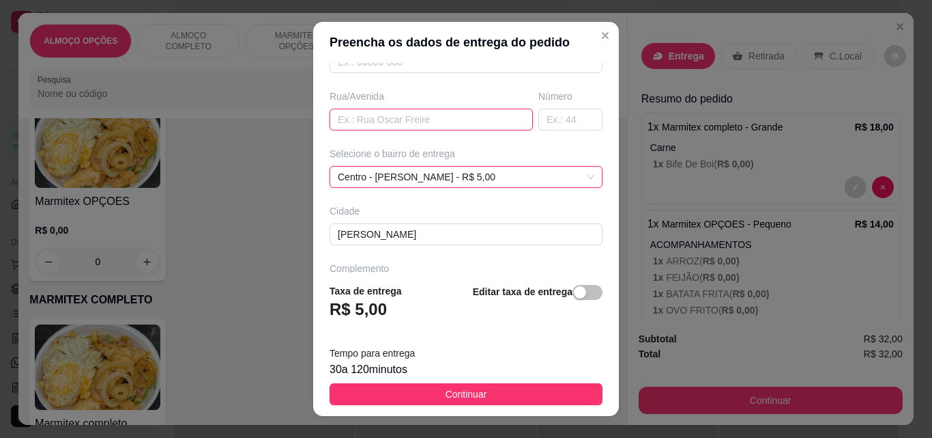
click at [415, 123] on input "text" at bounding box center [431, 120] width 203 height 22
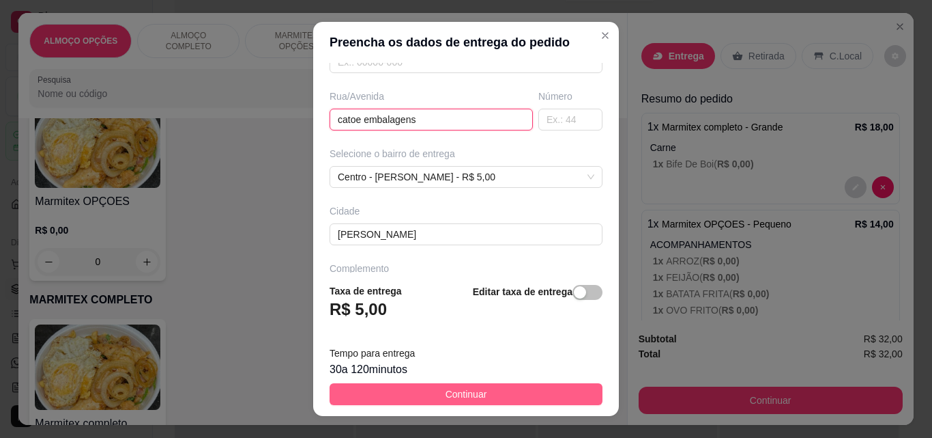
type input "catoe embalagens"
click at [478, 395] on button "Continuar" at bounding box center [466, 394] width 273 height 22
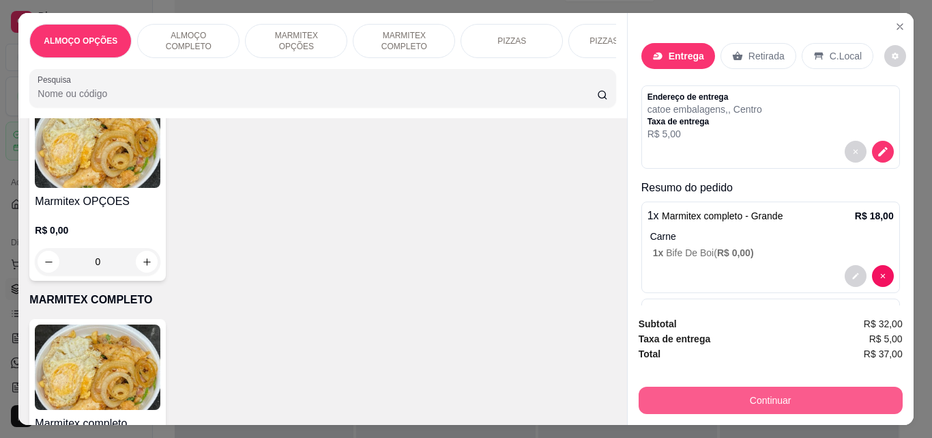
click at [745, 392] on button "Continuar" at bounding box center [771, 399] width 264 height 27
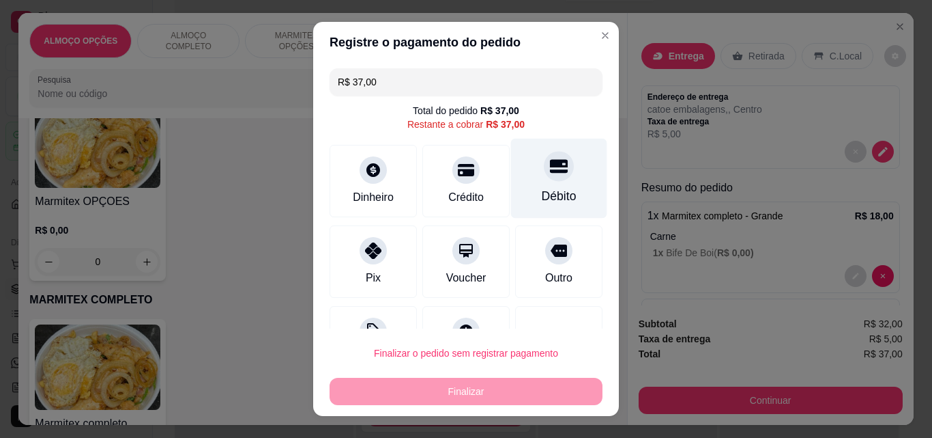
click at [542, 201] on div "Débito" at bounding box center [559, 196] width 35 height 18
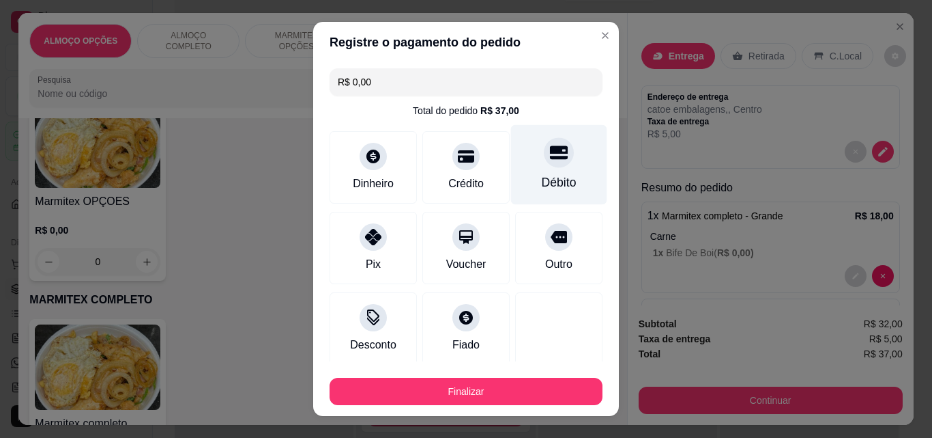
type input "R$ 0,00"
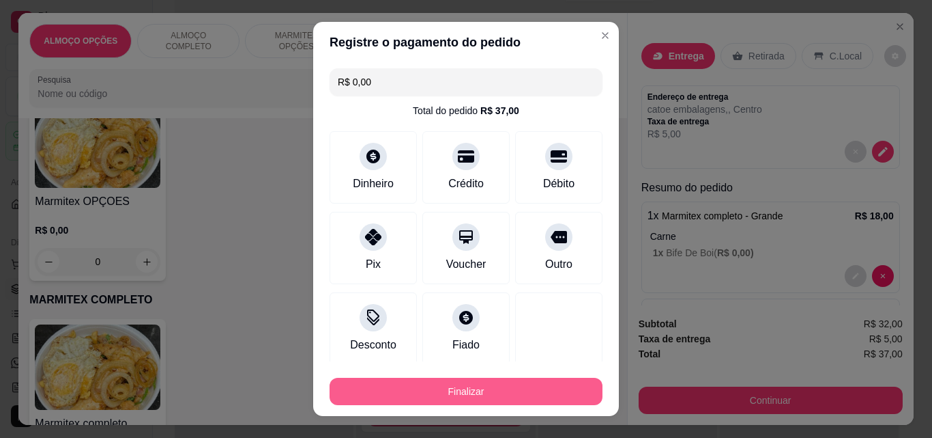
click at [520, 392] on button "Finalizar" at bounding box center [466, 390] width 273 height 27
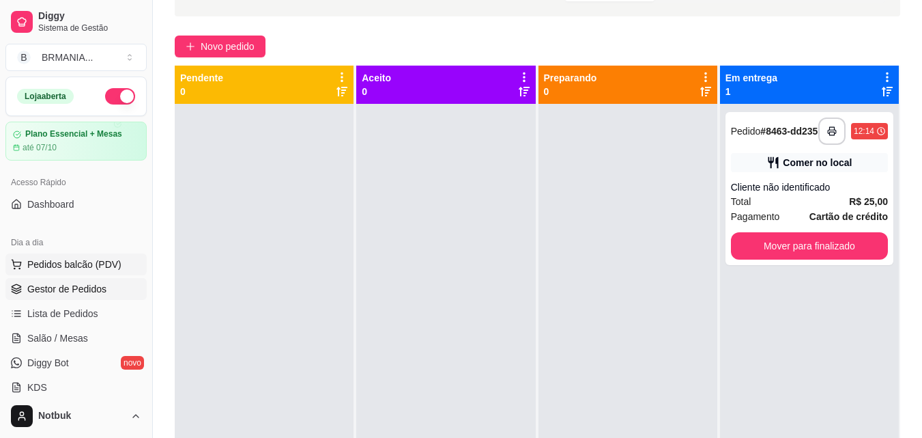
click at [70, 263] on span "Pedidos balcão (PDV)" at bounding box center [74, 264] width 94 height 14
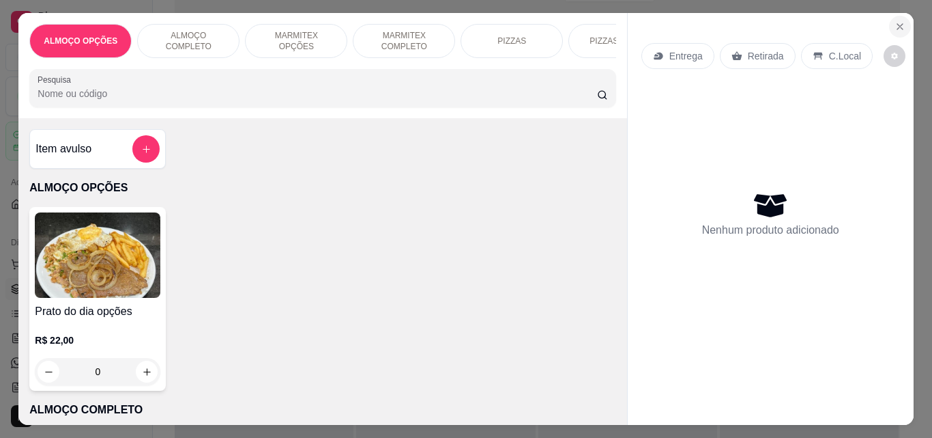
click at [903, 20] on button "Close" at bounding box center [900, 27] width 22 height 22
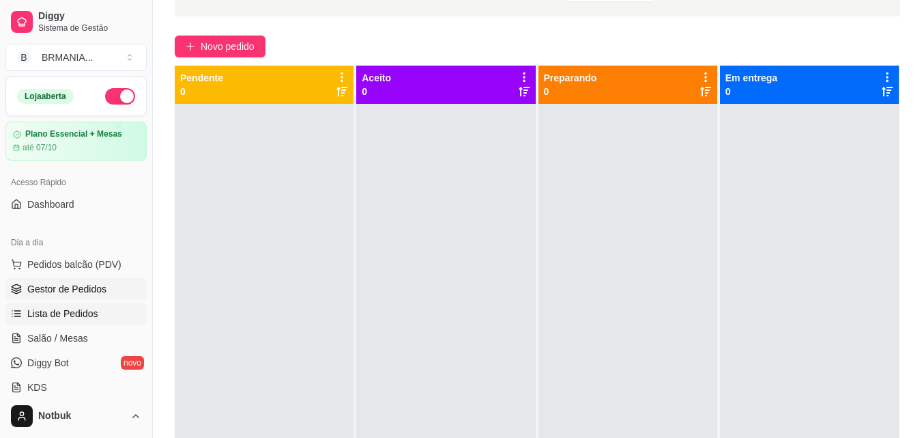
click at [54, 309] on span "Lista de Pedidos" at bounding box center [62, 313] width 71 height 14
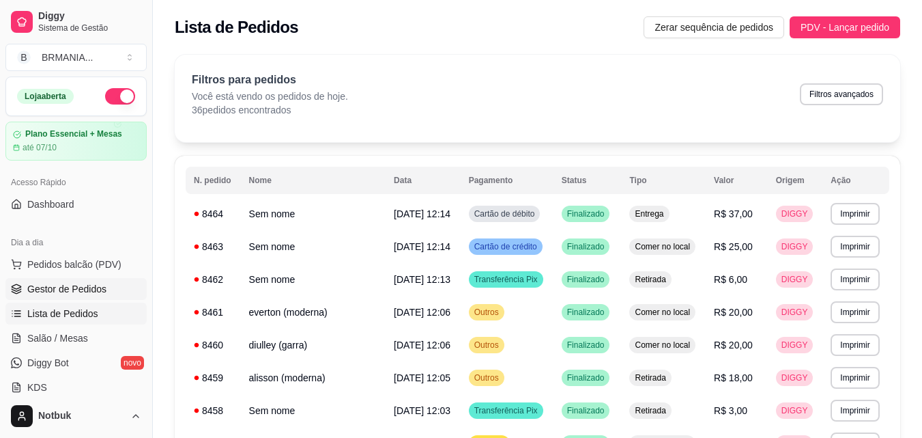
click at [66, 283] on span "Gestor de Pedidos" at bounding box center [66, 289] width 79 height 14
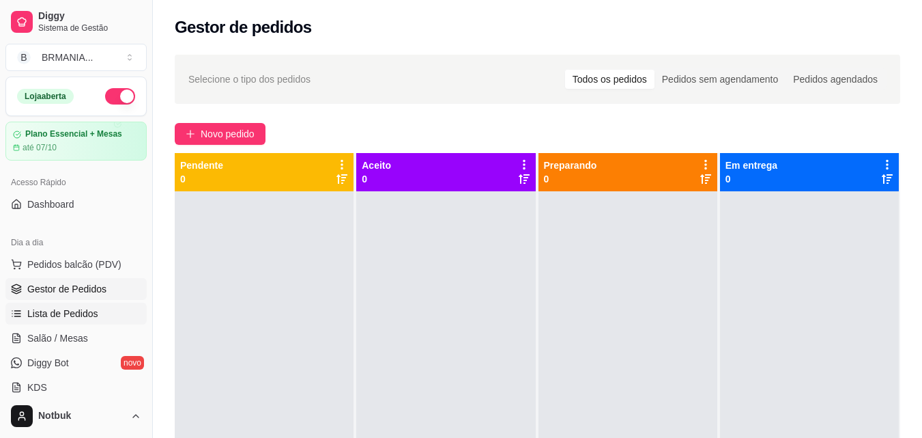
click at [55, 311] on span "Lista de Pedidos" at bounding box center [62, 313] width 71 height 14
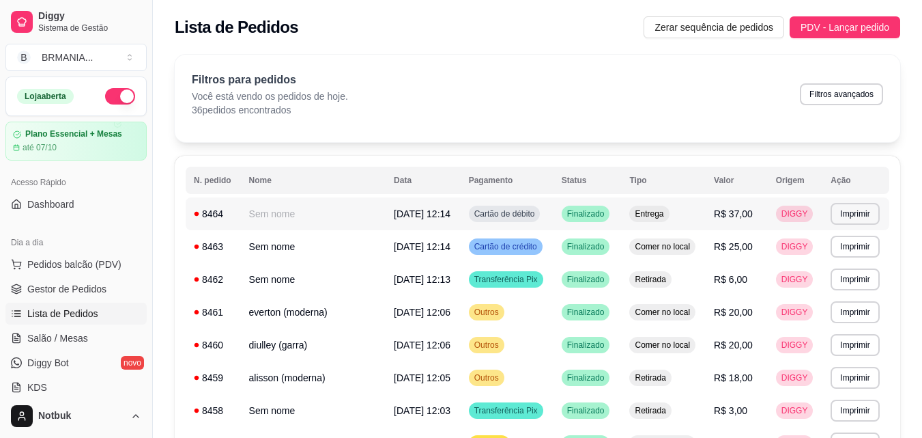
click at [281, 218] on td "Sem nome" at bounding box center [313, 213] width 145 height 33
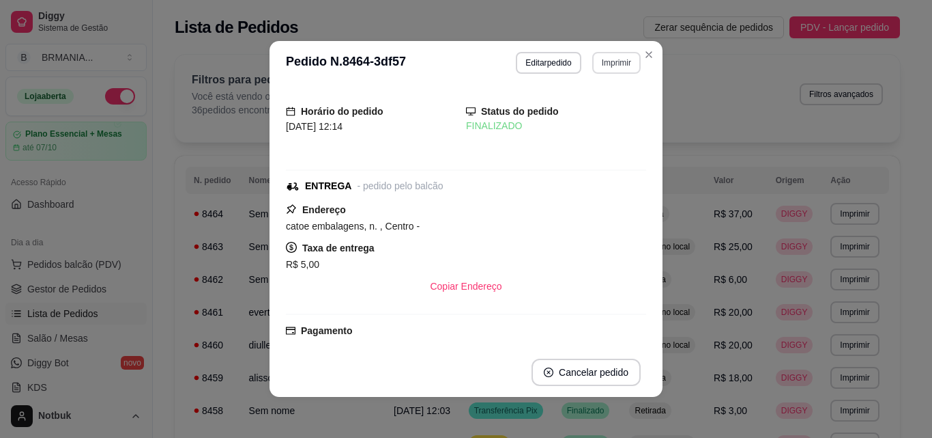
click at [605, 63] on button "Imprimir" at bounding box center [616, 63] width 48 height 22
click at [597, 110] on button "IMPRESSORA" at bounding box center [587, 111] width 99 height 22
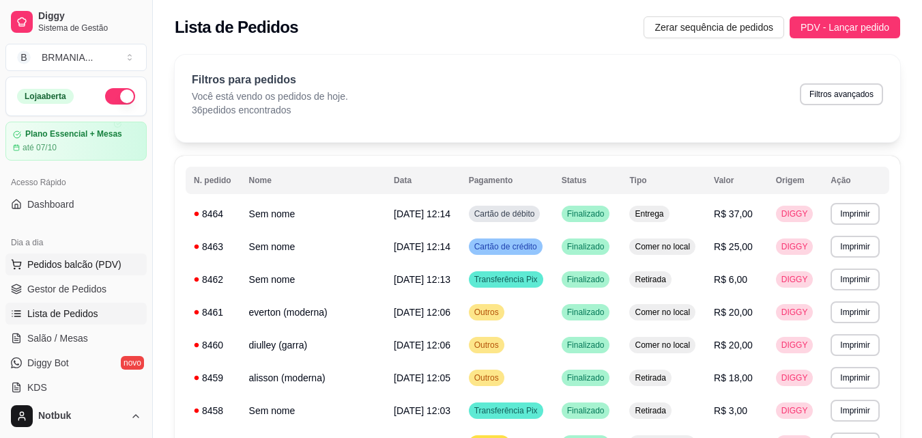
click at [110, 266] on span "Pedidos balcão (PDV)" at bounding box center [74, 264] width 94 height 14
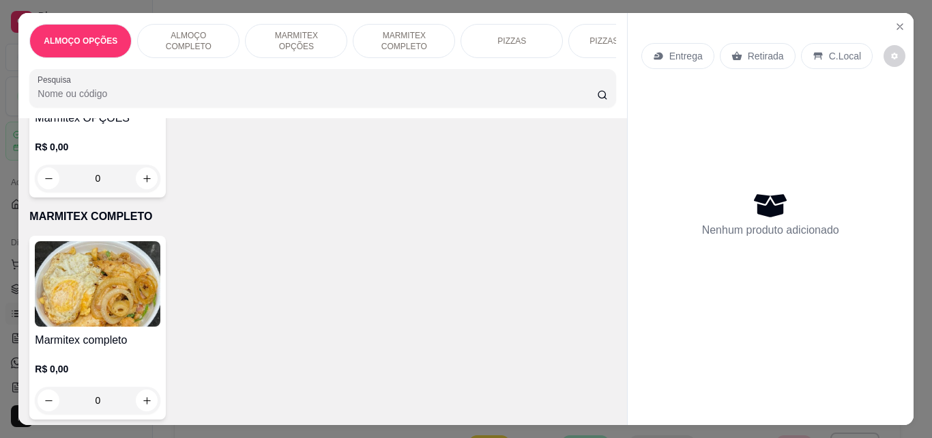
scroll to position [693, 0]
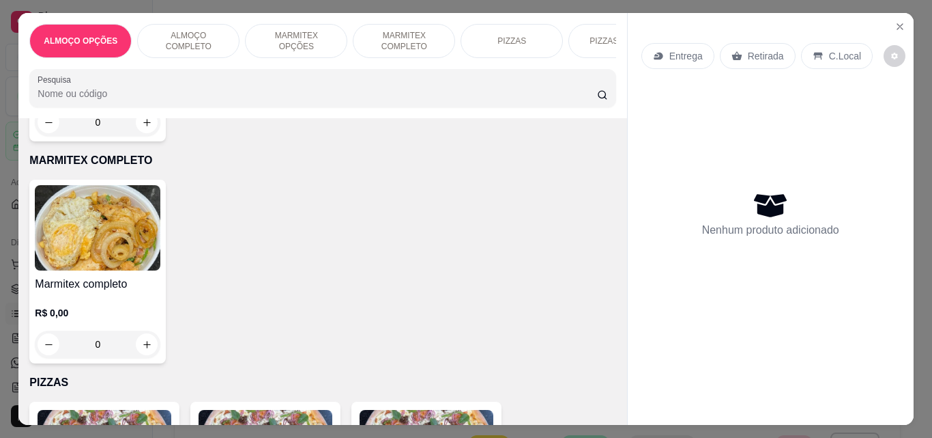
click at [64, 255] on img at bounding box center [98, 227] width 126 height 85
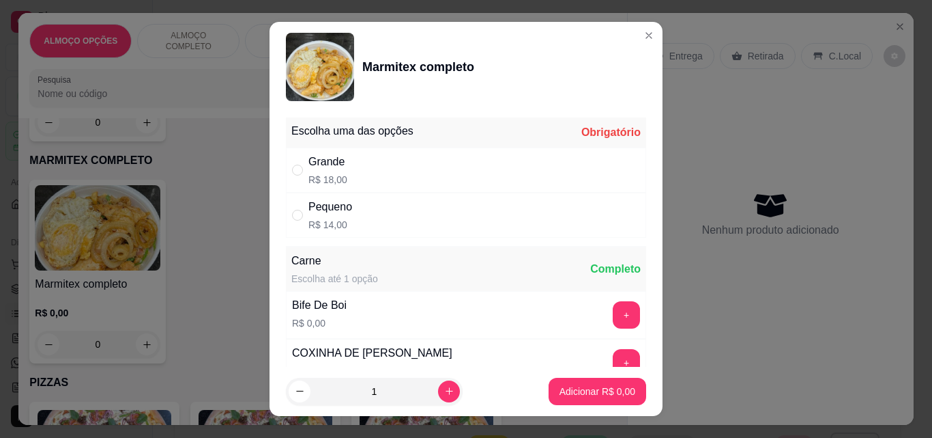
click at [318, 181] on p "R$ 18,00" at bounding box center [328, 180] width 39 height 14
radio input "true"
click at [613, 311] on button "+" at bounding box center [626, 314] width 27 height 27
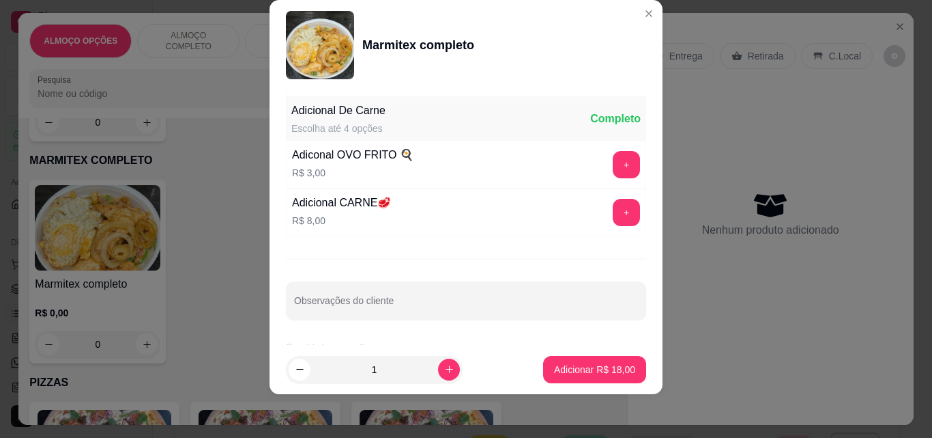
scroll to position [274, 0]
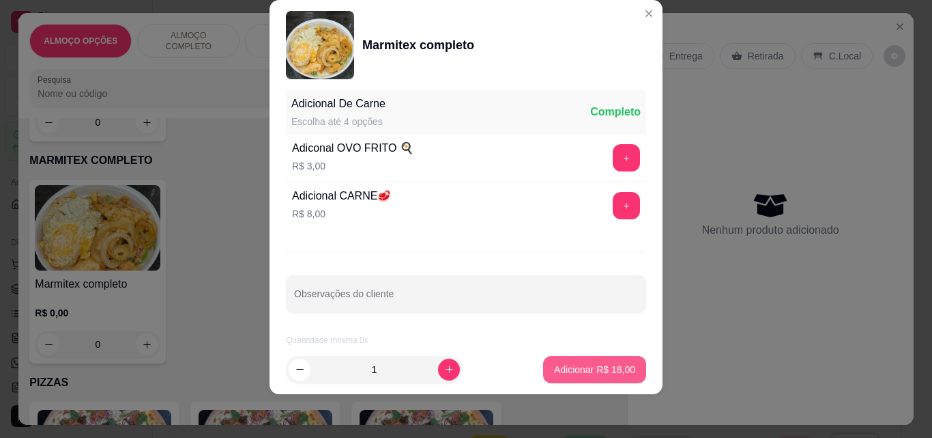
click at [593, 368] on p "Adicionar R$ 18,00" at bounding box center [594, 369] width 81 height 14
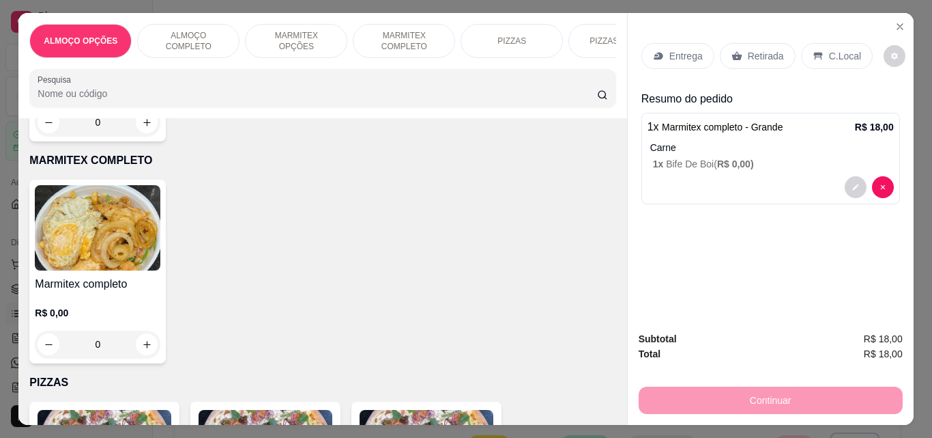
click at [670, 49] on p "Entrega" at bounding box center [686, 56] width 33 height 14
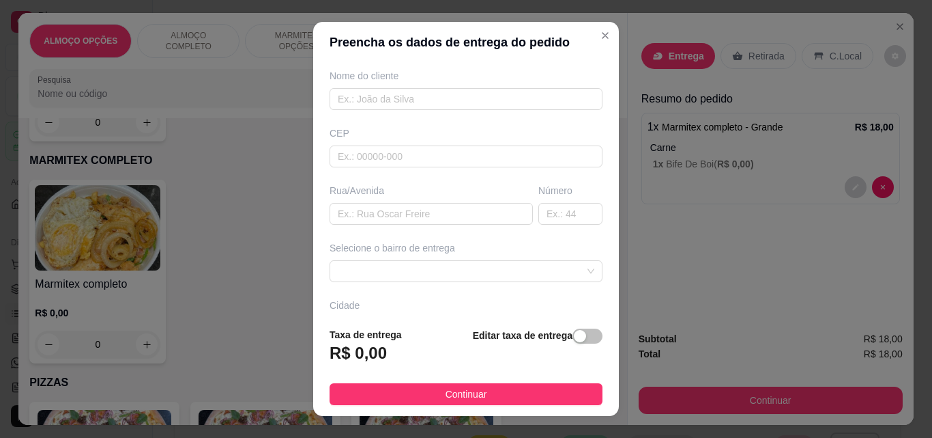
scroll to position [207, 0]
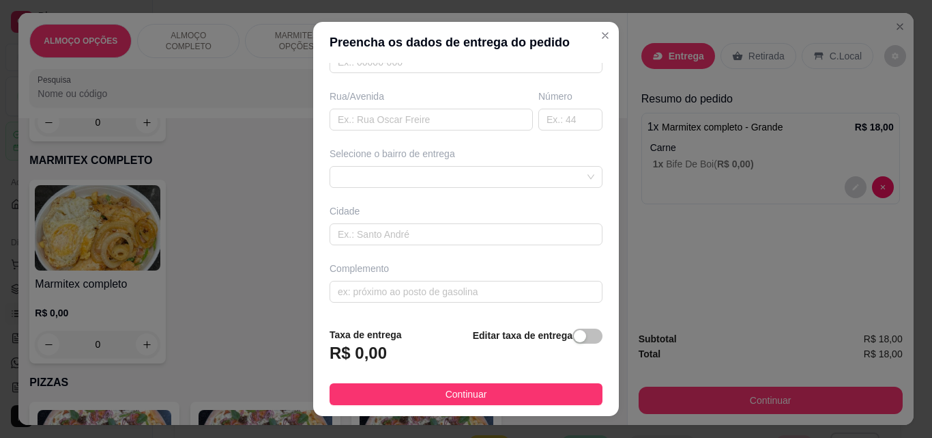
click at [436, 162] on div "Selecione o bairro de entrega" at bounding box center [466, 167] width 278 height 41
click at [440, 173] on div at bounding box center [466, 177] width 273 height 22
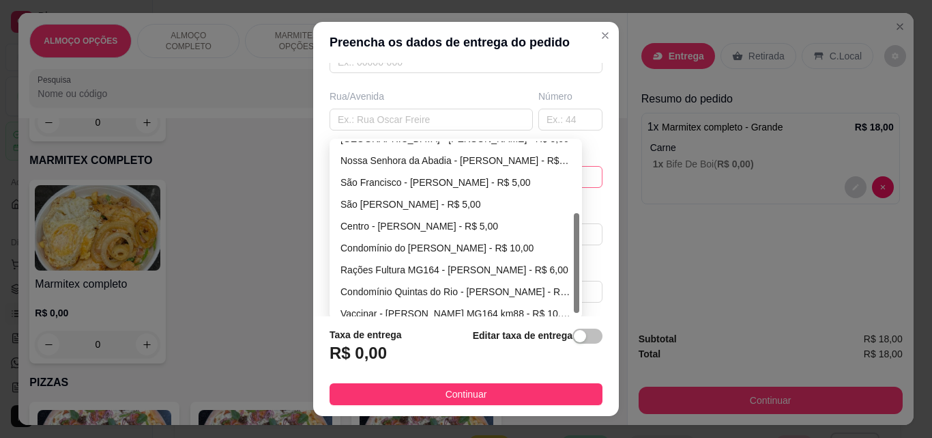
scroll to position [127, 0]
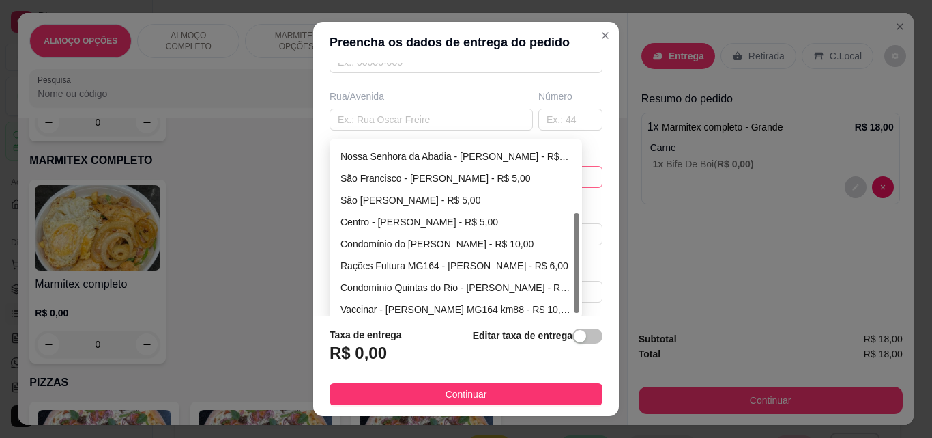
drag, startPoint x: 572, startPoint y: 197, endPoint x: 568, endPoint y: 270, distance: 72.5
click at [568, 270] on div "Novo Horizonte - Martinho Campos - R$ 5,00 Nossa Senhora da Abadia - Martinho C…" at bounding box center [455, 228] width 247 height 175
click at [513, 263] on div "Rações Fultura MG164 - [PERSON_NAME] - R$ 6,00" at bounding box center [456, 265] width 231 height 15
type input "[PERSON_NAME]"
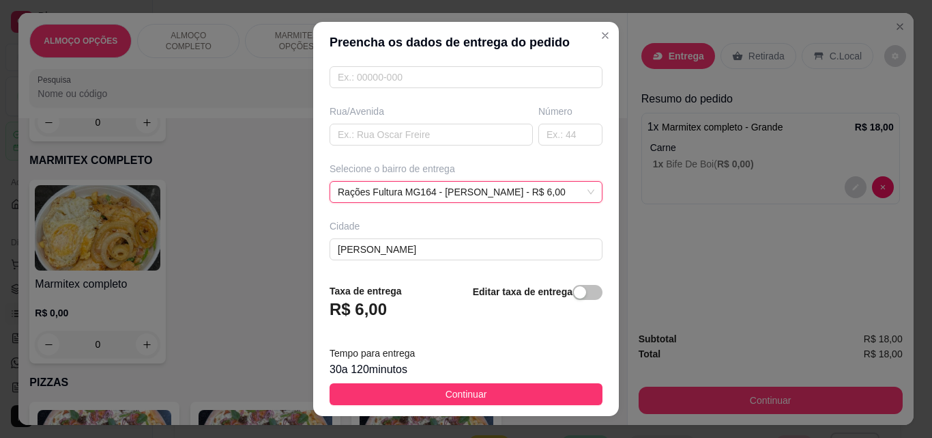
scroll to position [207, 0]
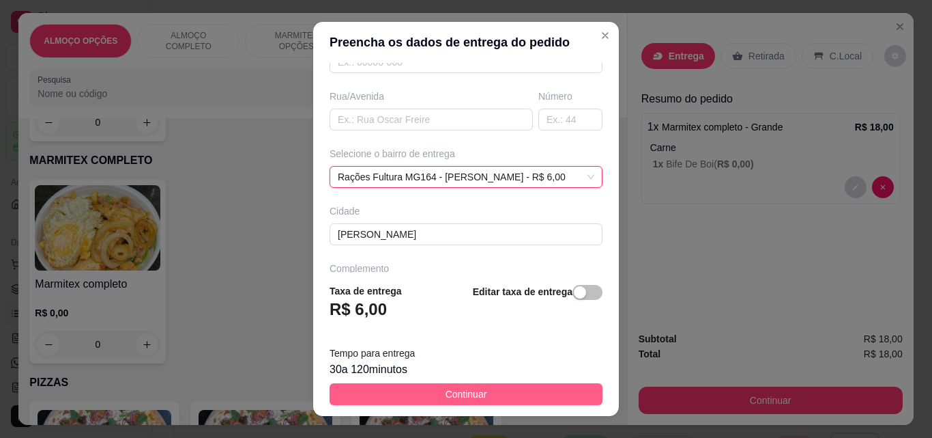
click at [487, 396] on button "Continuar" at bounding box center [466, 394] width 273 height 22
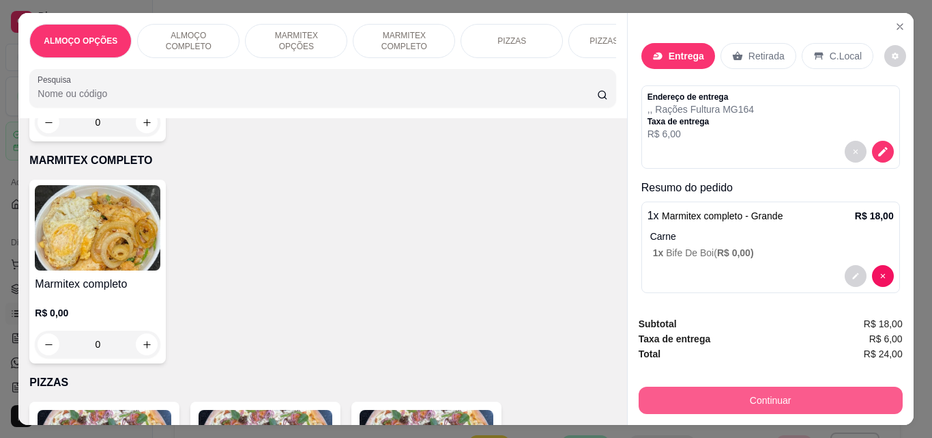
click at [698, 400] on button "Continuar" at bounding box center [771, 399] width 264 height 27
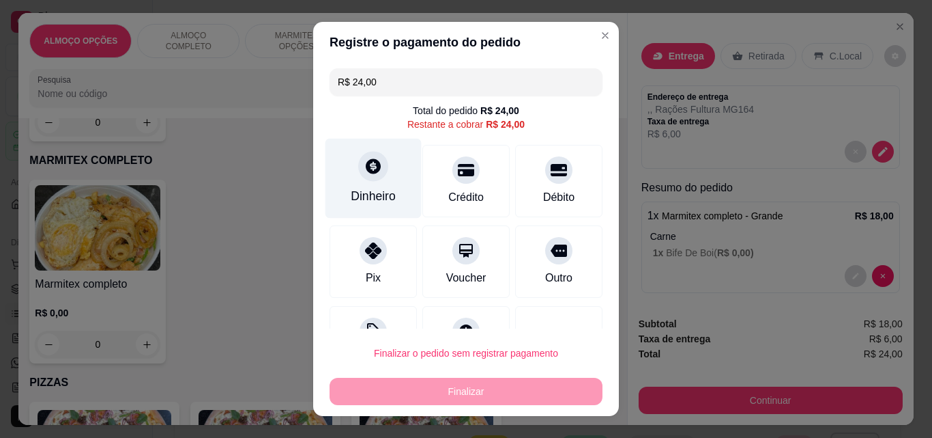
click at [358, 184] on div "Dinheiro" at bounding box center [374, 179] width 96 height 80
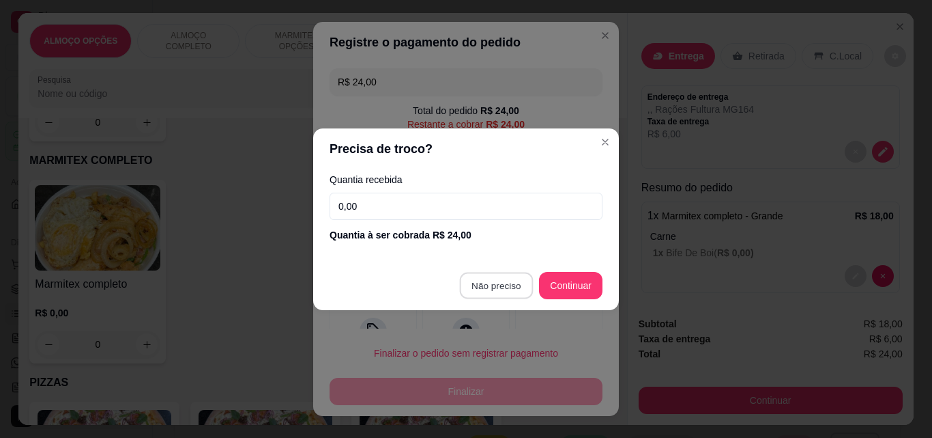
type input "R$ 0,00"
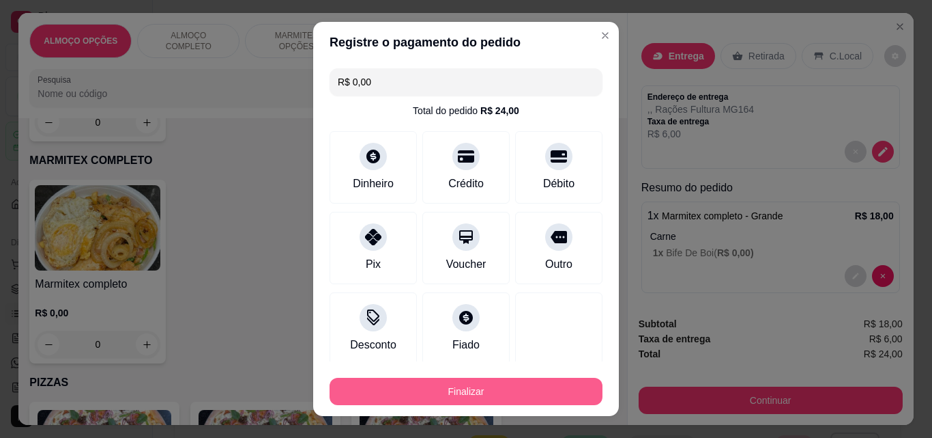
click at [453, 389] on button "Finalizar" at bounding box center [466, 390] width 273 height 27
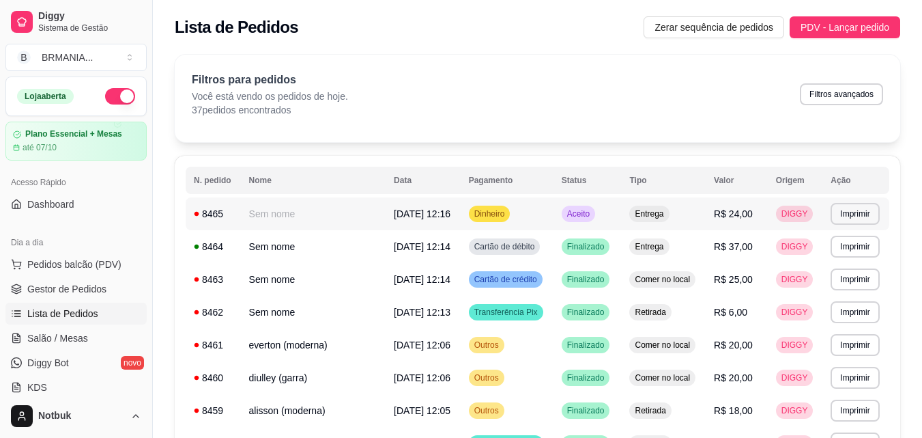
click at [394, 214] on span "17/09/25 às 12:16" at bounding box center [422, 213] width 57 height 11
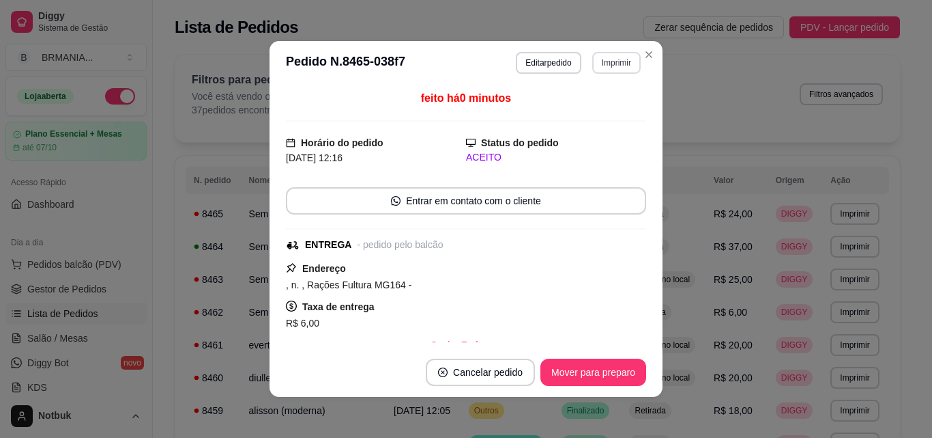
click at [612, 62] on button "Imprimir" at bounding box center [616, 63] width 48 height 22
click at [609, 109] on button "IMPRESSORA" at bounding box center [588, 111] width 99 height 22
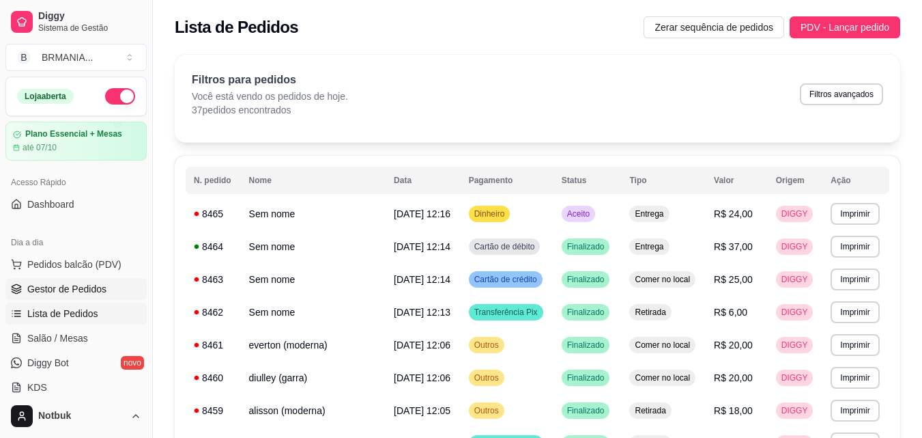
click at [106, 289] on link "Gestor de Pedidos" at bounding box center [75, 289] width 141 height 22
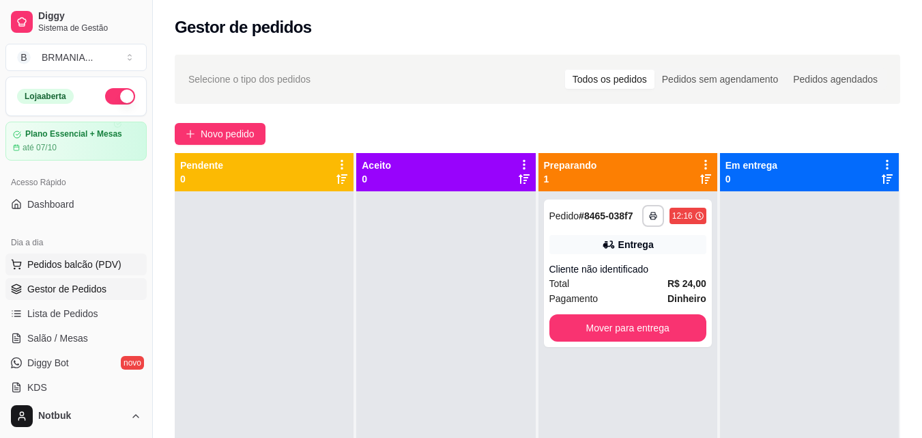
click at [63, 273] on button "Pedidos balcão (PDV)" at bounding box center [75, 264] width 141 height 22
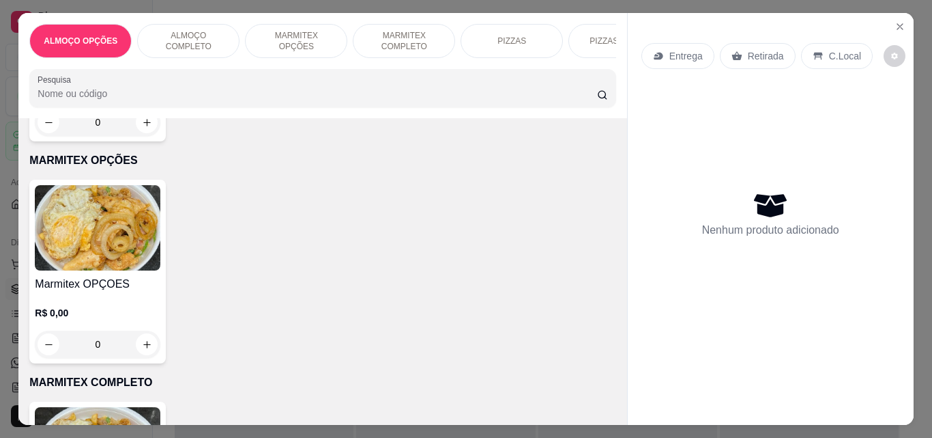
scroll to position [332, 0]
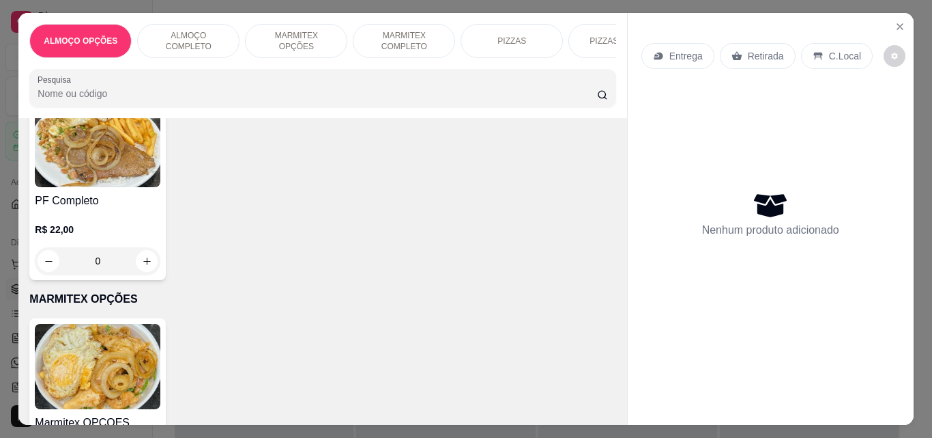
click at [143, 166] on img at bounding box center [98, 144] width 126 height 85
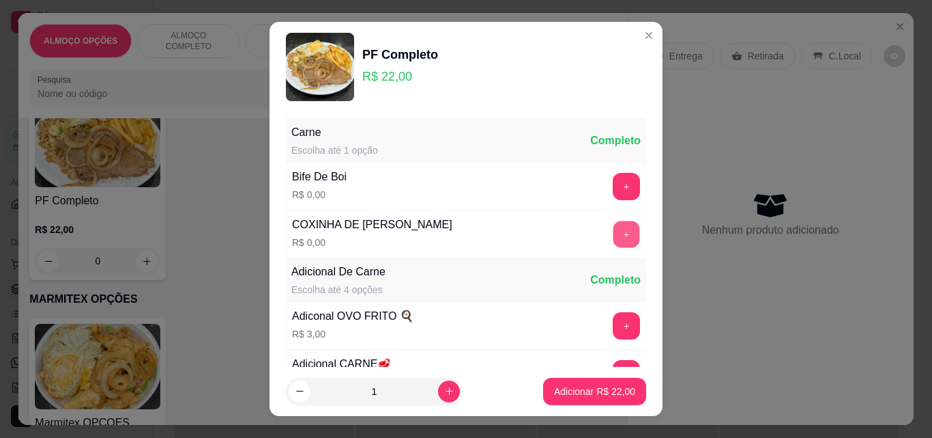
click at [614, 237] on button "+" at bounding box center [627, 234] width 27 height 27
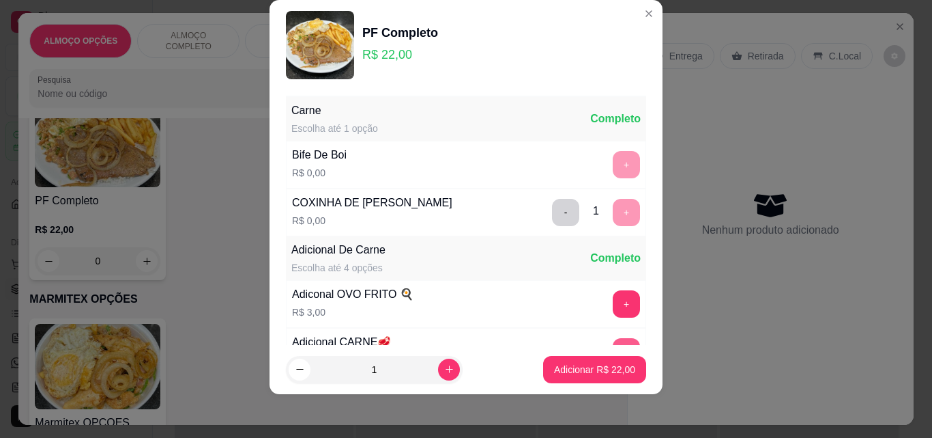
scroll to position [133, 0]
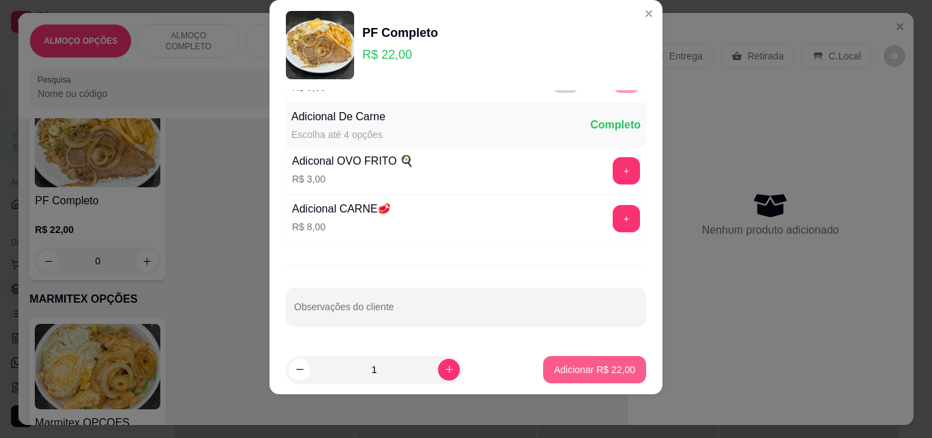
click at [595, 368] on p "Adicionar R$ 22,00" at bounding box center [594, 369] width 81 height 14
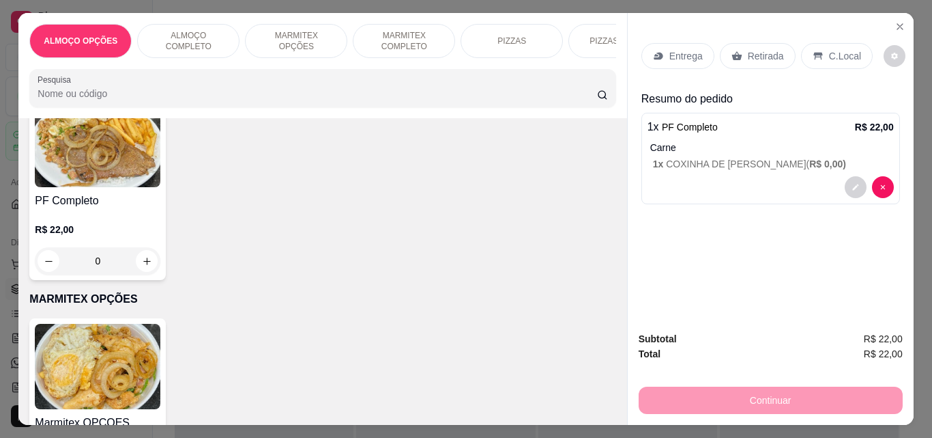
click at [837, 49] on p "C.Local" at bounding box center [845, 56] width 32 height 14
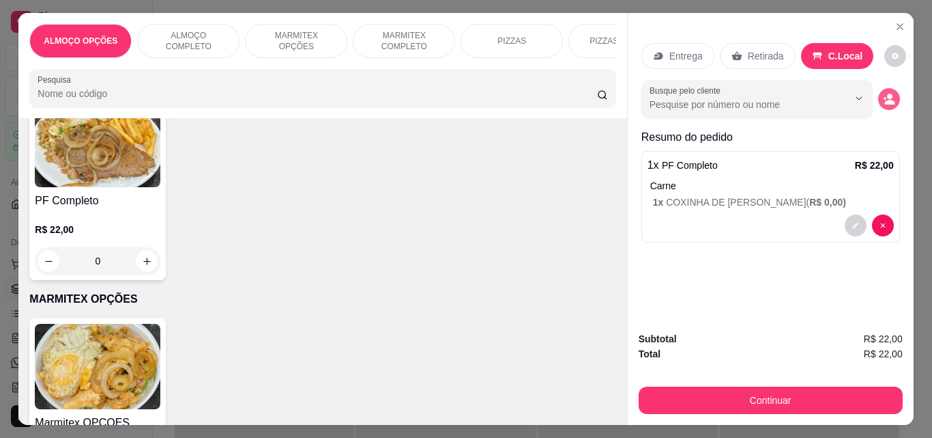
click at [889, 100] on icon "decrease-product-quantity" at bounding box center [890, 102] width 10 height 5
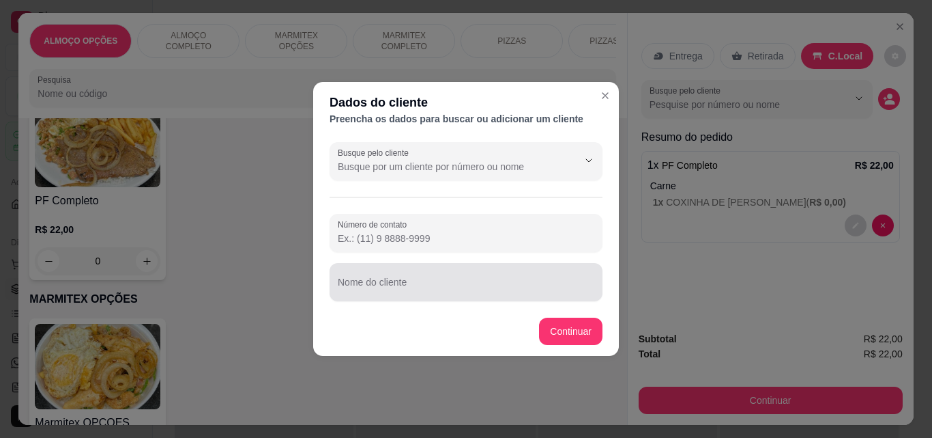
click at [585, 289] on input "Nome do cliente" at bounding box center [466, 288] width 257 height 14
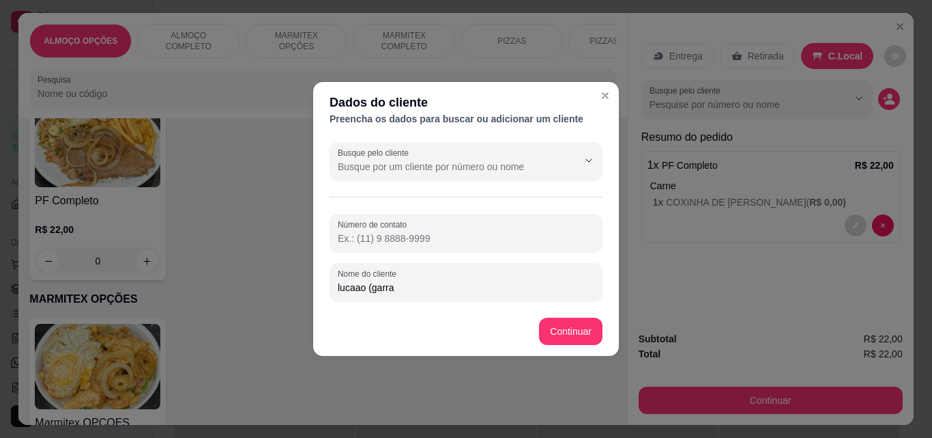
type input "lucaao (garra)"
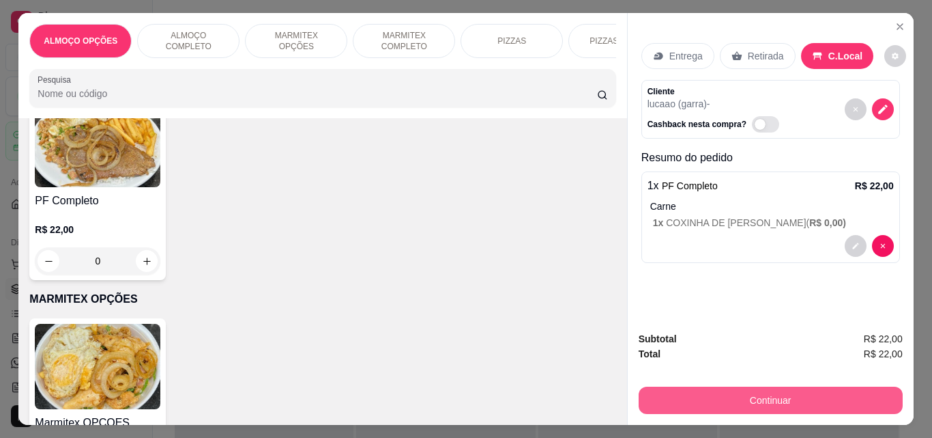
click at [769, 399] on button "Continuar" at bounding box center [771, 399] width 264 height 27
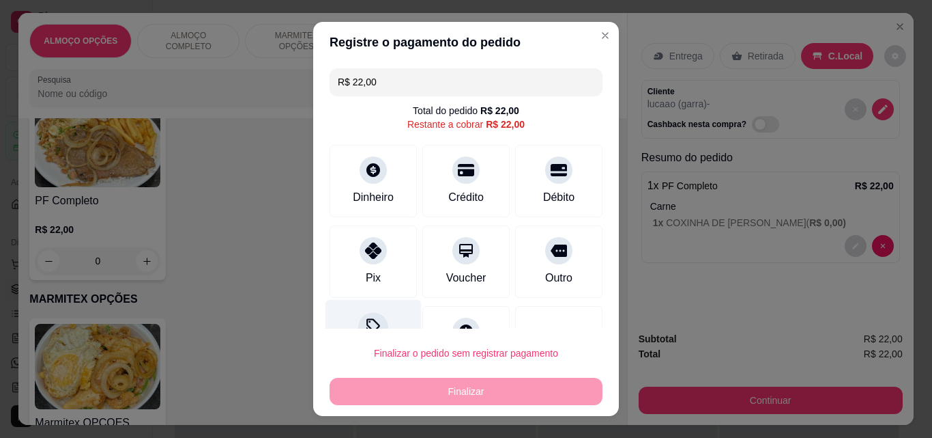
click at [377, 315] on div "Desconto" at bounding box center [374, 340] width 96 height 80
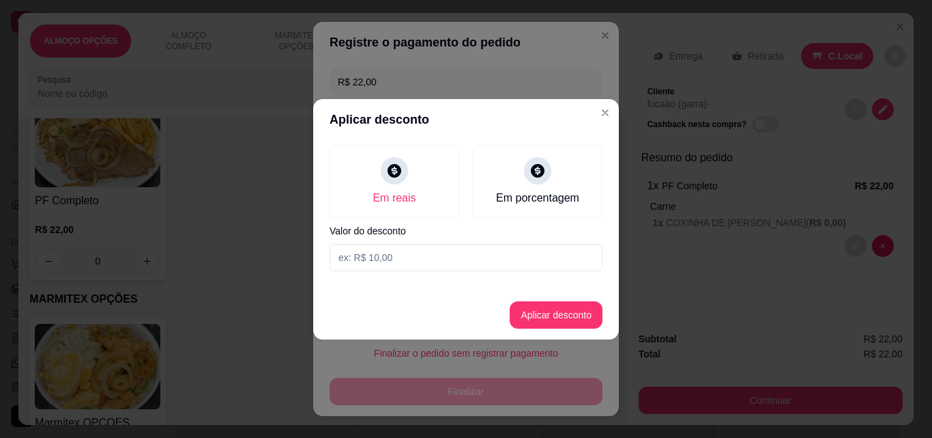
click at [444, 259] on input at bounding box center [466, 257] width 273 height 27
type input "2,00"
click at [546, 317] on button "Aplicar desconto" at bounding box center [556, 314] width 89 height 27
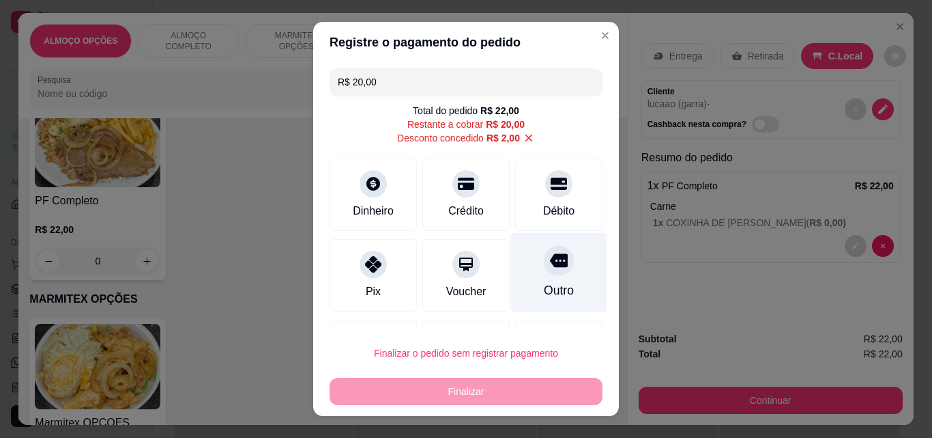
click at [553, 259] on div "Outro" at bounding box center [559, 273] width 96 height 80
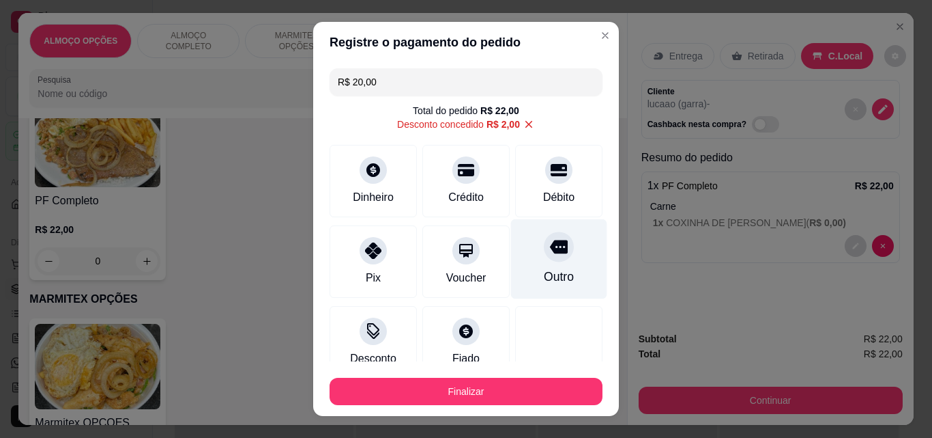
type input "R$ 0,00"
click at [519, 382] on button "Finalizar" at bounding box center [466, 390] width 273 height 27
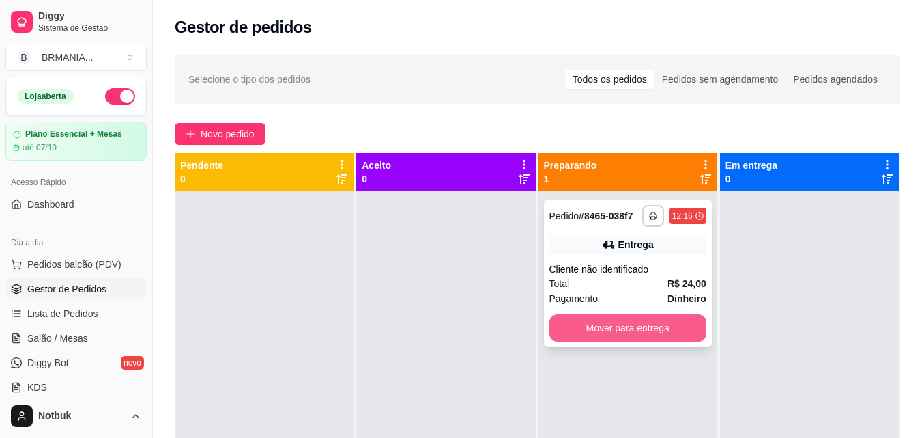
click at [605, 326] on button "Mover para entrega" at bounding box center [627, 327] width 157 height 27
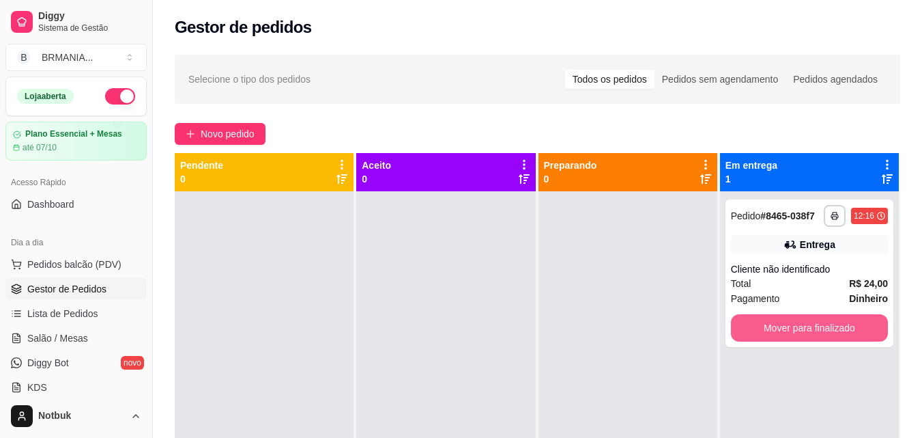
click at [779, 328] on button "Mover para finalizado" at bounding box center [809, 327] width 157 height 27
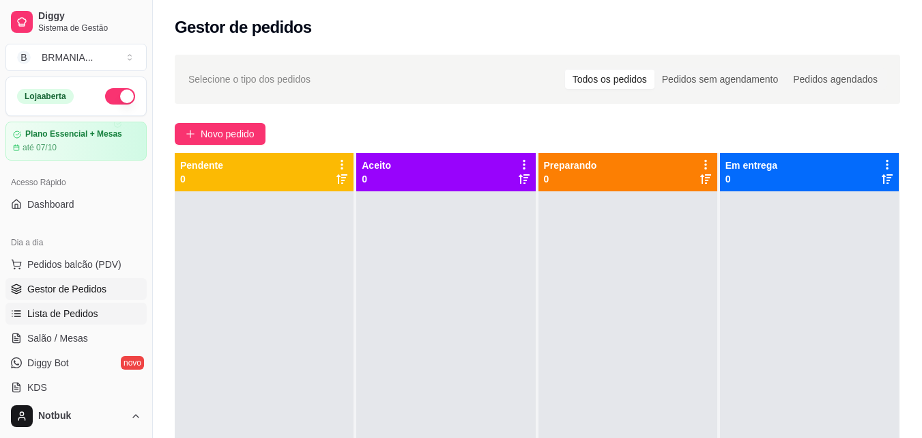
click at [58, 311] on span "Lista de Pedidos" at bounding box center [62, 313] width 71 height 14
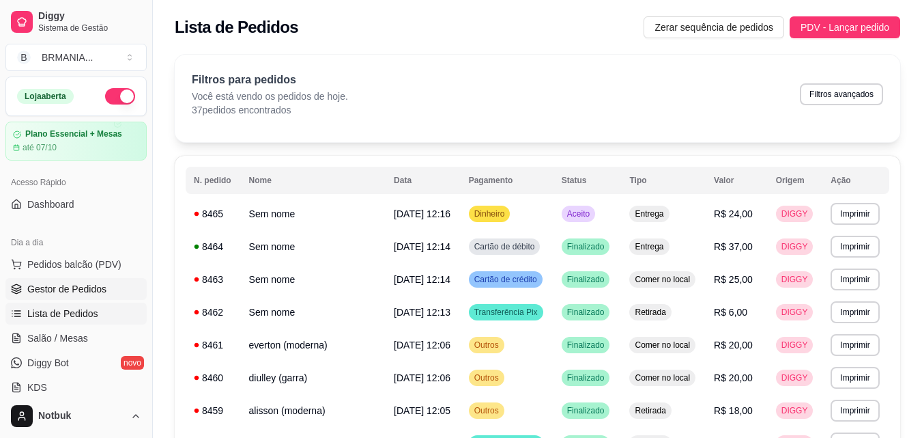
click at [78, 291] on span "Gestor de Pedidos" at bounding box center [66, 289] width 79 height 14
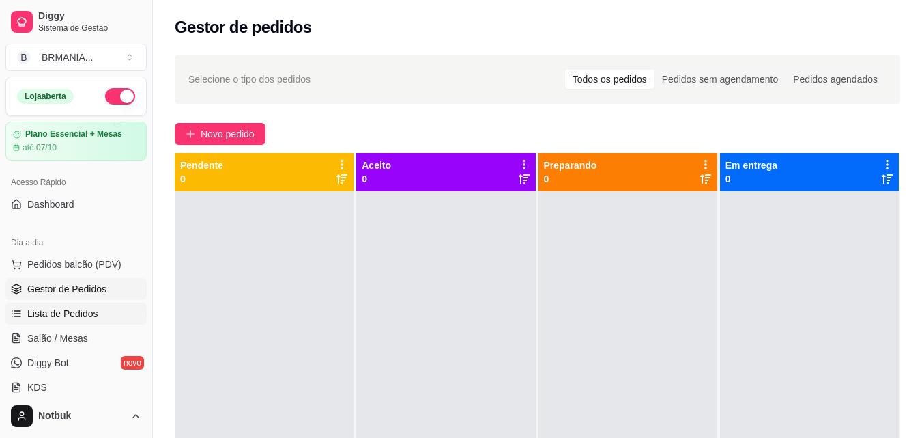
click at [113, 311] on link "Lista de Pedidos" at bounding box center [75, 313] width 141 height 22
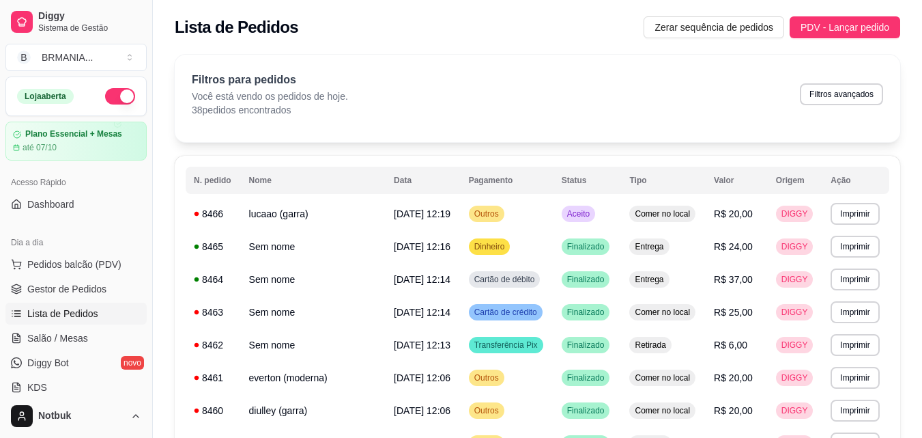
click at [321, 216] on td "lucaao (garra)" at bounding box center [313, 213] width 145 height 33
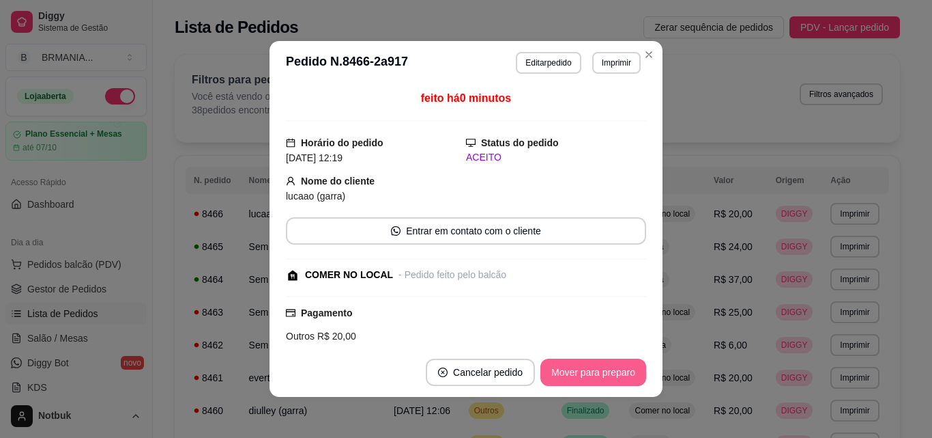
click at [571, 369] on button "Mover para preparo" at bounding box center [594, 371] width 106 height 27
click at [571, 369] on button "Mover para retirada disponível" at bounding box center [571, 372] width 146 height 27
click at [571, 369] on button "Mover para finalizado" at bounding box center [590, 372] width 110 height 27
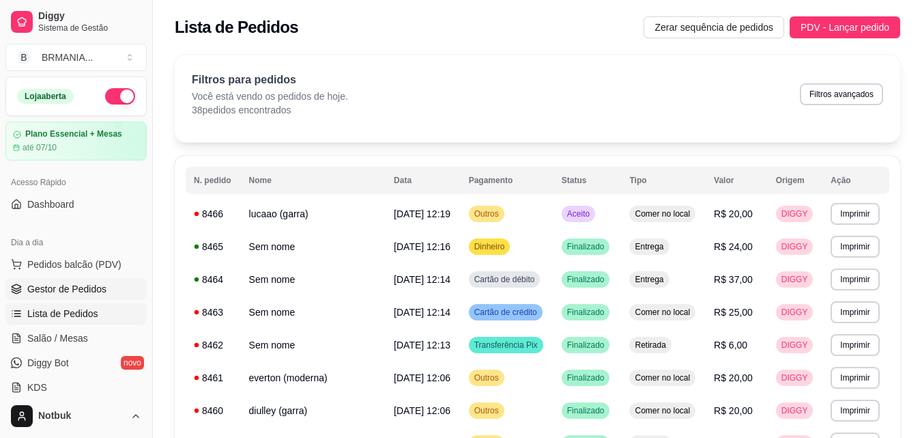
click at [111, 289] on link "Gestor de Pedidos" at bounding box center [75, 289] width 141 height 22
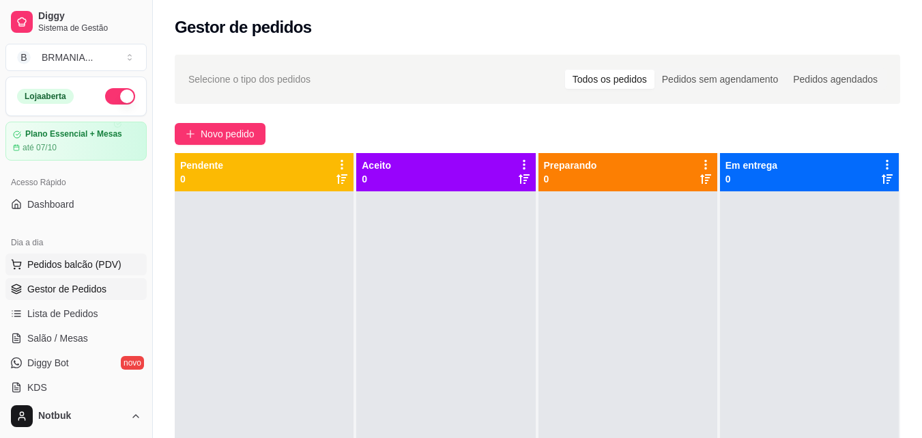
click at [107, 256] on button "Pedidos balcão (PDV)" at bounding box center [75, 264] width 141 height 22
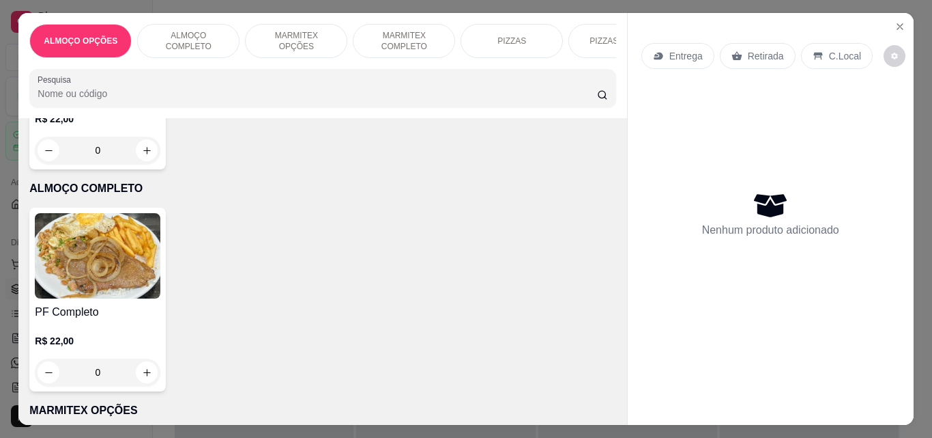
scroll to position [277, 0]
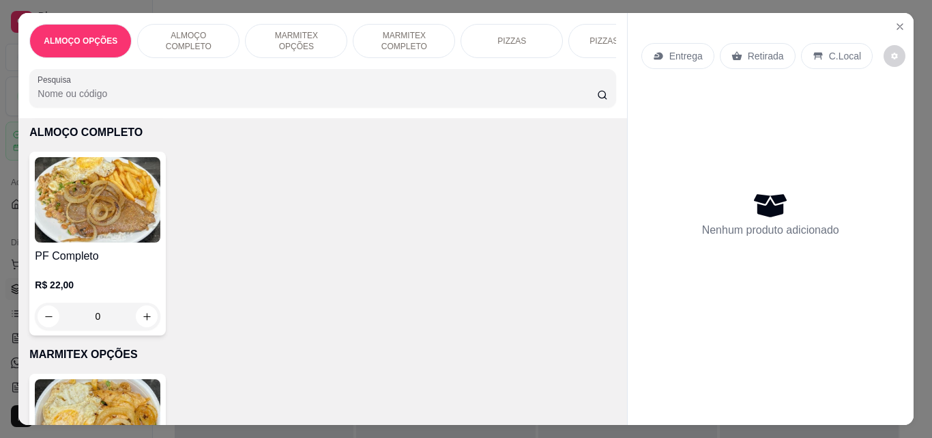
click at [102, 201] on img at bounding box center [98, 199] width 126 height 85
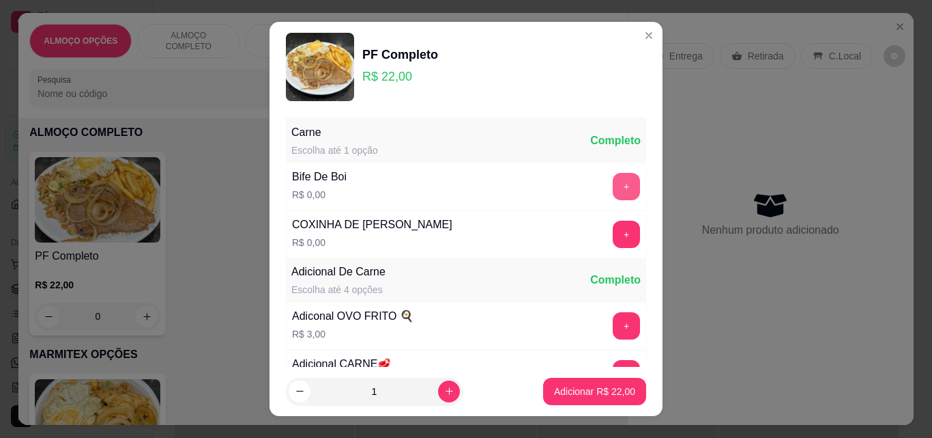
click at [613, 190] on button "+" at bounding box center [626, 186] width 27 height 27
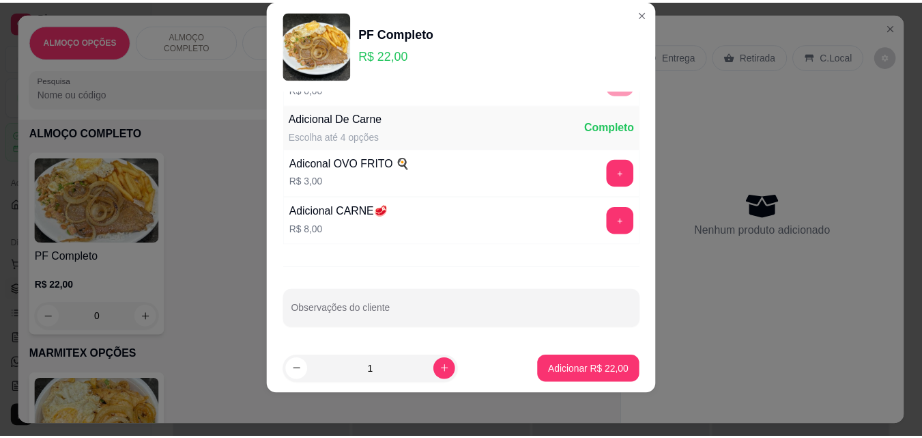
scroll to position [133, 0]
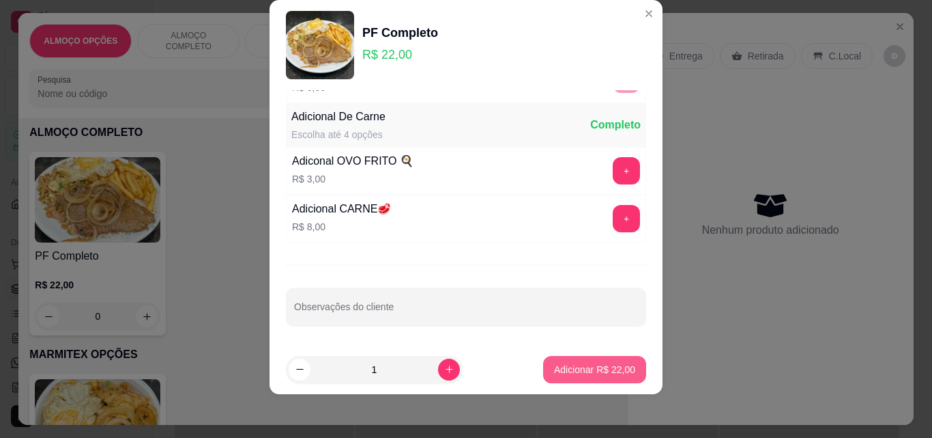
click at [584, 364] on p "Adicionar R$ 22,00" at bounding box center [594, 369] width 81 height 14
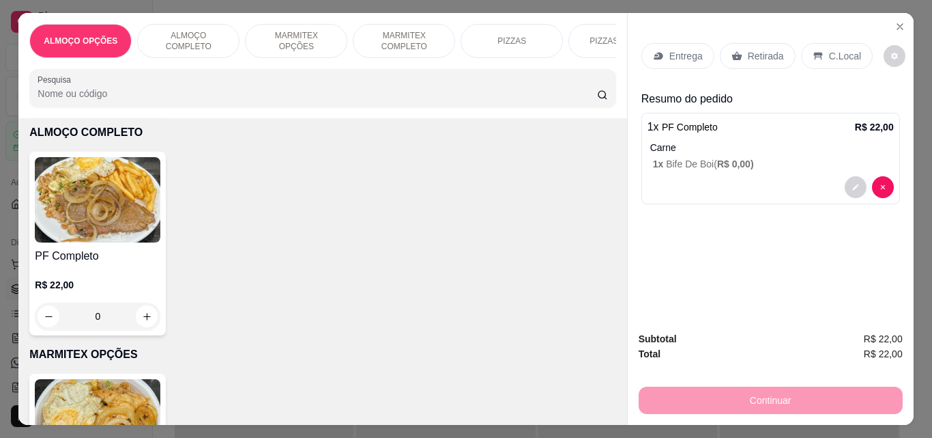
click at [833, 43] on div "C.Local" at bounding box center [837, 56] width 72 height 26
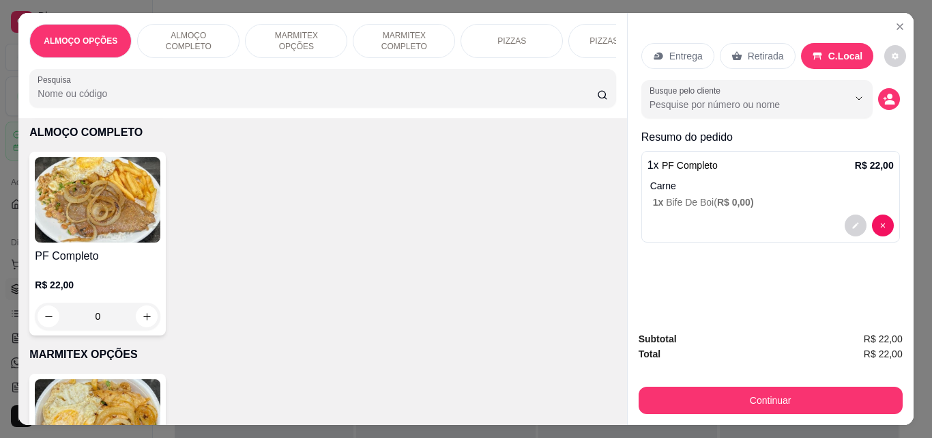
click at [836, 53] on p "C.Local" at bounding box center [846, 56] width 35 height 14
click at [889, 94] on icon "decrease-product-quantity" at bounding box center [889, 99] width 12 height 12
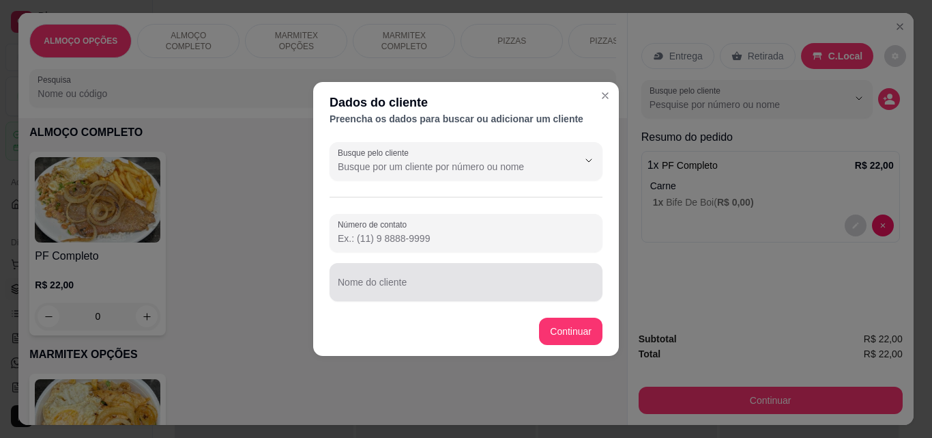
click at [503, 285] on input "Nome do cliente" at bounding box center [466, 288] width 257 height 14
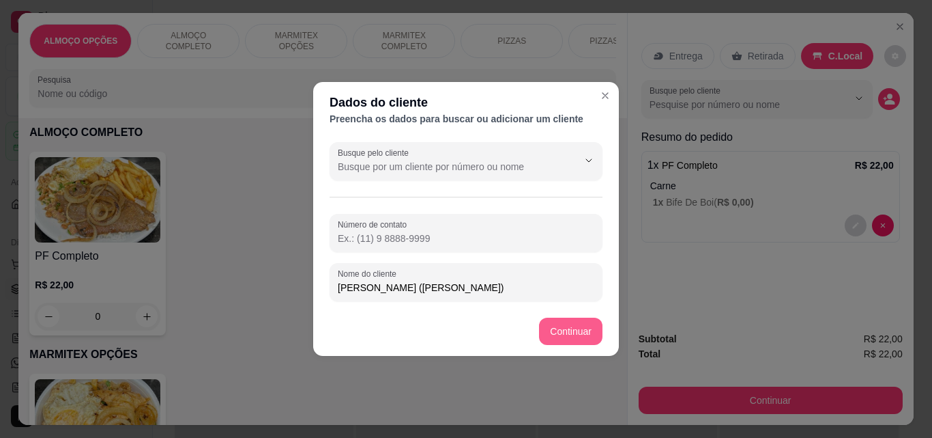
type input "marcelo (regina)"
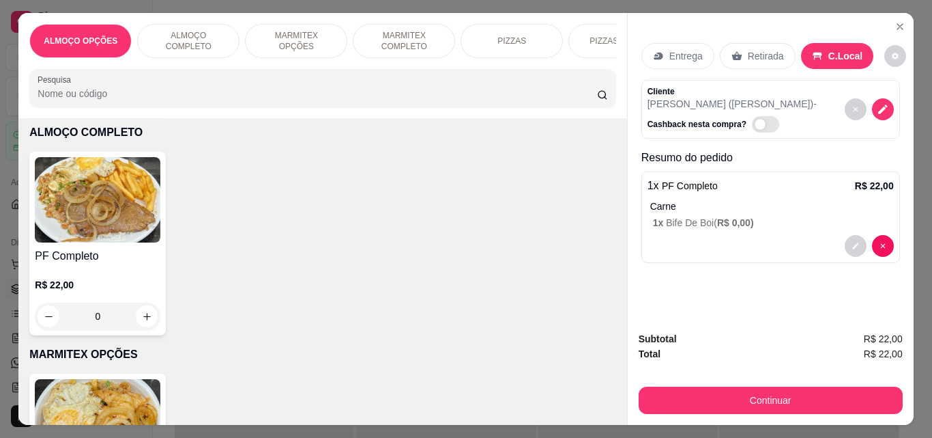
click at [567, 330] on div "PF Completo R$ 22,00 0" at bounding box center [322, 244] width 586 height 184
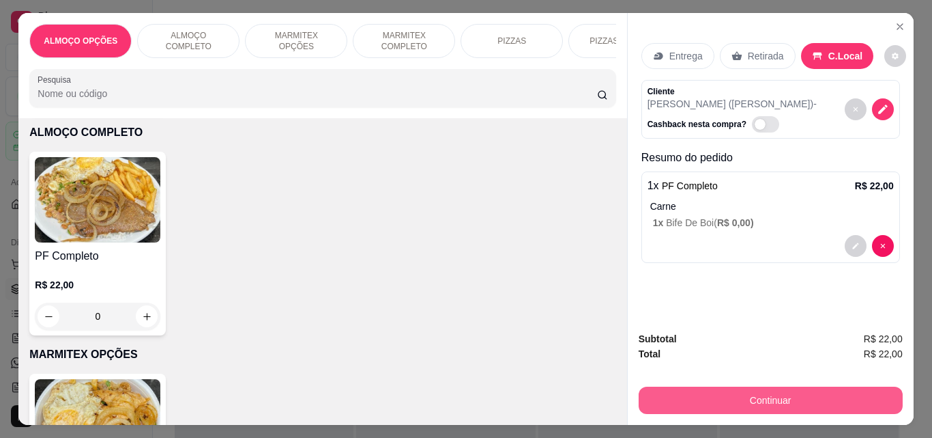
click at [693, 398] on button "Continuar" at bounding box center [771, 399] width 264 height 27
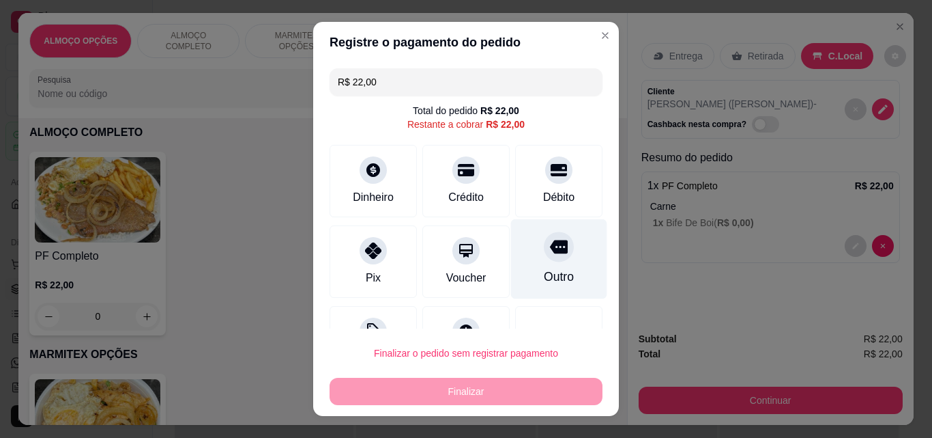
click at [560, 263] on div "Outro" at bounding box center [559, 259] width 96 height 80
type input "R$ 0,00"
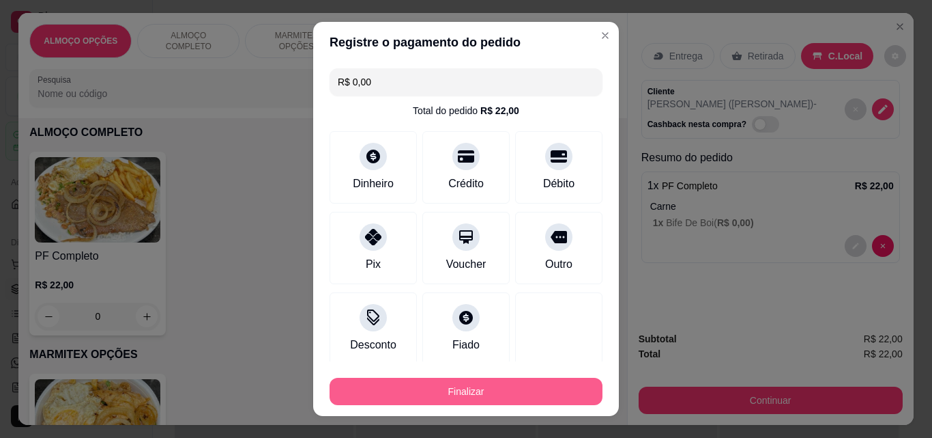
click at [500, 397] on button "Finalizar" at bounding box center [466, 390] width 273 height 27
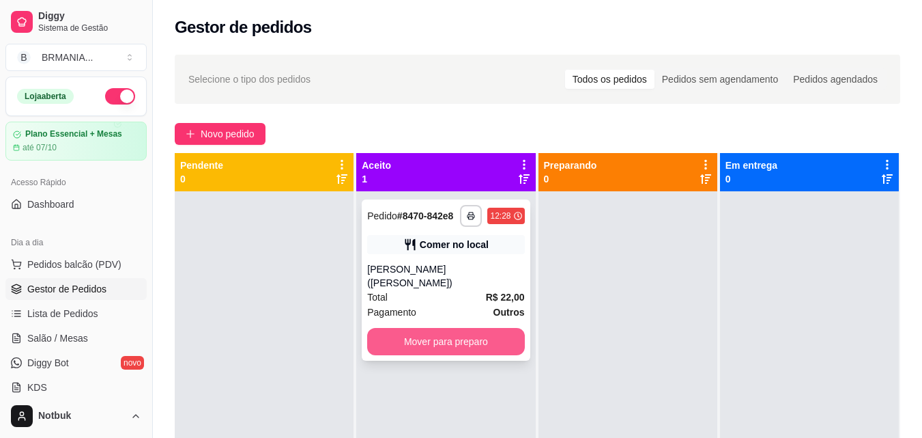
click at [476, 328] on button "Mover para preparo" at bounding box center [445, 341] width 157 height 27
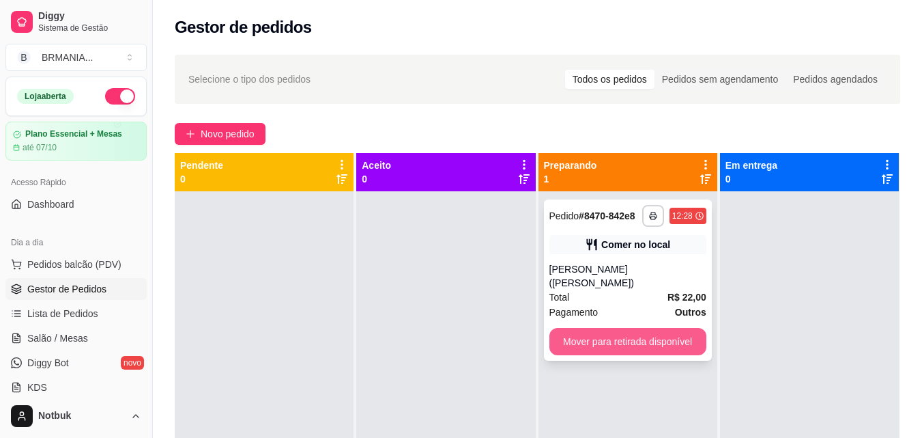
click at [585, 328] on button "Mover para retirada disponível" at bounding box center [627, 341] width 157 height 27
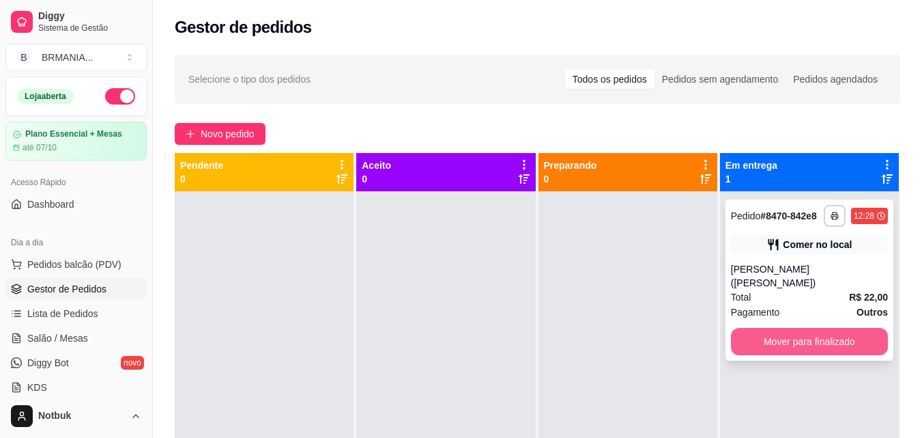
click at [777, 332] on button "Mover para finalizado" at bounding box center [809, 341] width 157 height 27
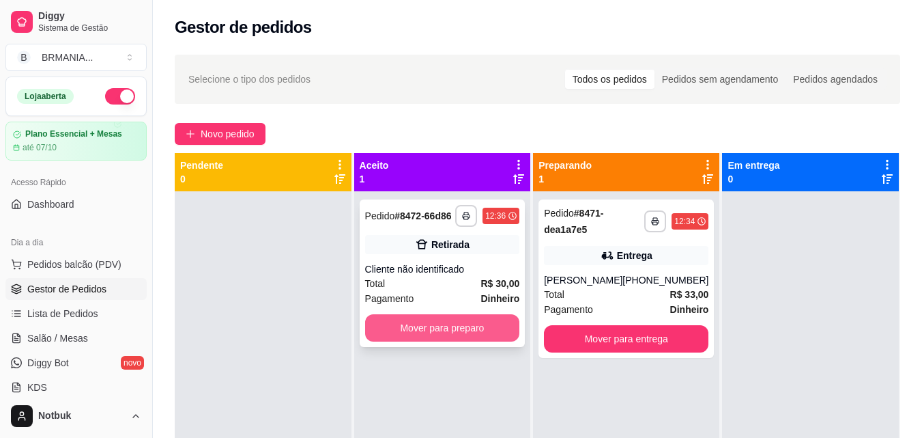
click at [492, 323] on button "Mover para preparo" at bounding box center [442, 327] width 155 height 27
